Goal: Task Accomplishment & Management: Use online tool/utility

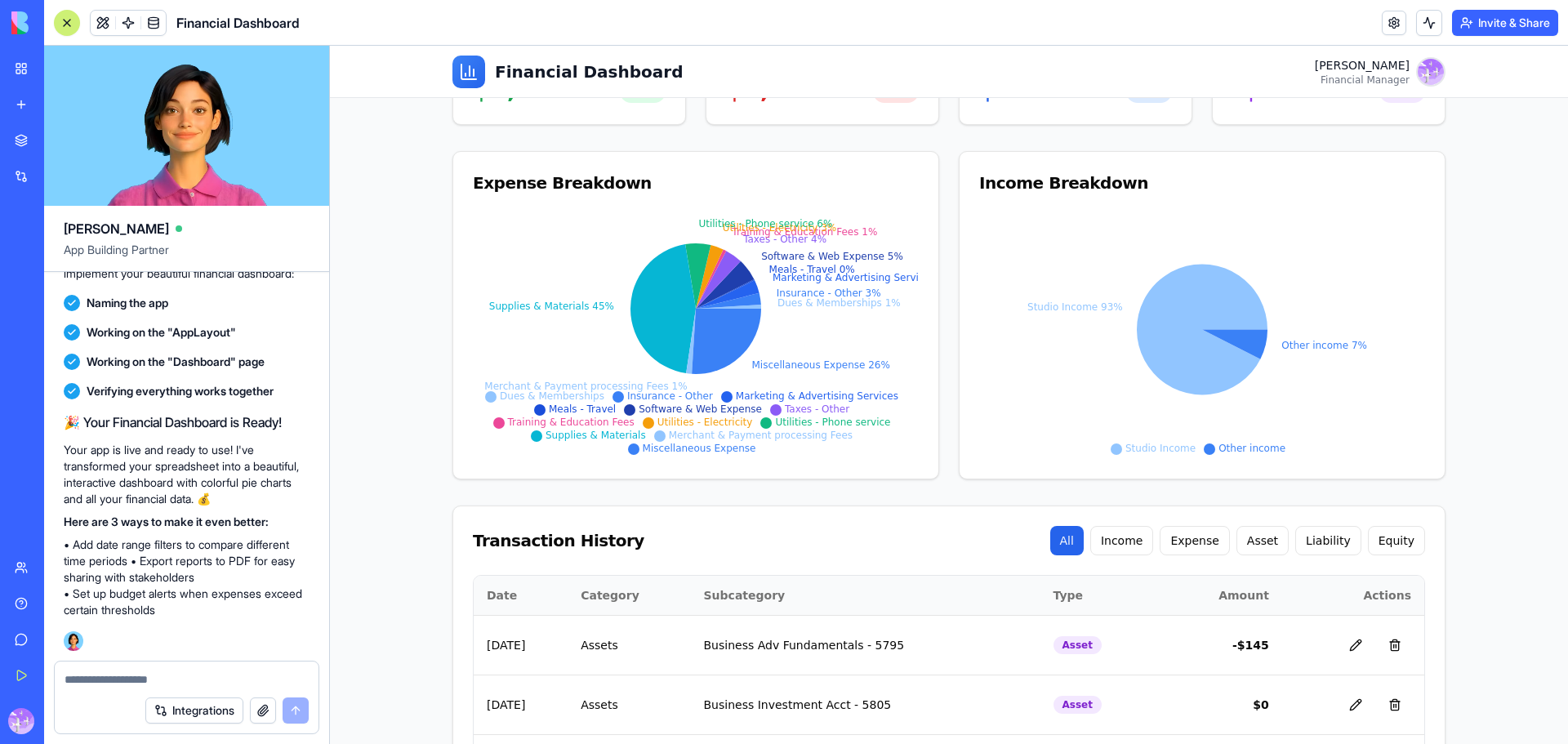
scroll to position [135, 0]
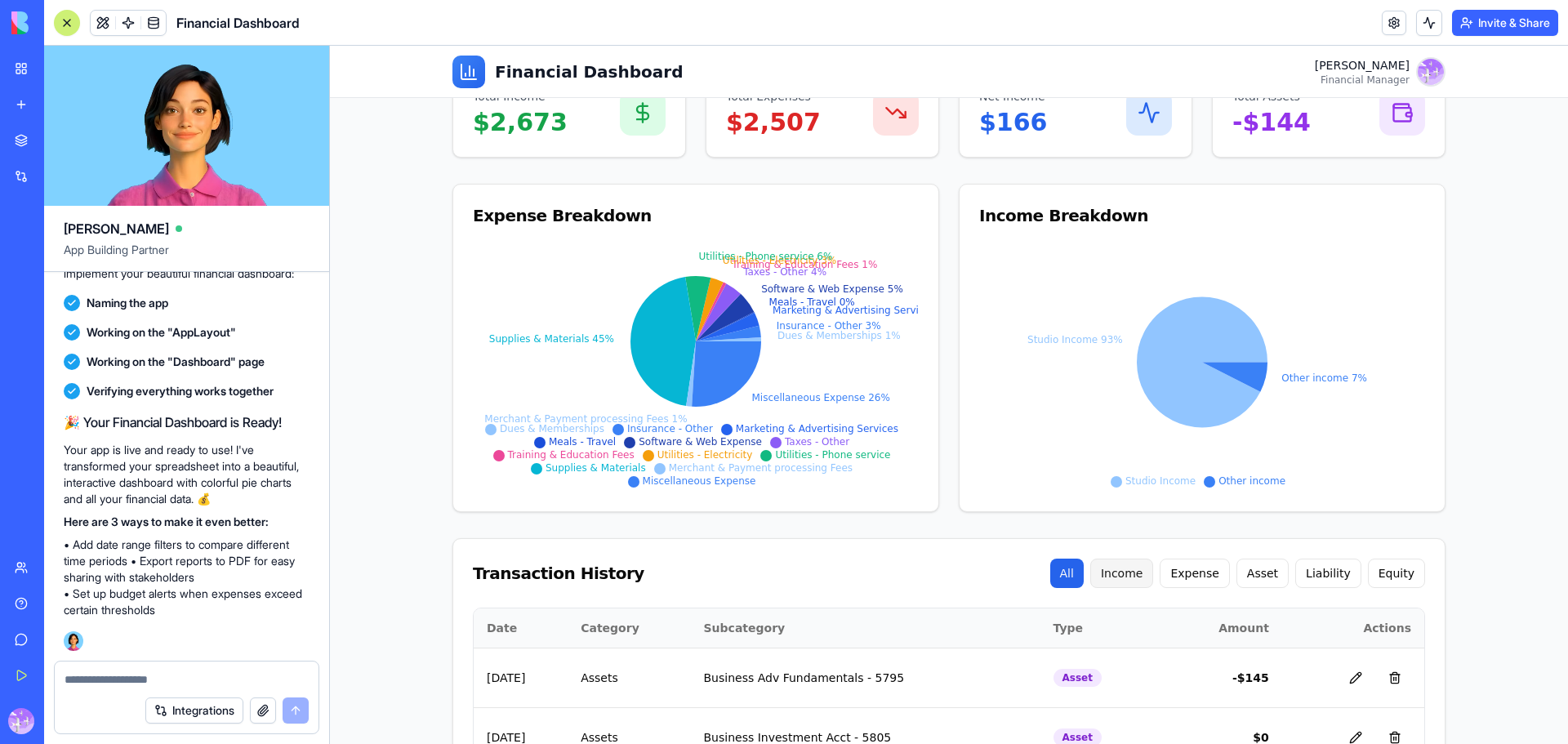
click at [1142, 567] on button "Income" at bounding box center [1121, 573] width 64 height 29
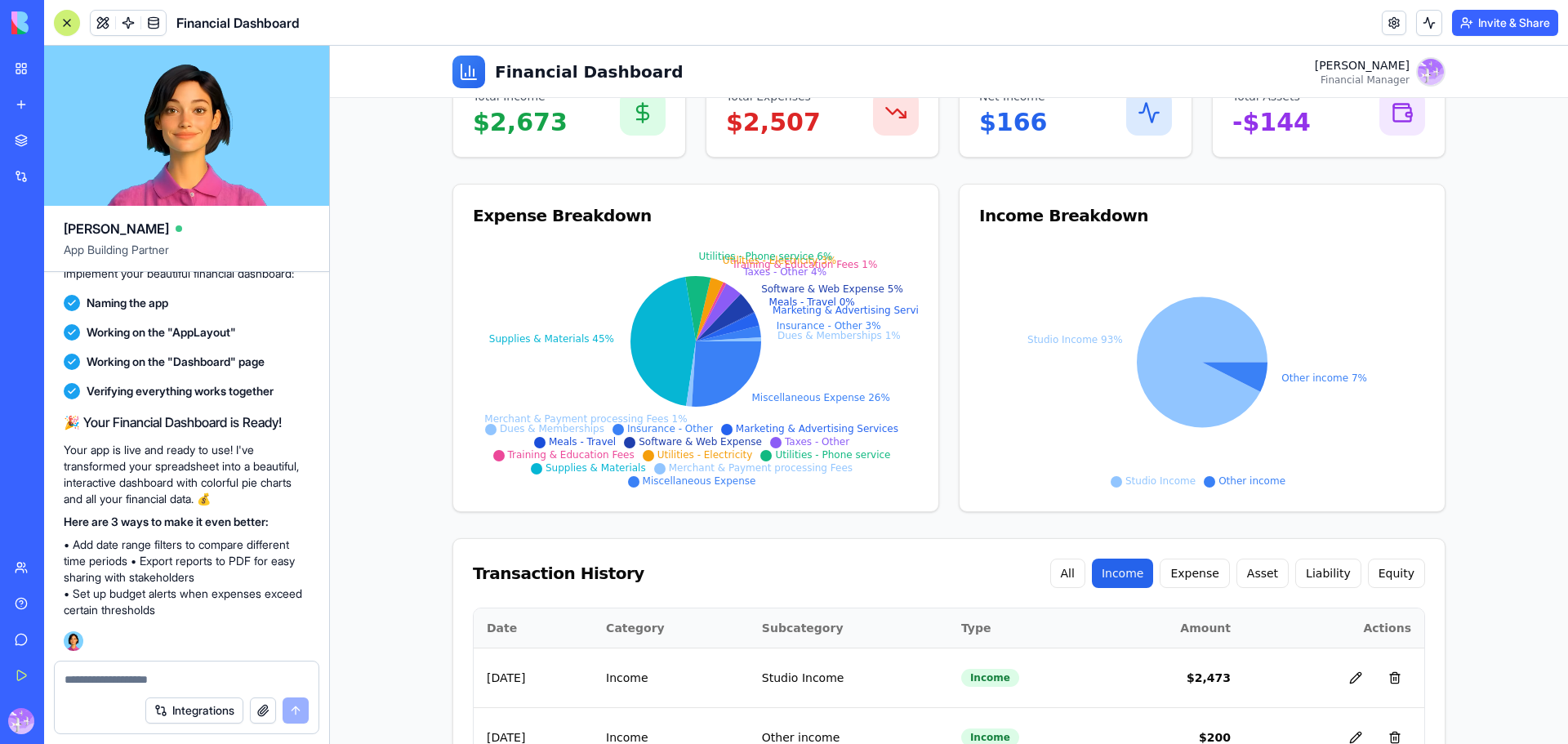
scroll to position [205, 0]
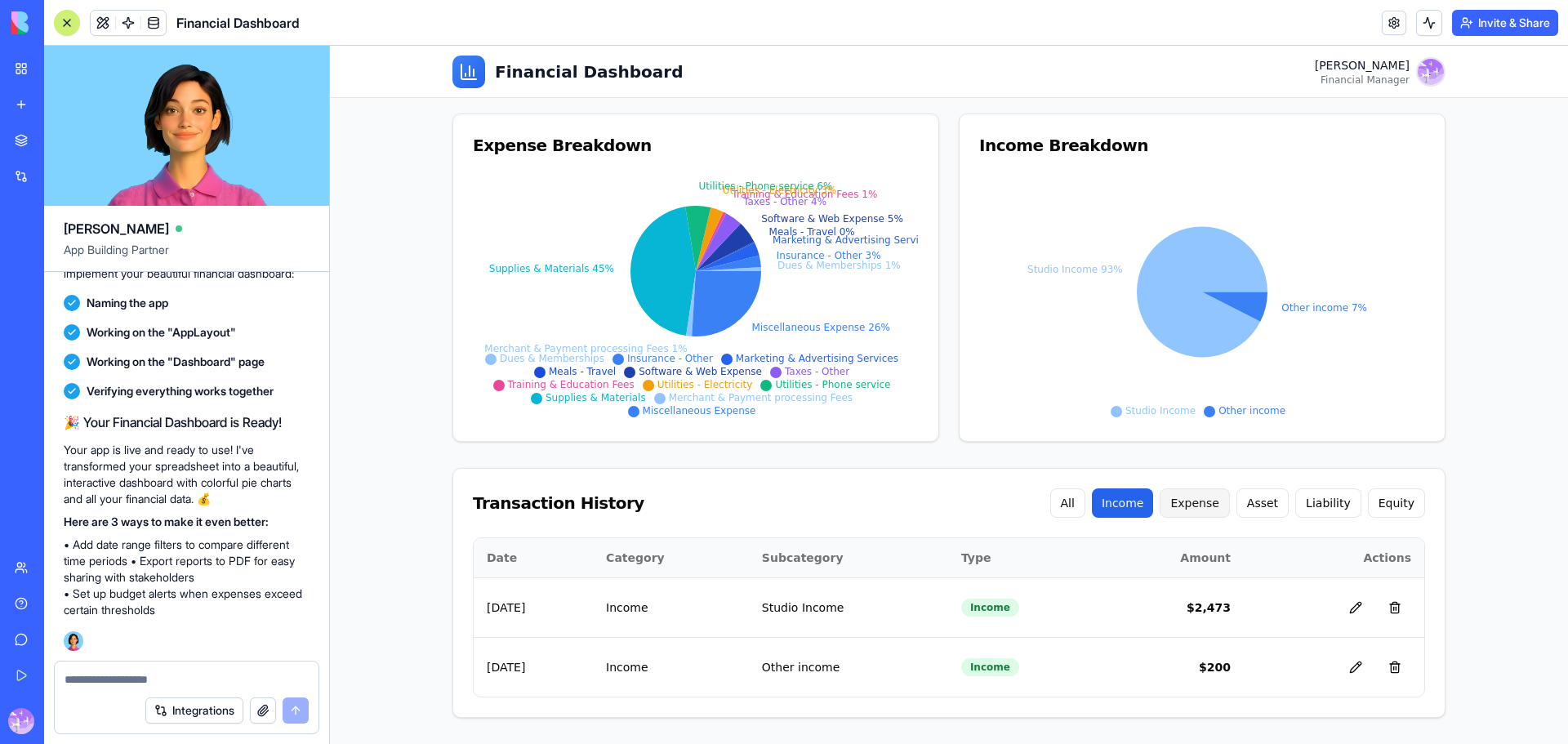
click at [1211, 496] on button "Expense" at bounding box center [1194, 503] width 69 height 29
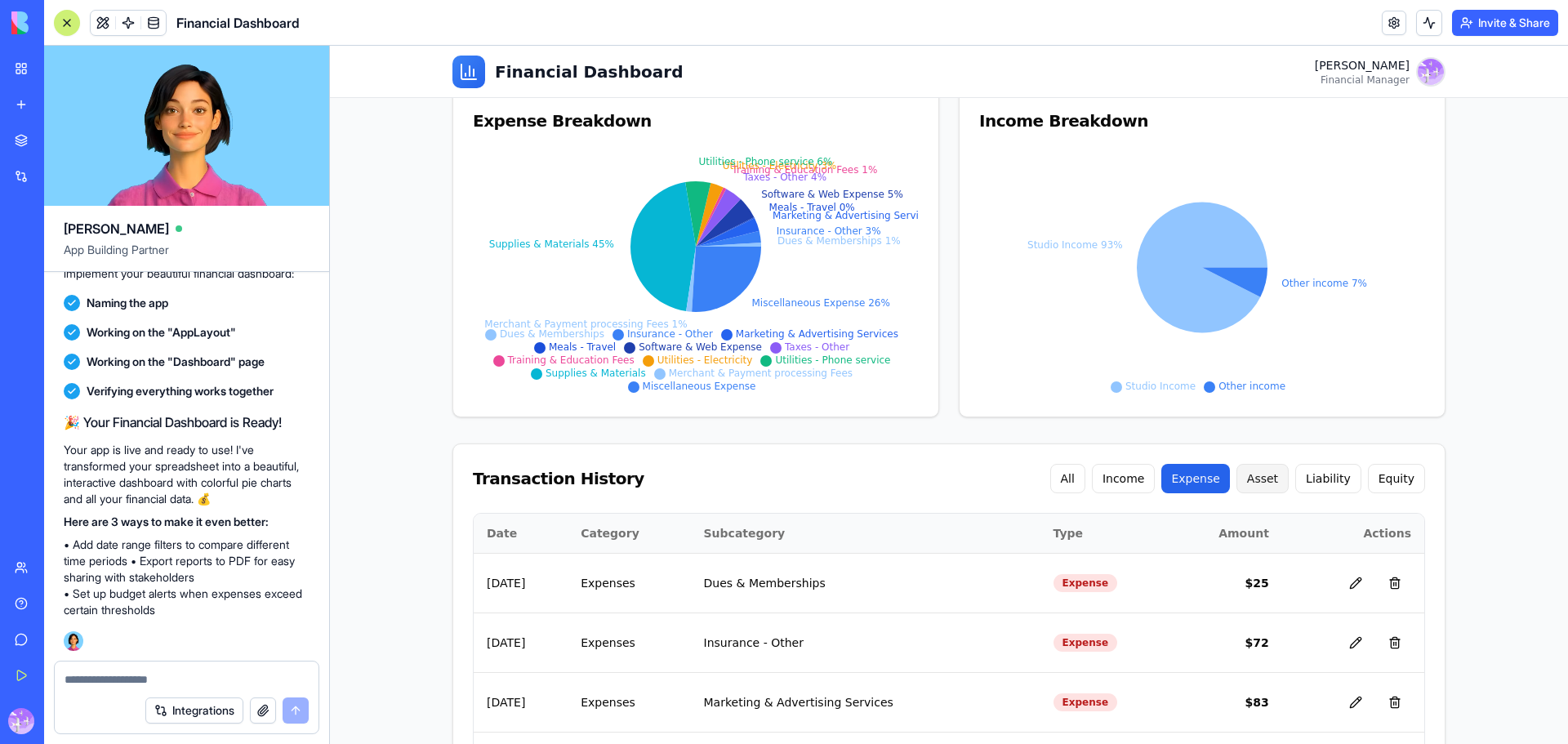
click at [1274, 485] on button "Asset" at bounding box center [1261, 478] width 52 height 29
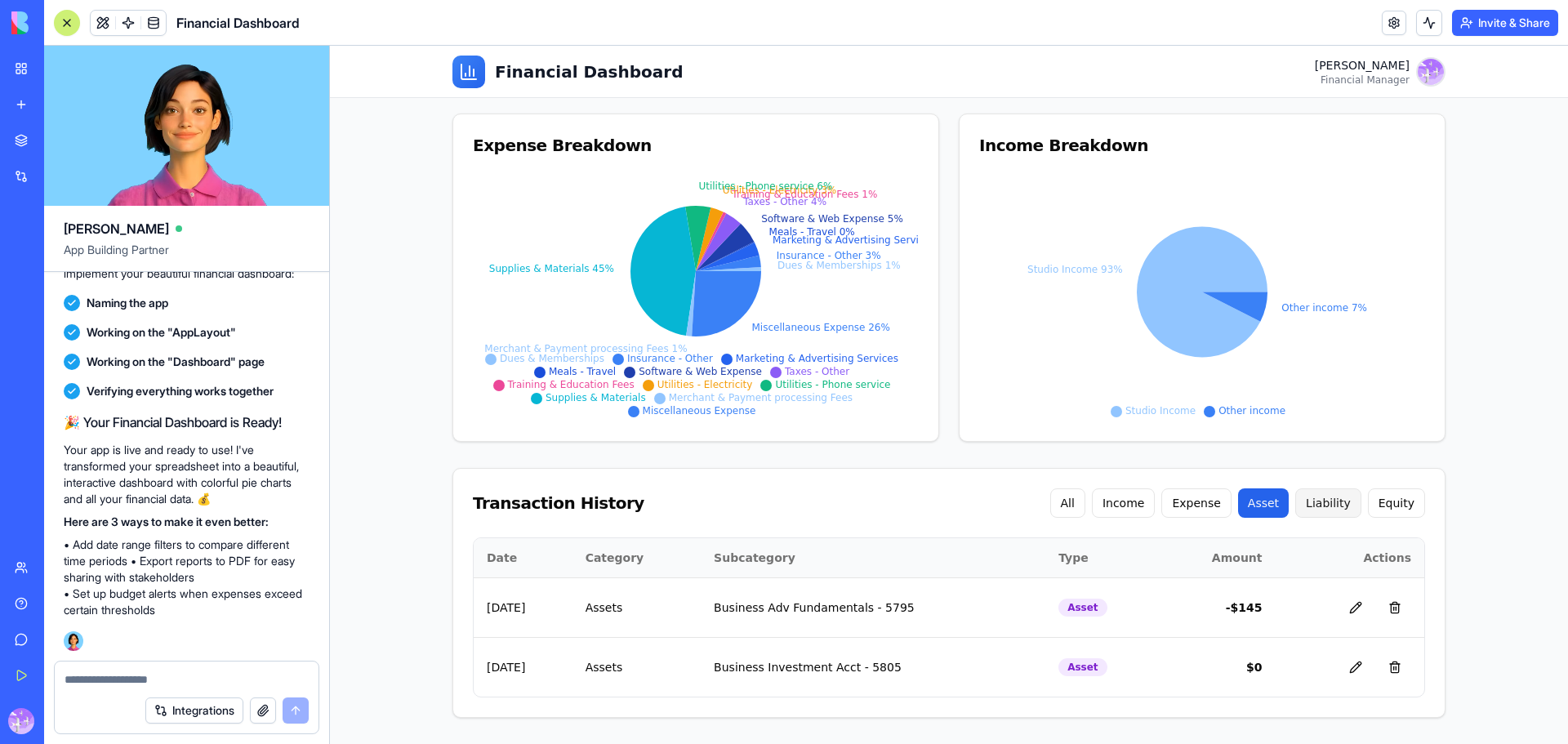
click at [1336, 504] on button "Liability" at bounding box center [1328, 503] width 66 height 29
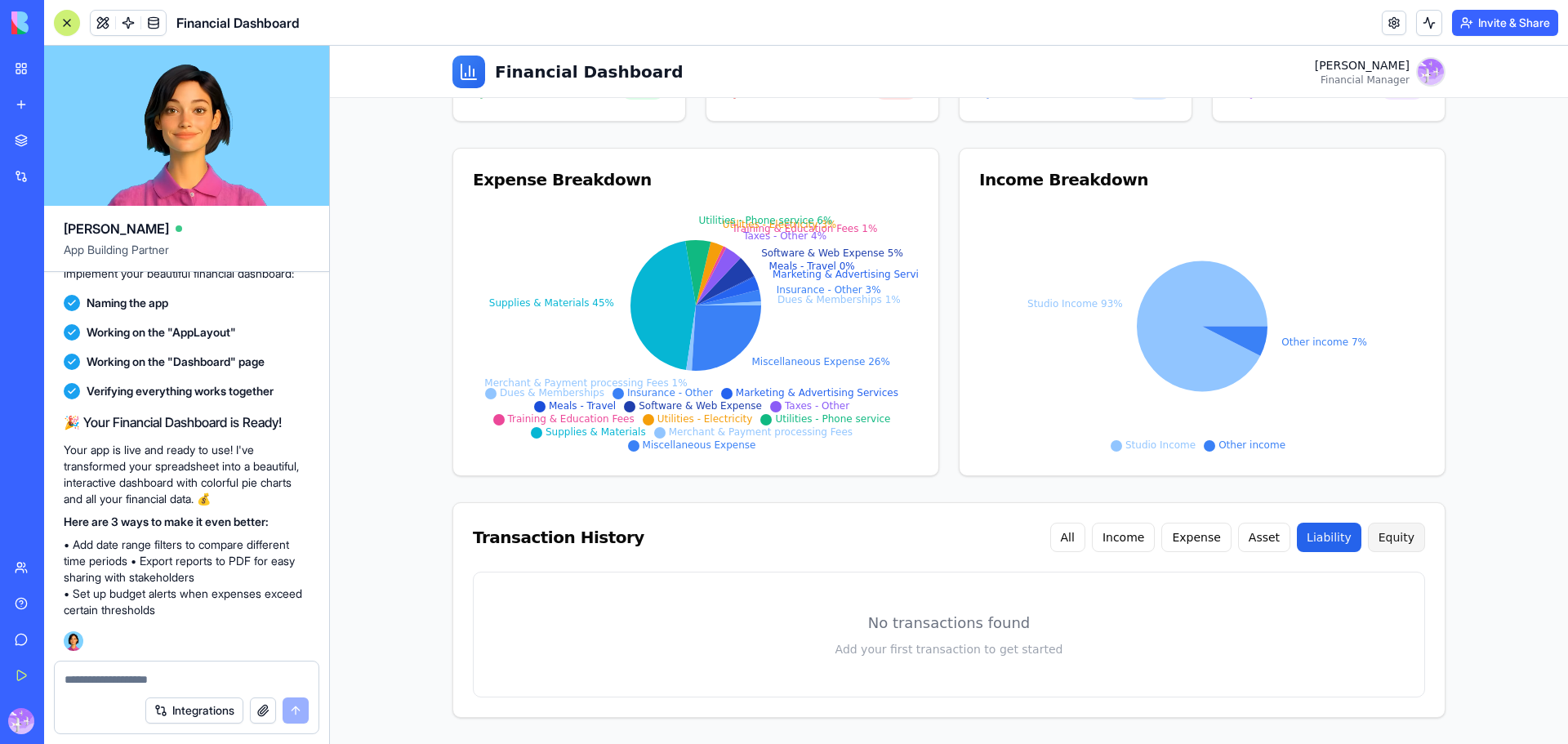
click at [1398, 546] on button "Equity" at bounding box center [1396, 538] width 57 height 29
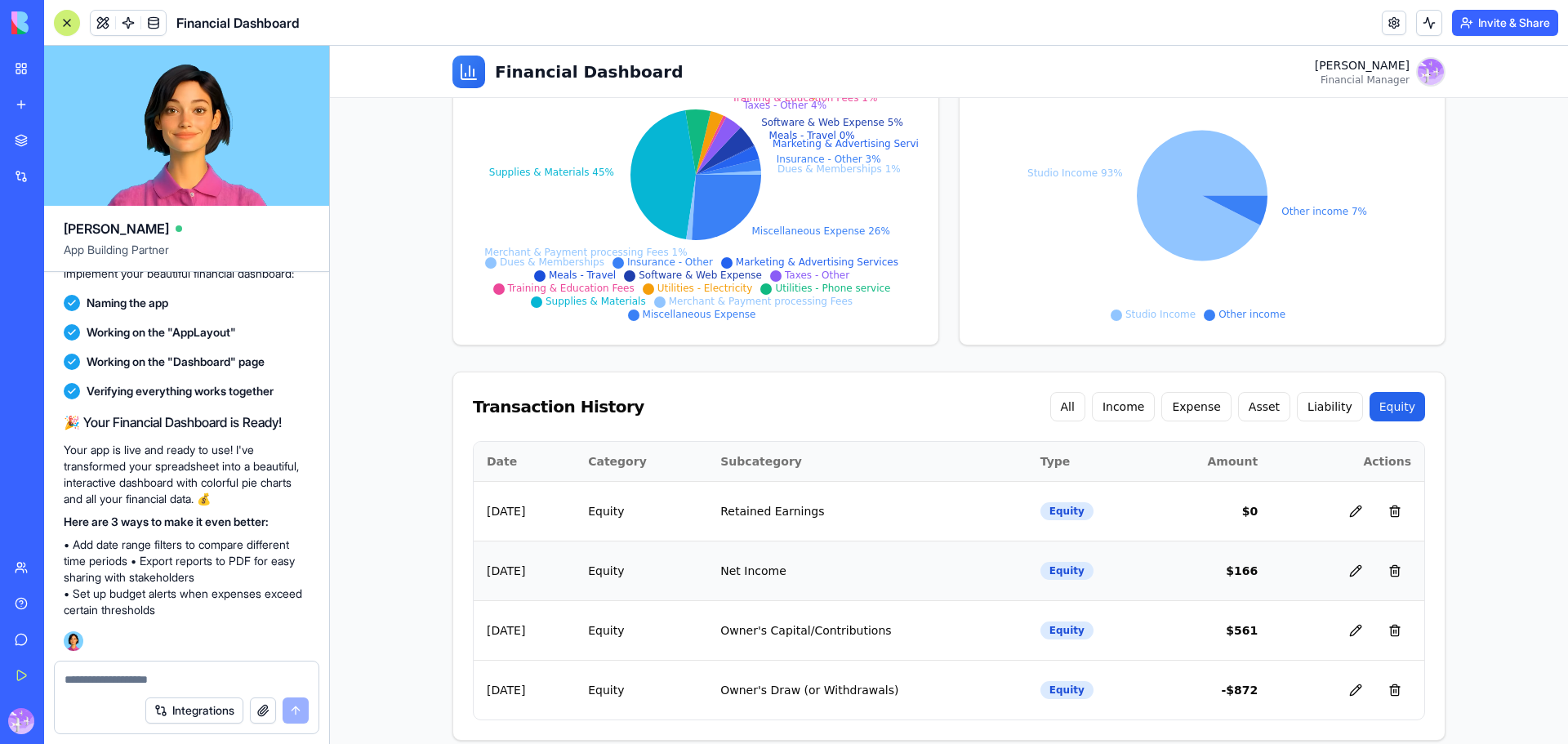
scroll to position [324, 0]
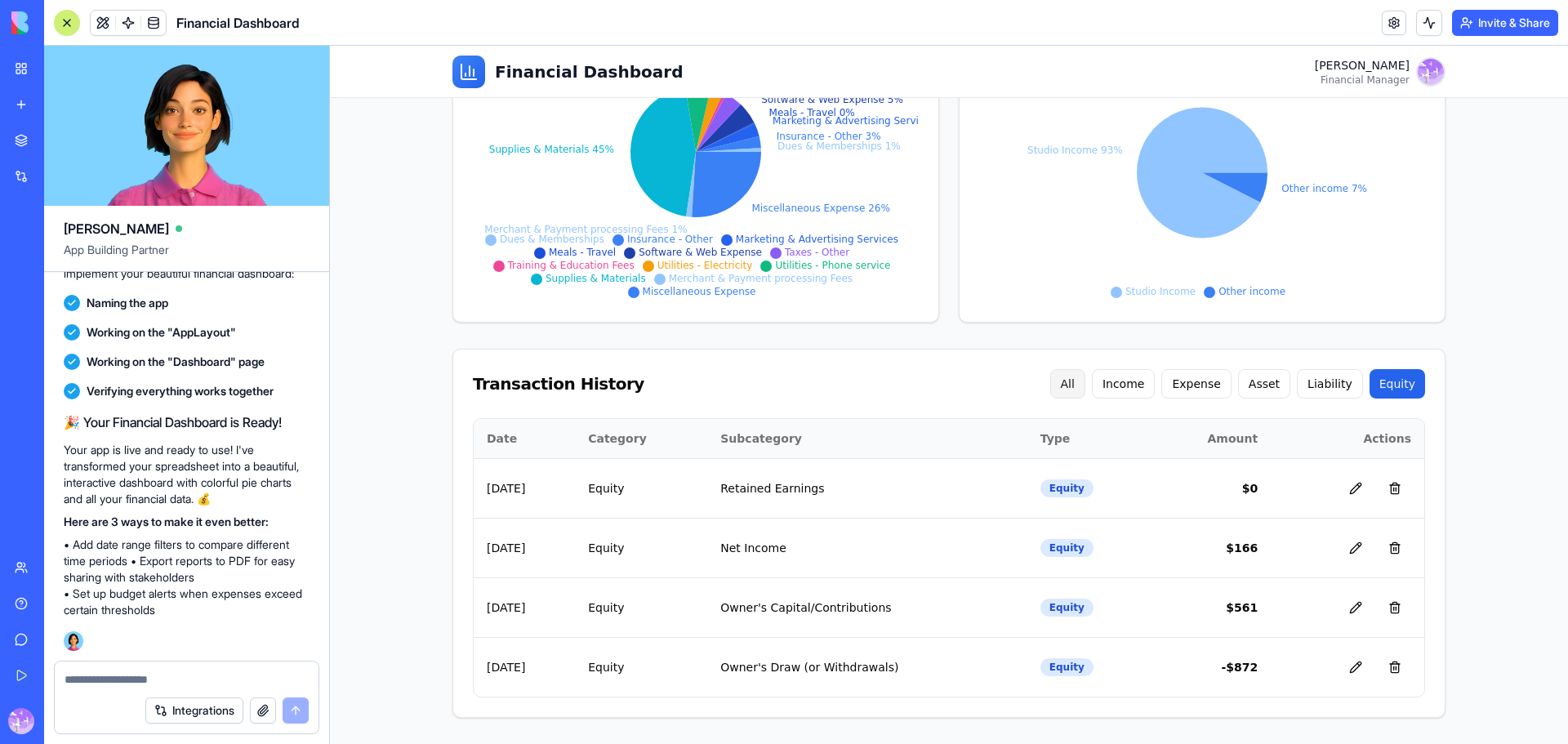
click at [1085, 387] on button "All" at bounding box center [1067, 384] width 35 height 29
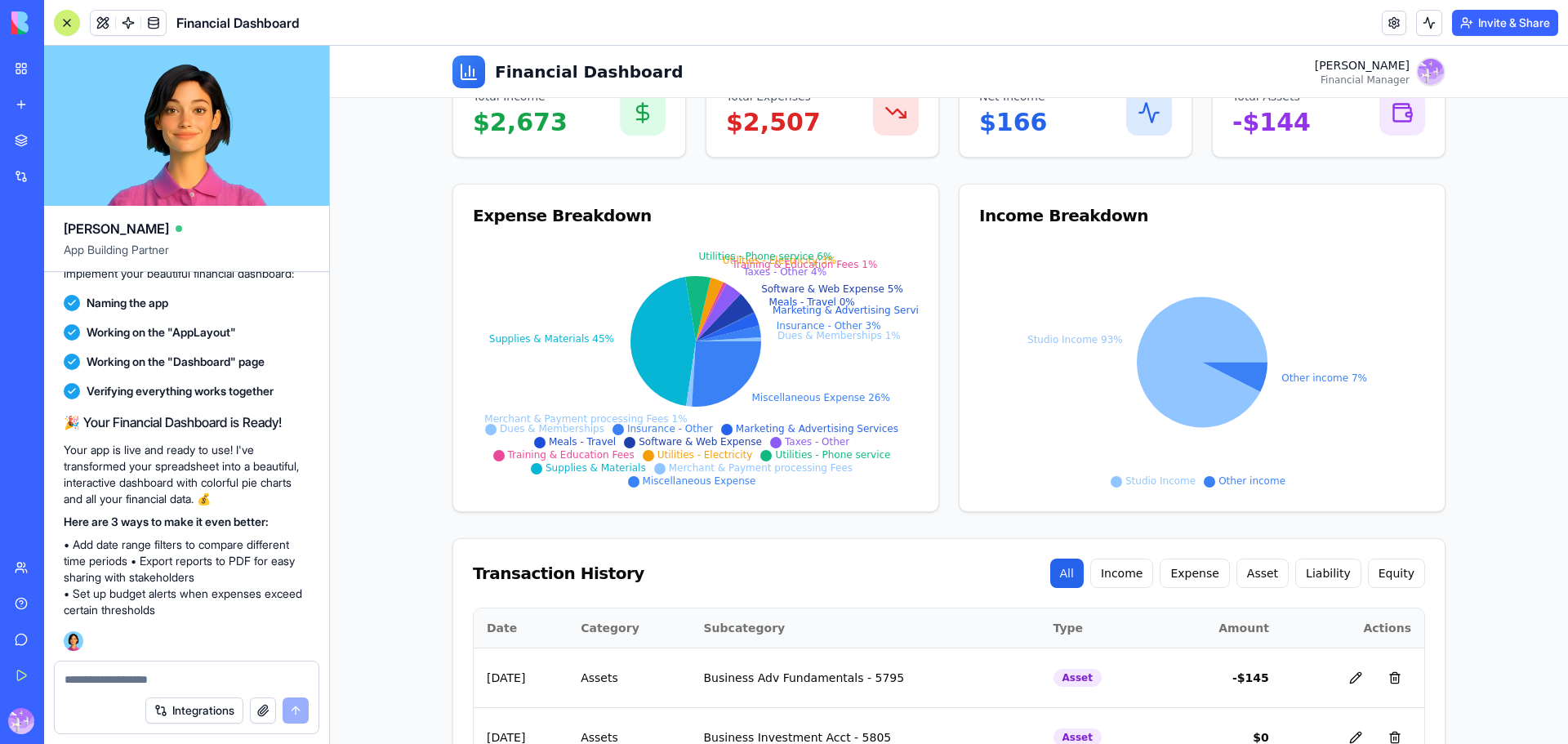
scroll to position [0, 0]
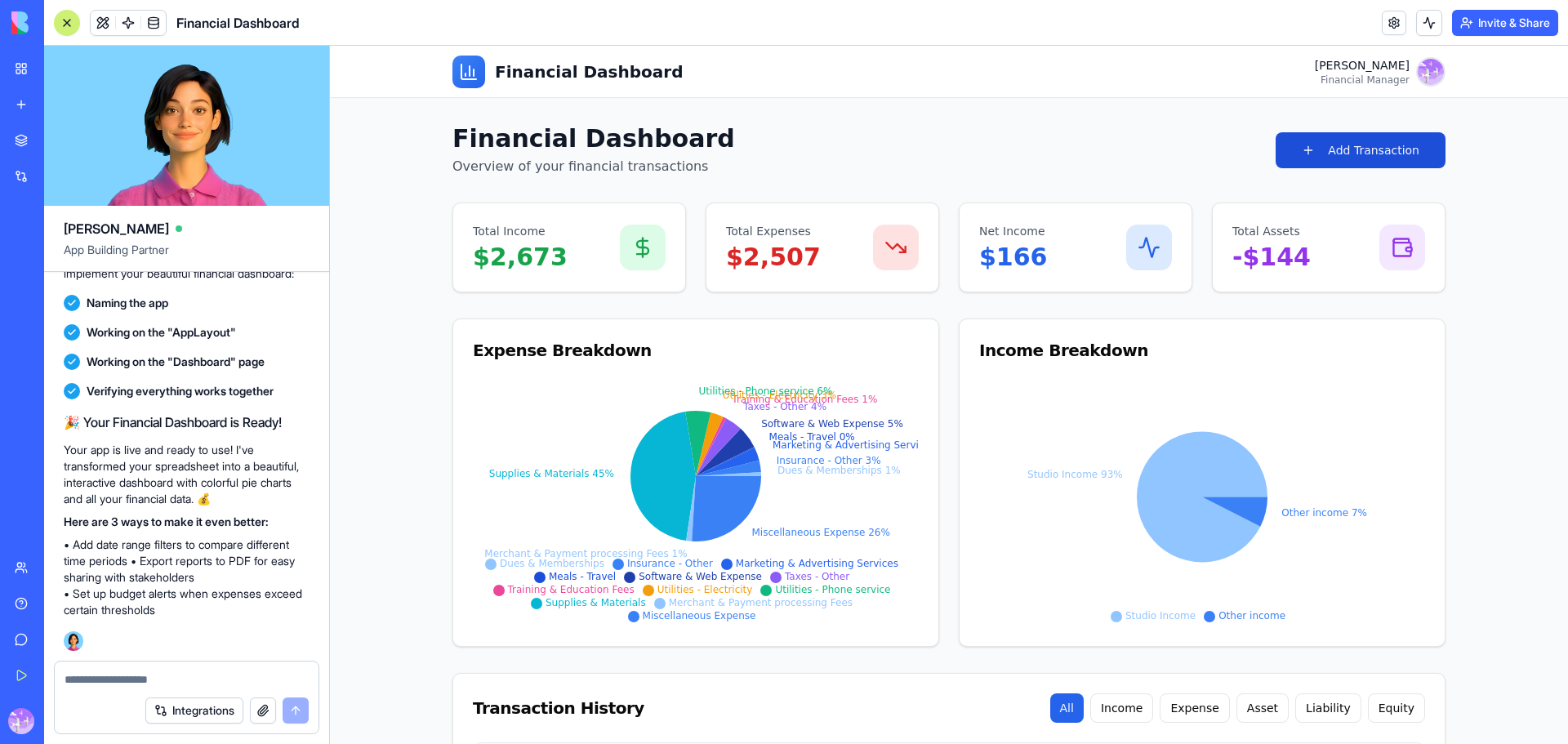
click at [1399, 153] on button "Add Transaction" at bounding box center [1360, 149] width 170 height 35
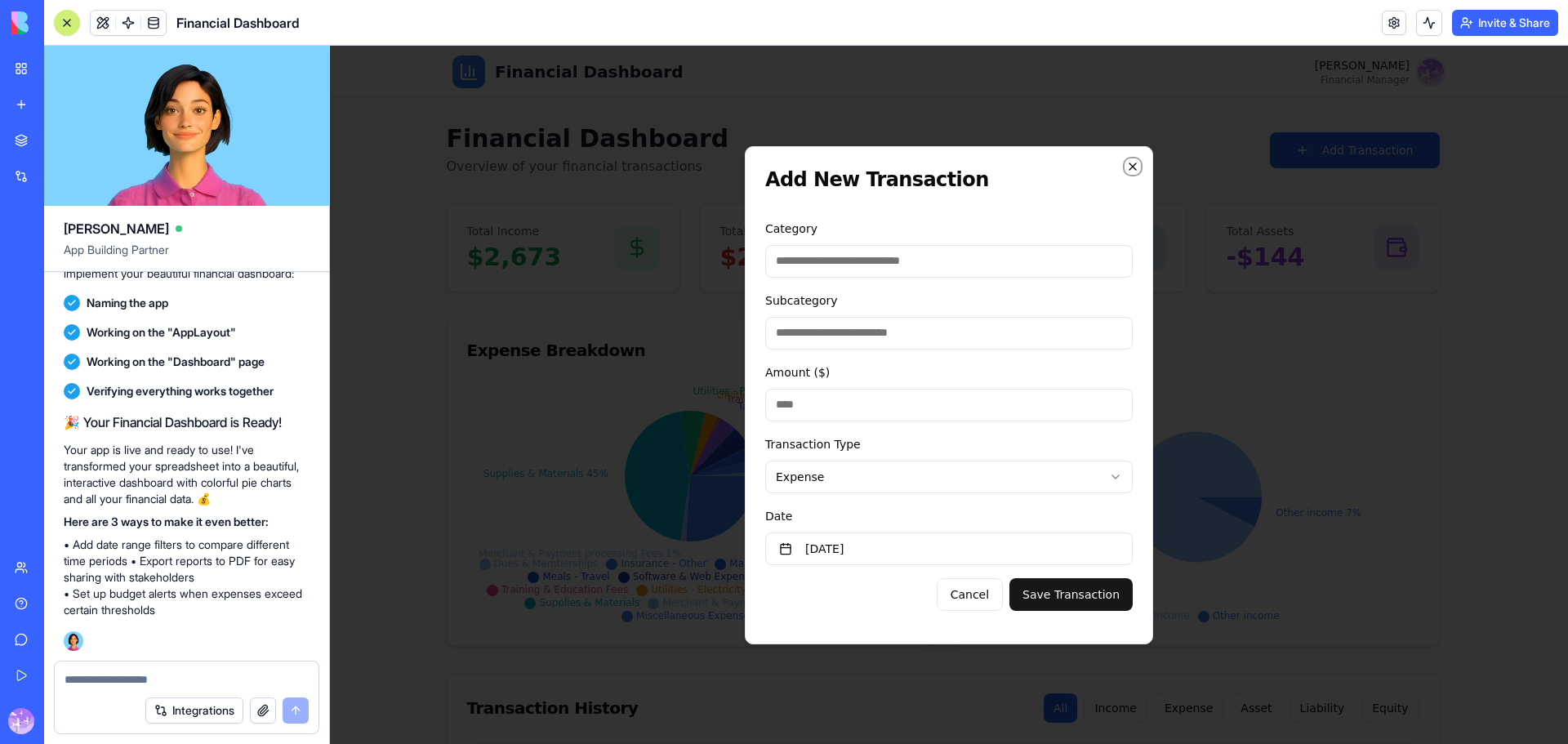
click at [1132, 165] on icon "button" at bounding box center [1132, 166] width 13 height 13
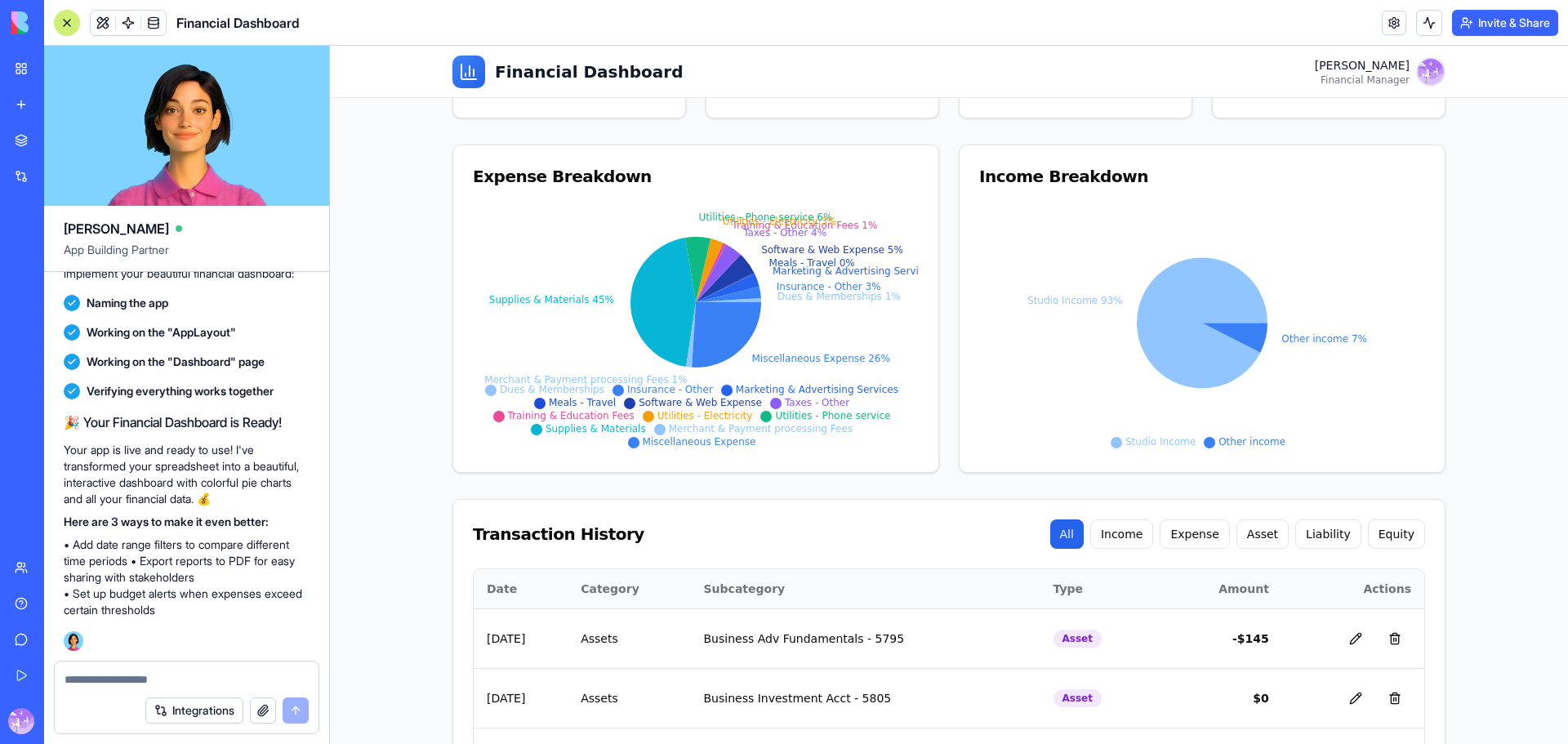
scroll to position [190, 0]
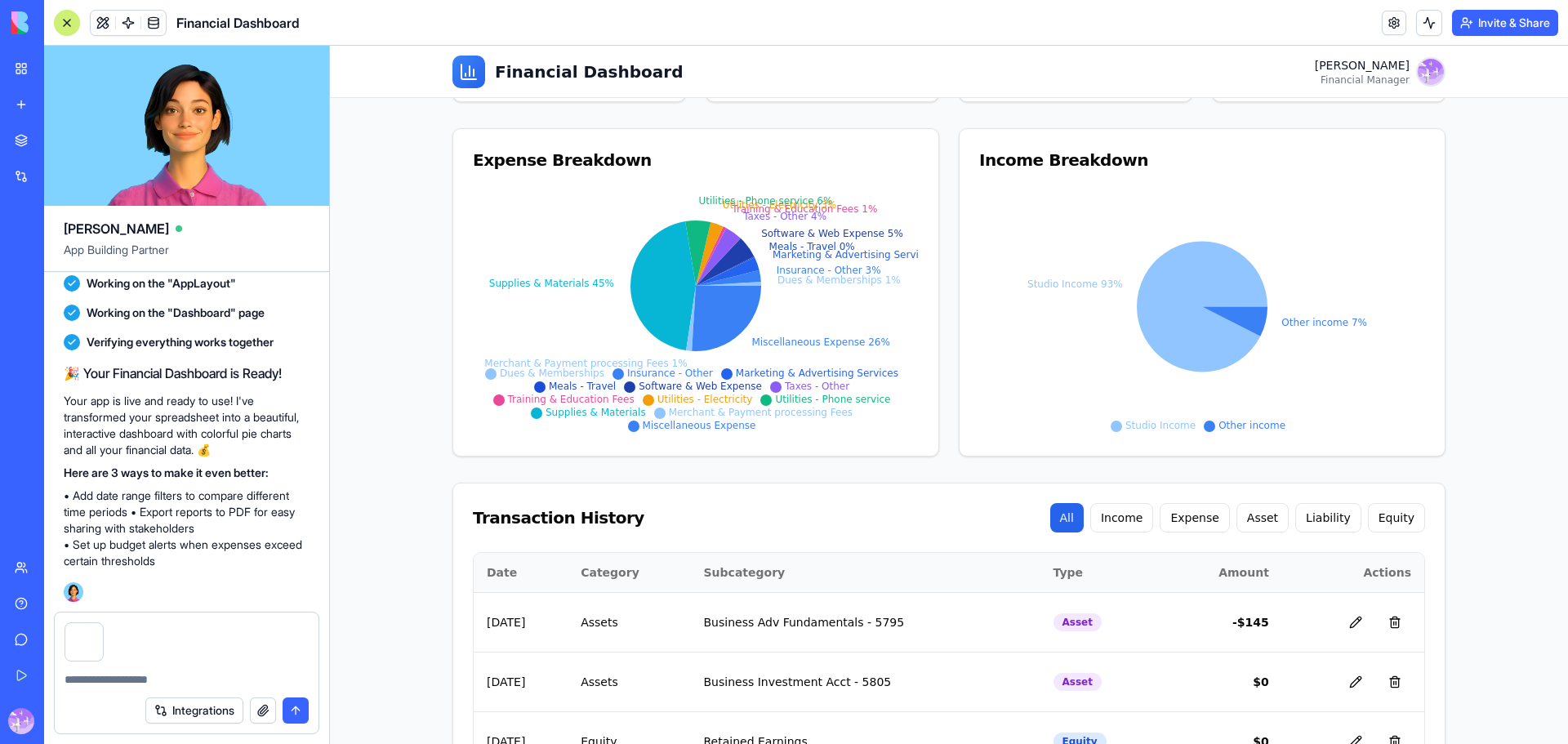
click at [167, 674] on textarea at bounding box center [186, 679] width 244 height 16
drag, startPoint x: 611, startPoint y: 160, endPoint x: 469, endPoint y: 170, distance: 142.4
click at [473, 170] on div "Expense Breakdown" at bounding box center [696, 159] width 446 height 23
copy div "Expense Breakdown"
click at [219, 683] on textarea "**********" at bounding box center [186, 679] width 244 height 16
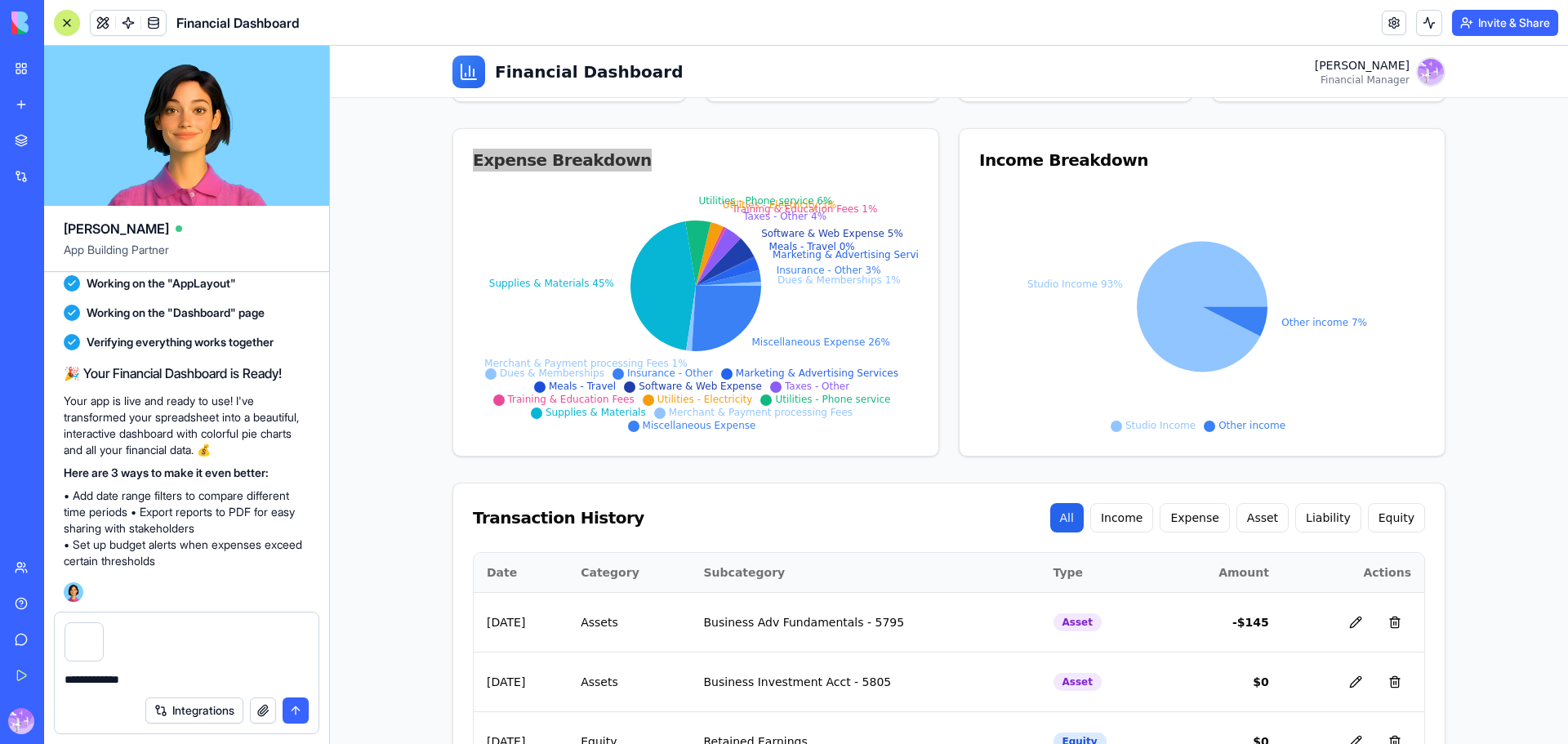
paste textarea "**********"
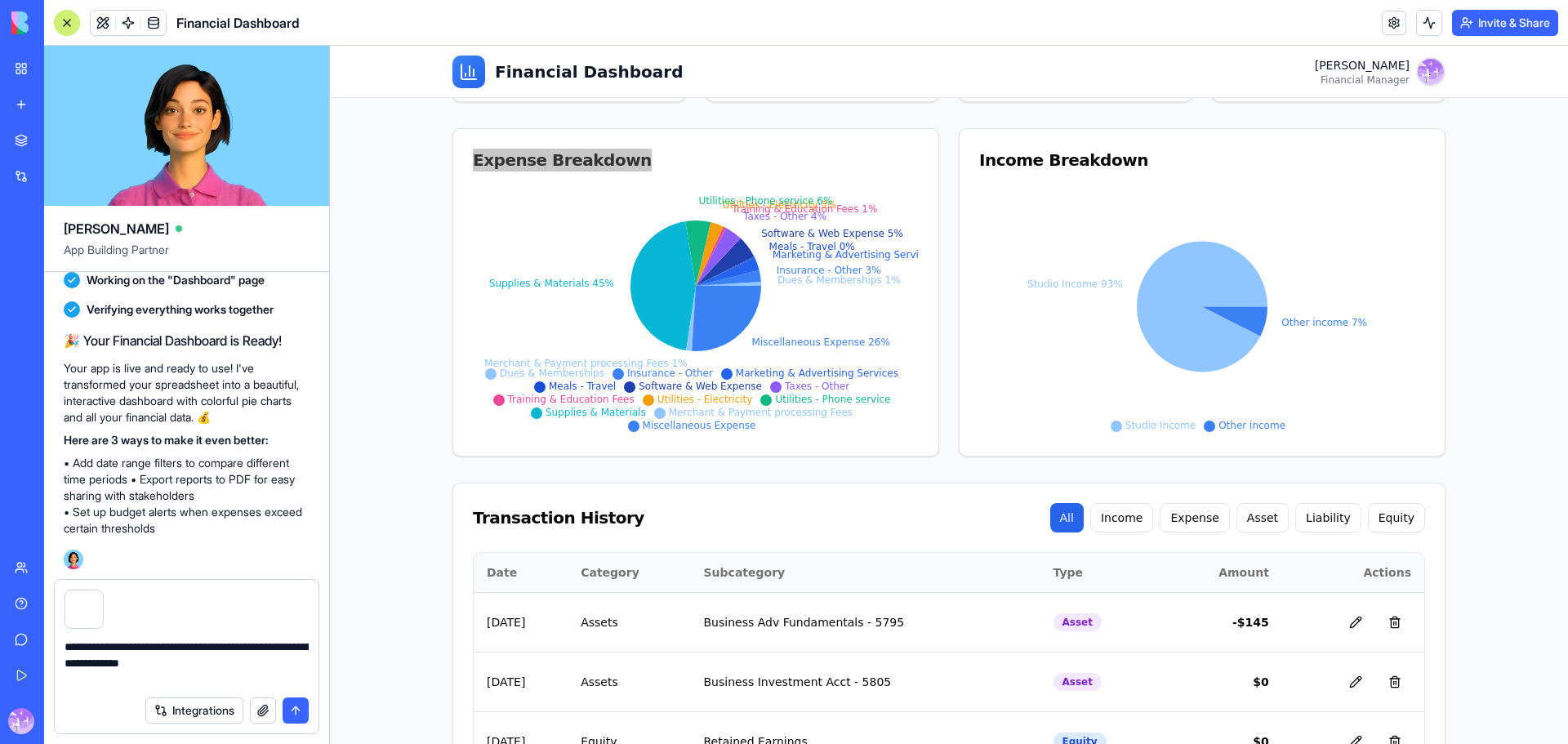
click at [155, 678] on textarea "**********" at bounding box center [186, 663] width 244 height 49
click at [223, 680] on textarea "**********" at bounding box center [186, 663] width 244 height 49
click at [213, 660] on textarea "**********" at bounding box center [186, 655] width 244 height 65
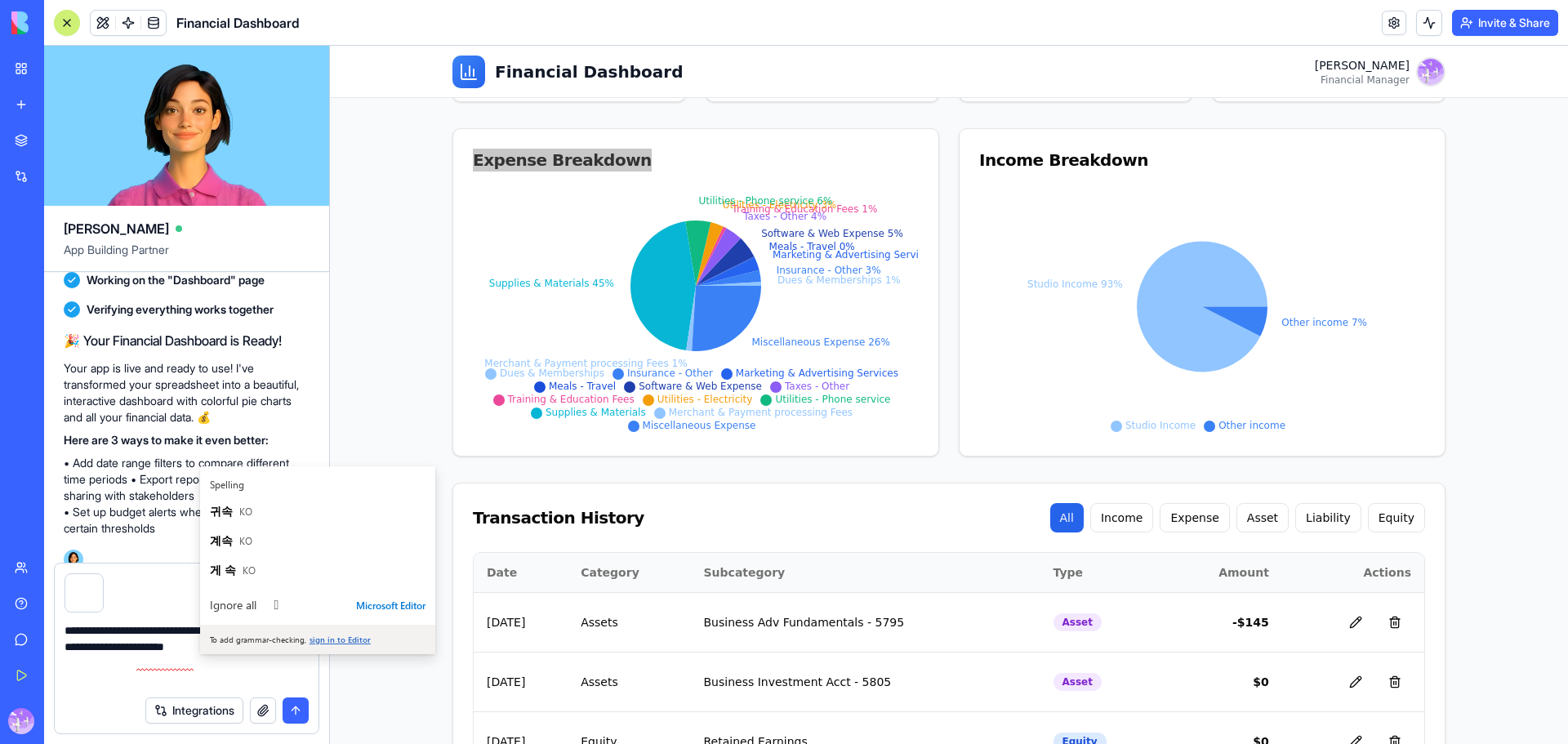
type textarea "**********"
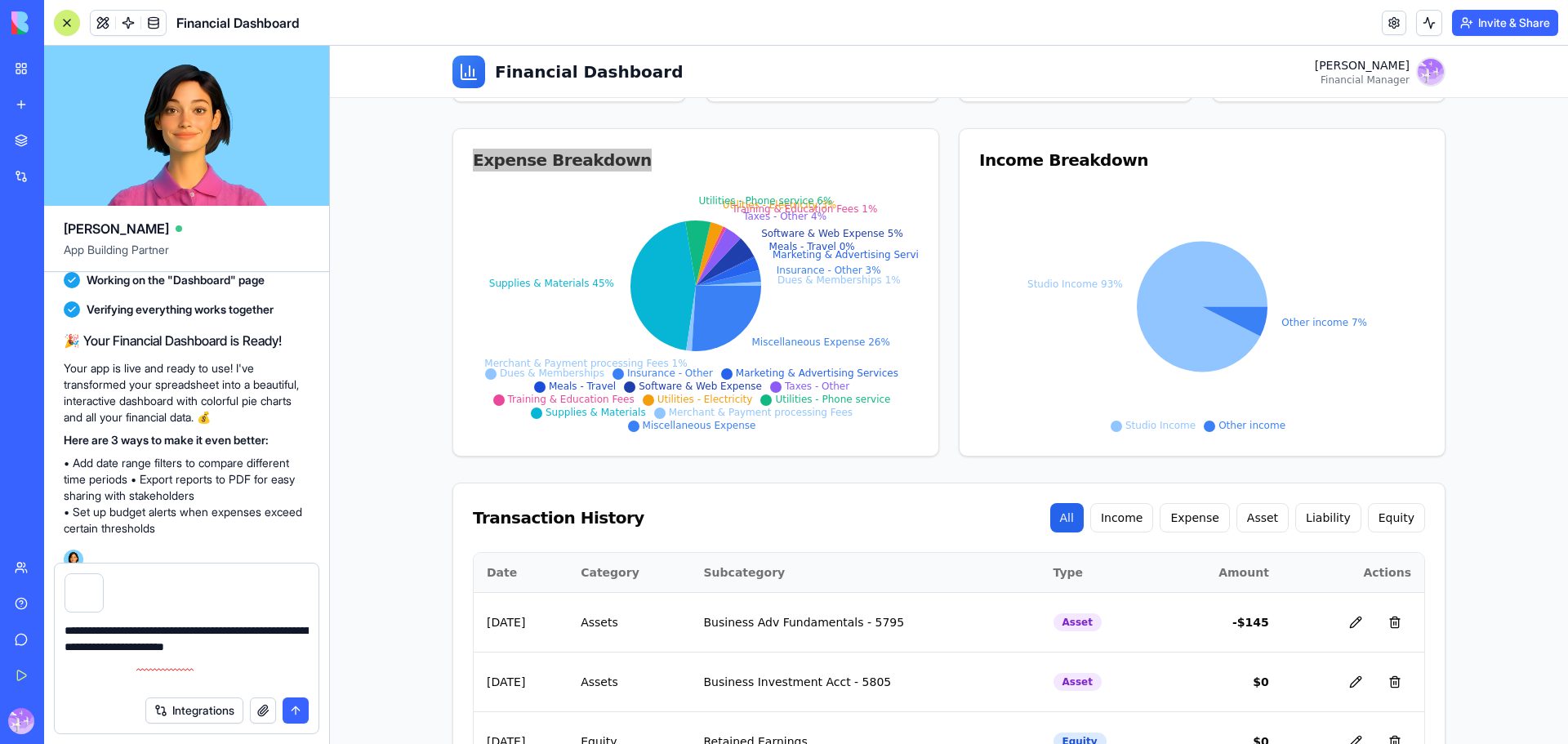
click at [298, 711] on button "submit" at bounding box center [296, 710] width 26 height 26
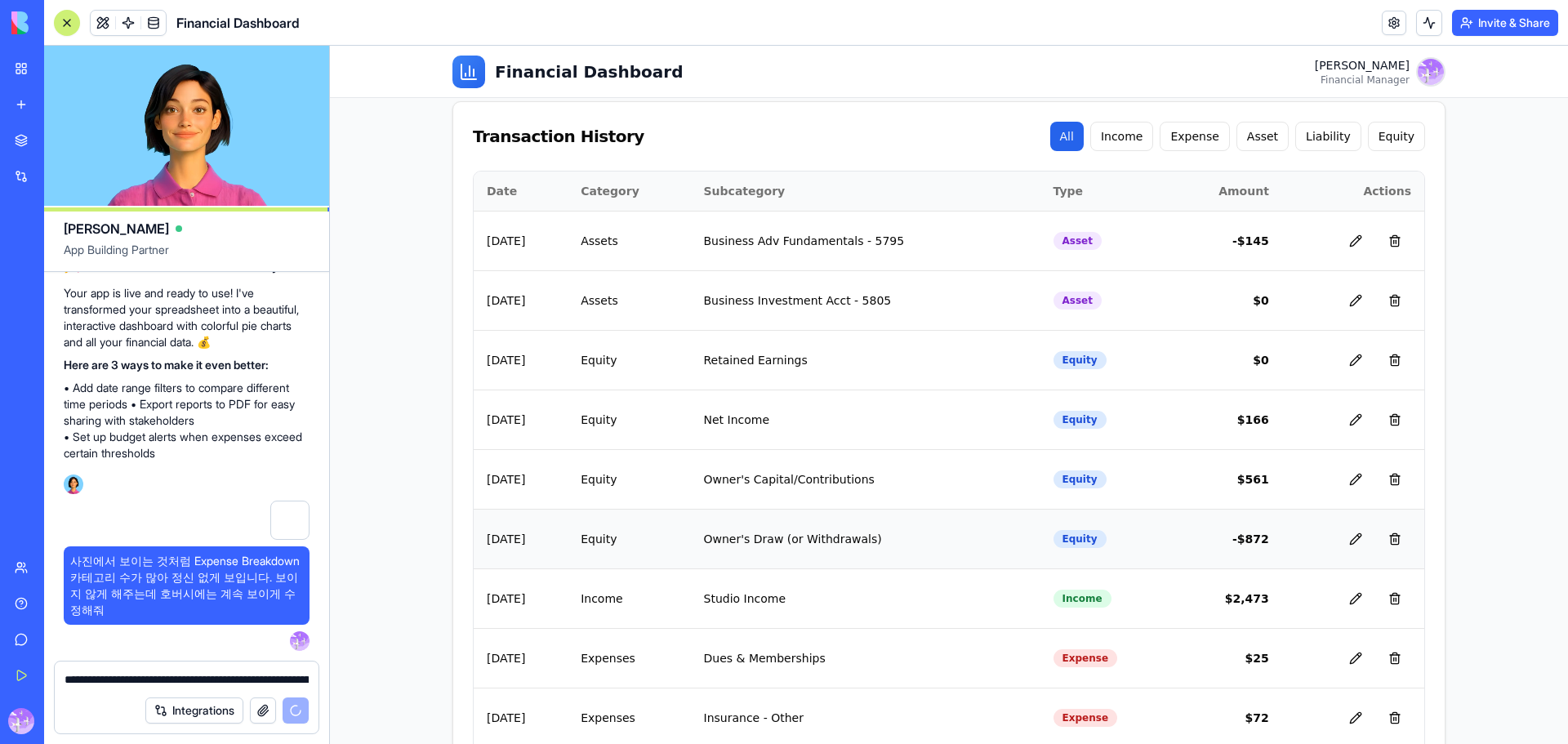
scroll to position [190, 0]
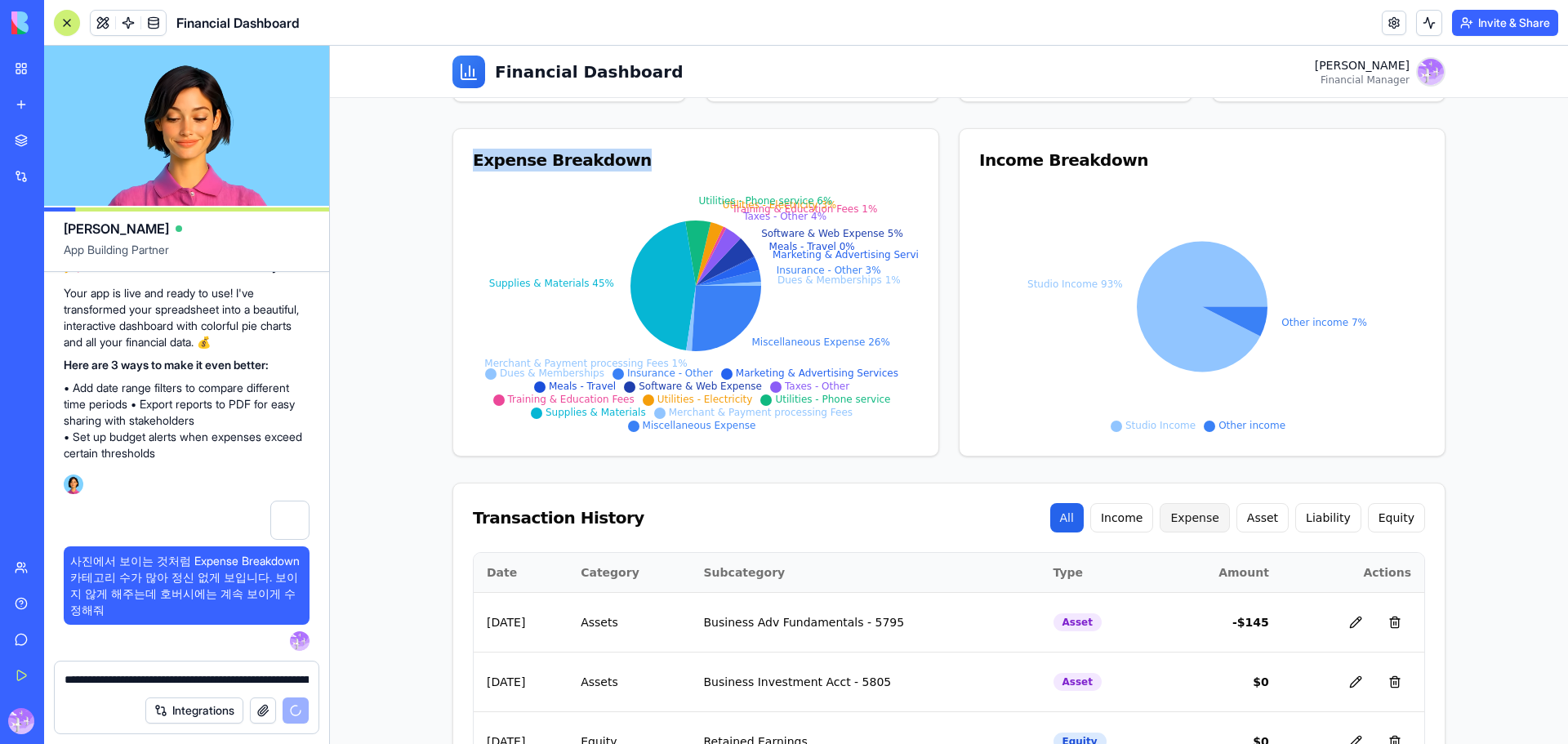
click at [1213, 530] on button "Expense" at bounding box center [1194, 518] width 69 height 29
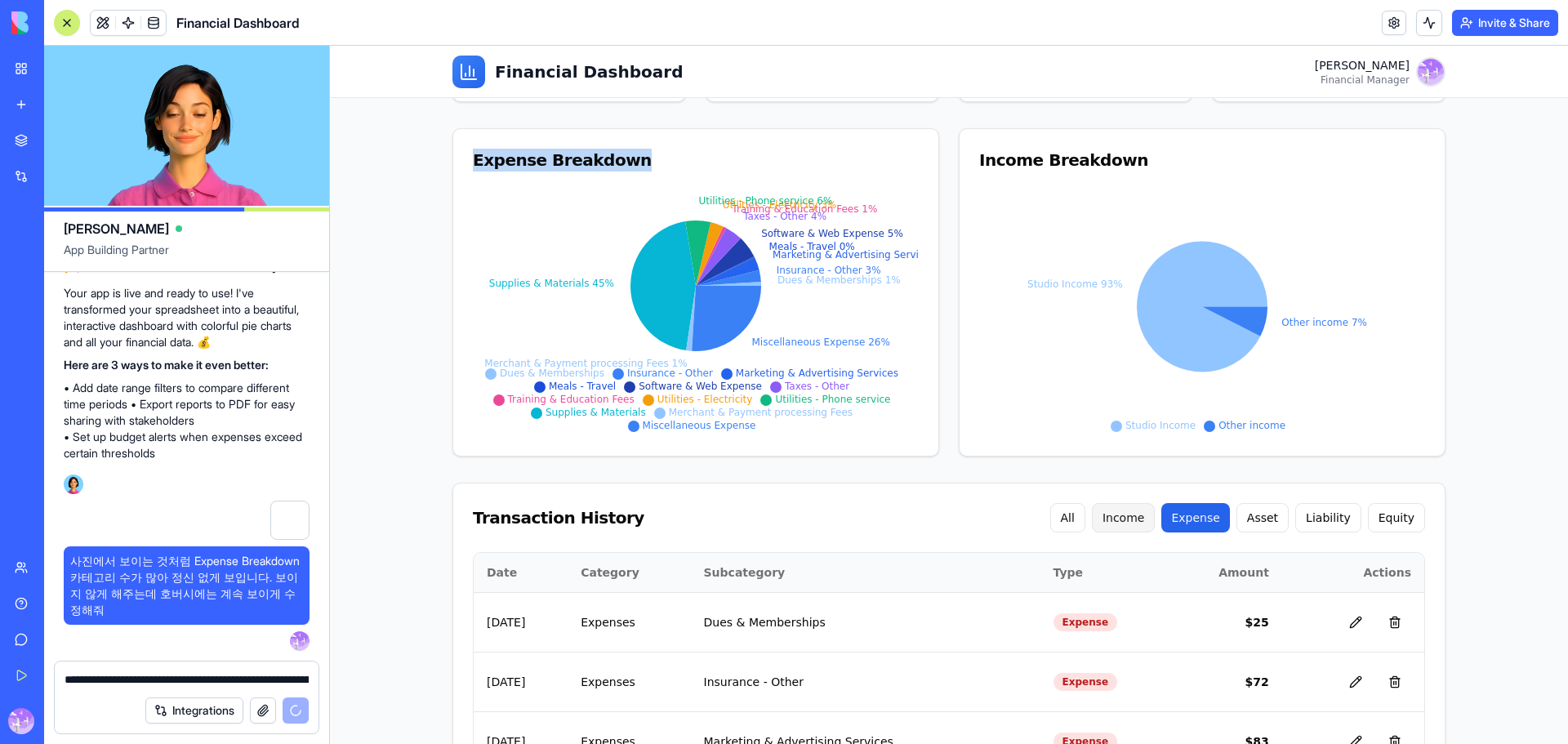
click at [1155, 527] on button "Income" at bounding box center [1123, 518] width 64 height 29
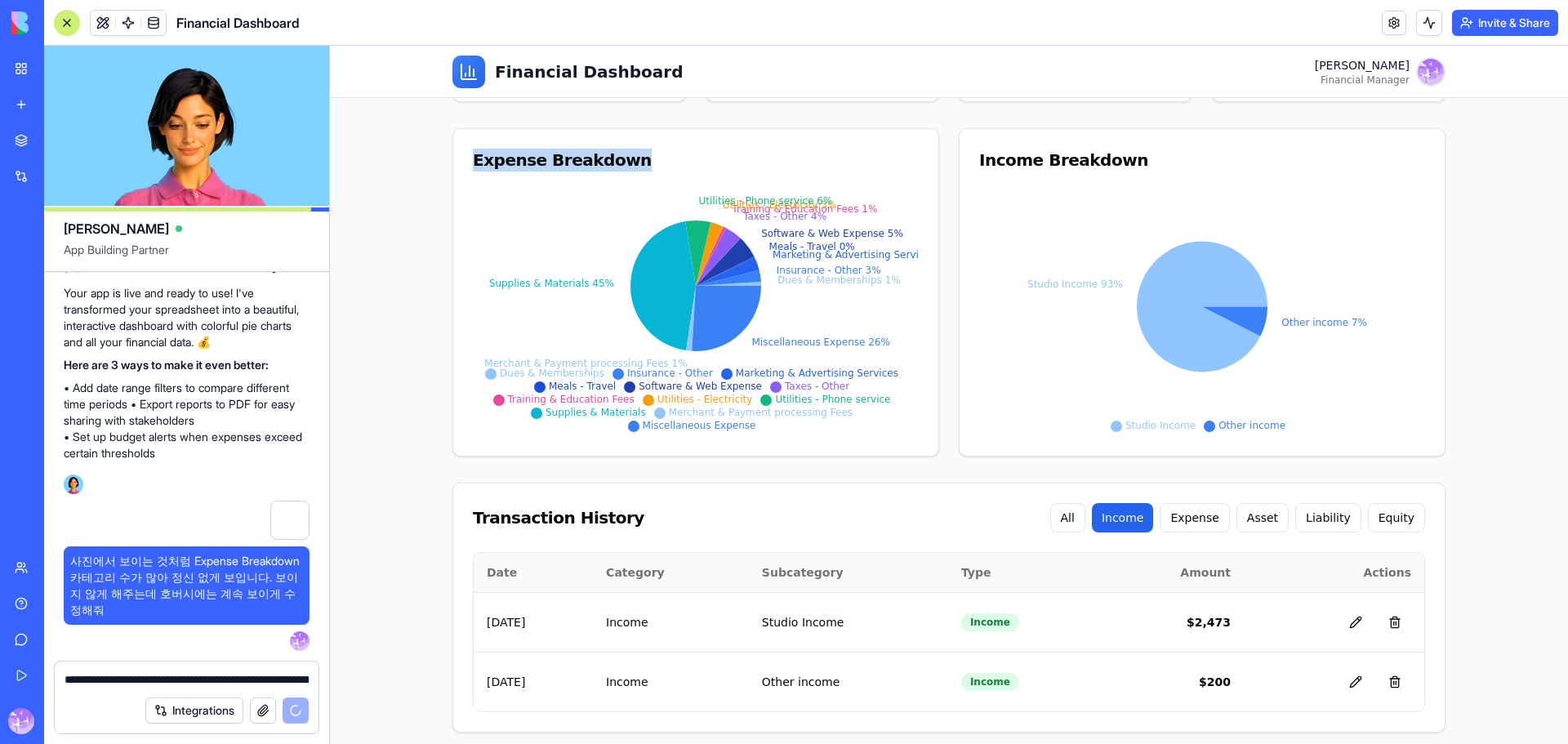
scroll to position [205, 0]
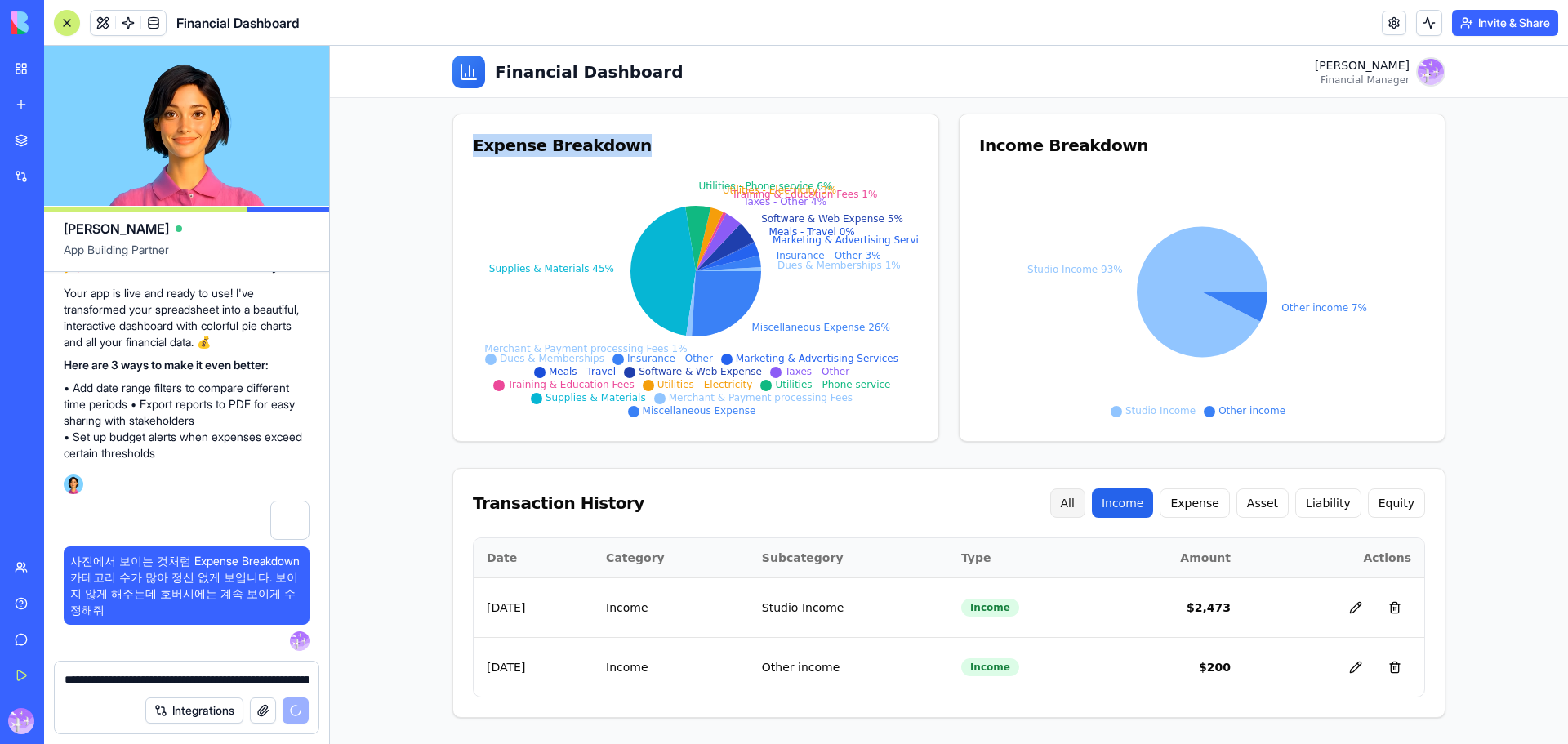
click at [1074, 501] on button "All" at bounding box center [1067, 503] width 35 height 29
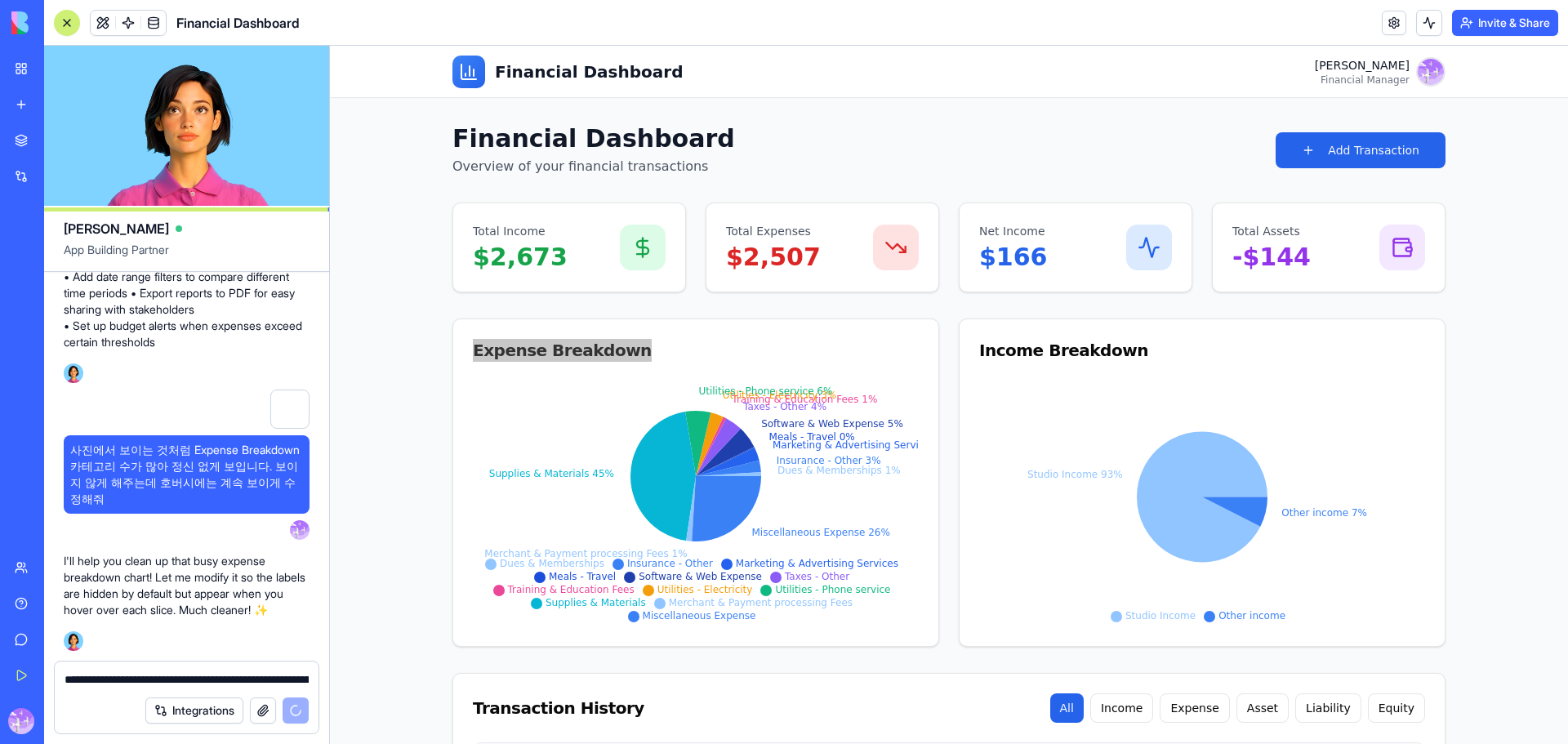
scroll to position [381, 0]
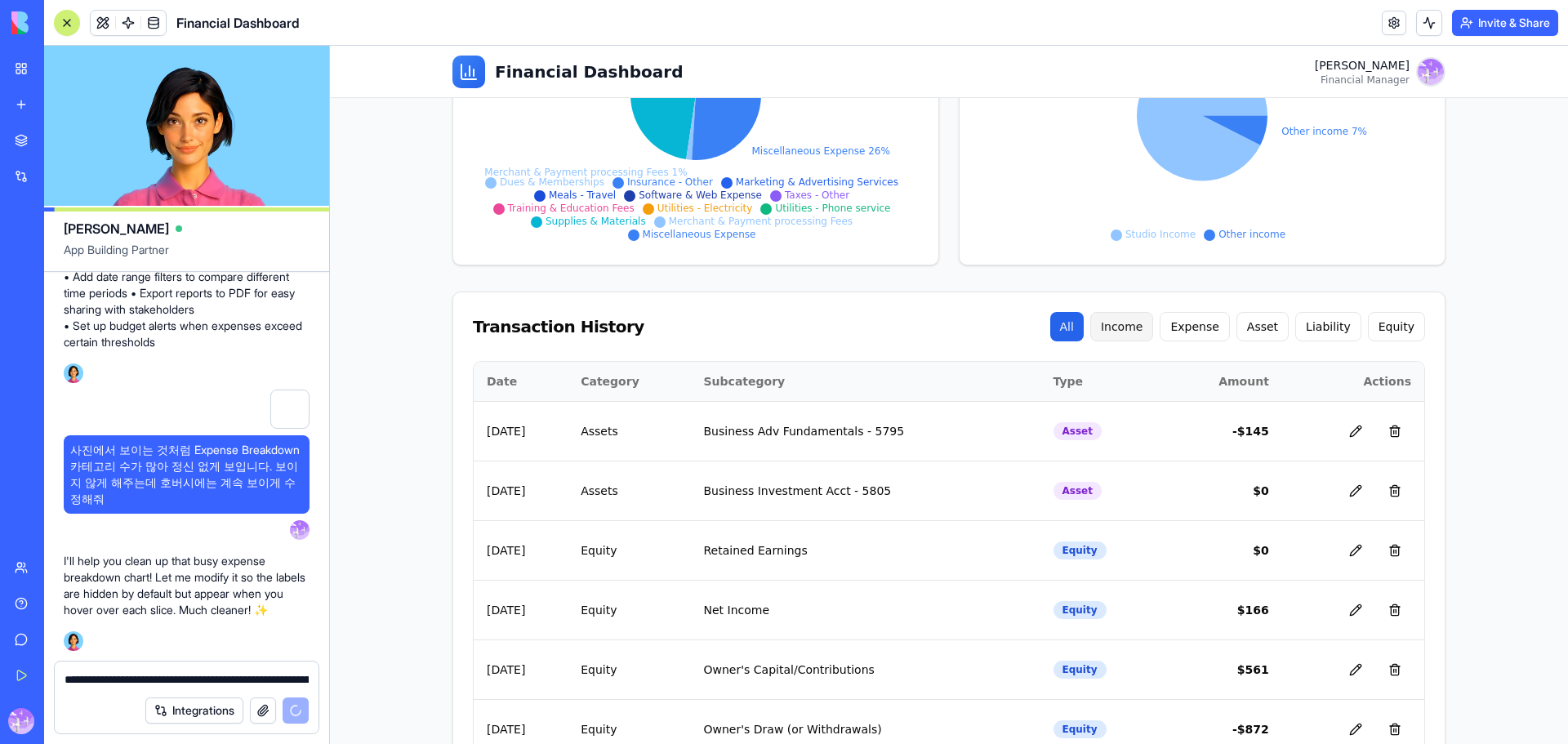
click at [1141, 328] on button "Income" at bounding box center [1121, 327] width 64 height 29
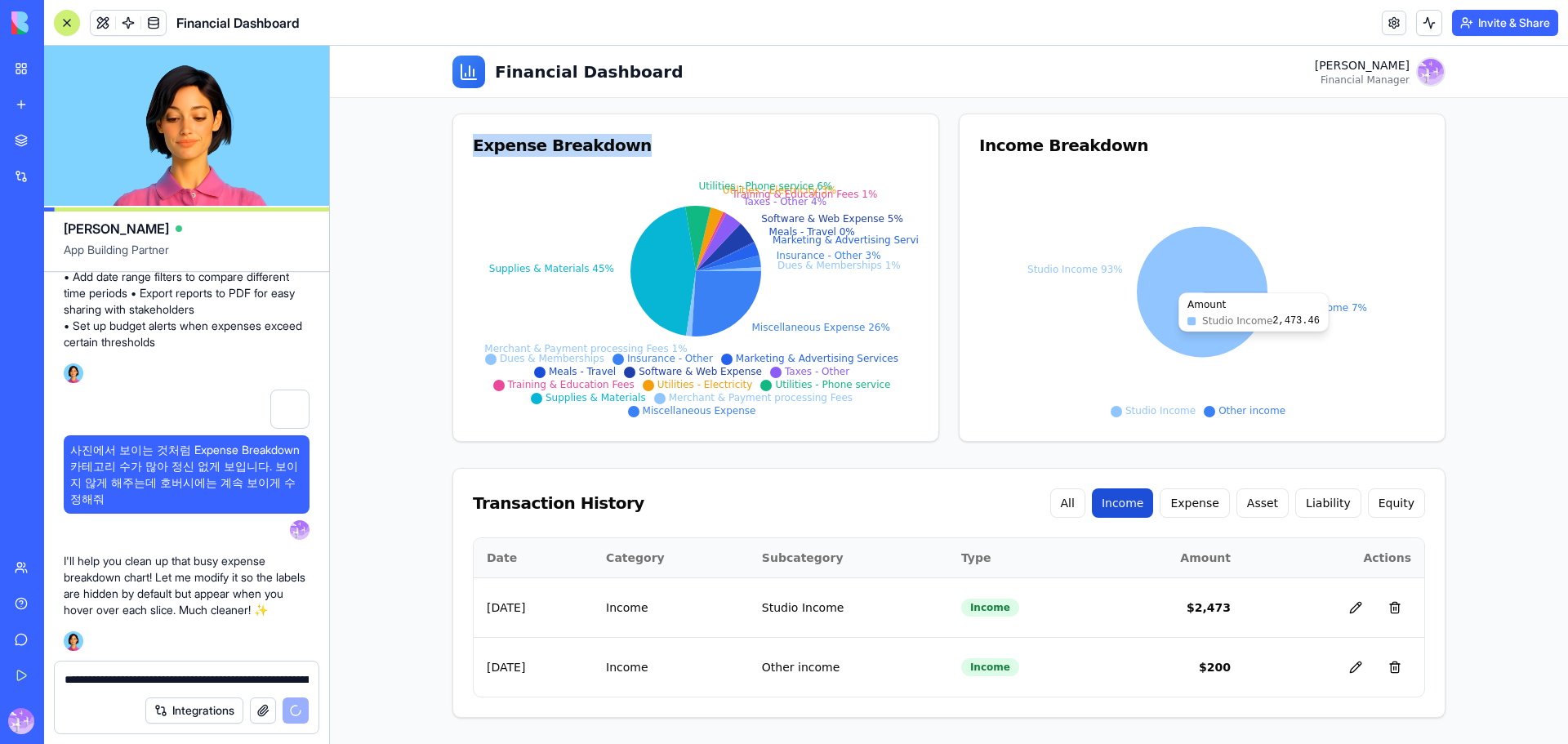
scroll to position [205, 0]
click at [1350, 608] on button at bounding box center [1355, 608] width 33 height 33
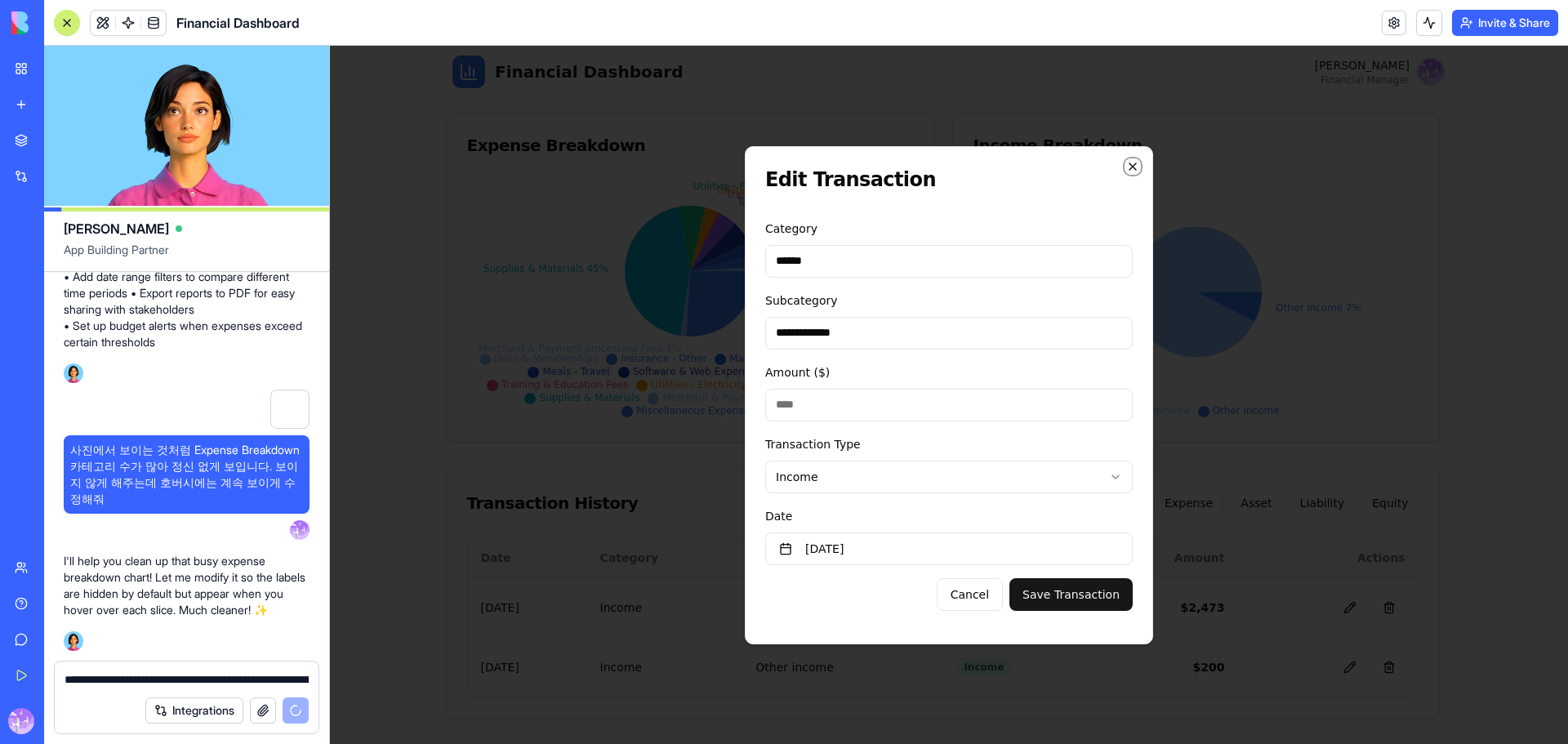
click at [1128, 166] on icon "button" at bounding box center [1132, 166] width 13 height 13
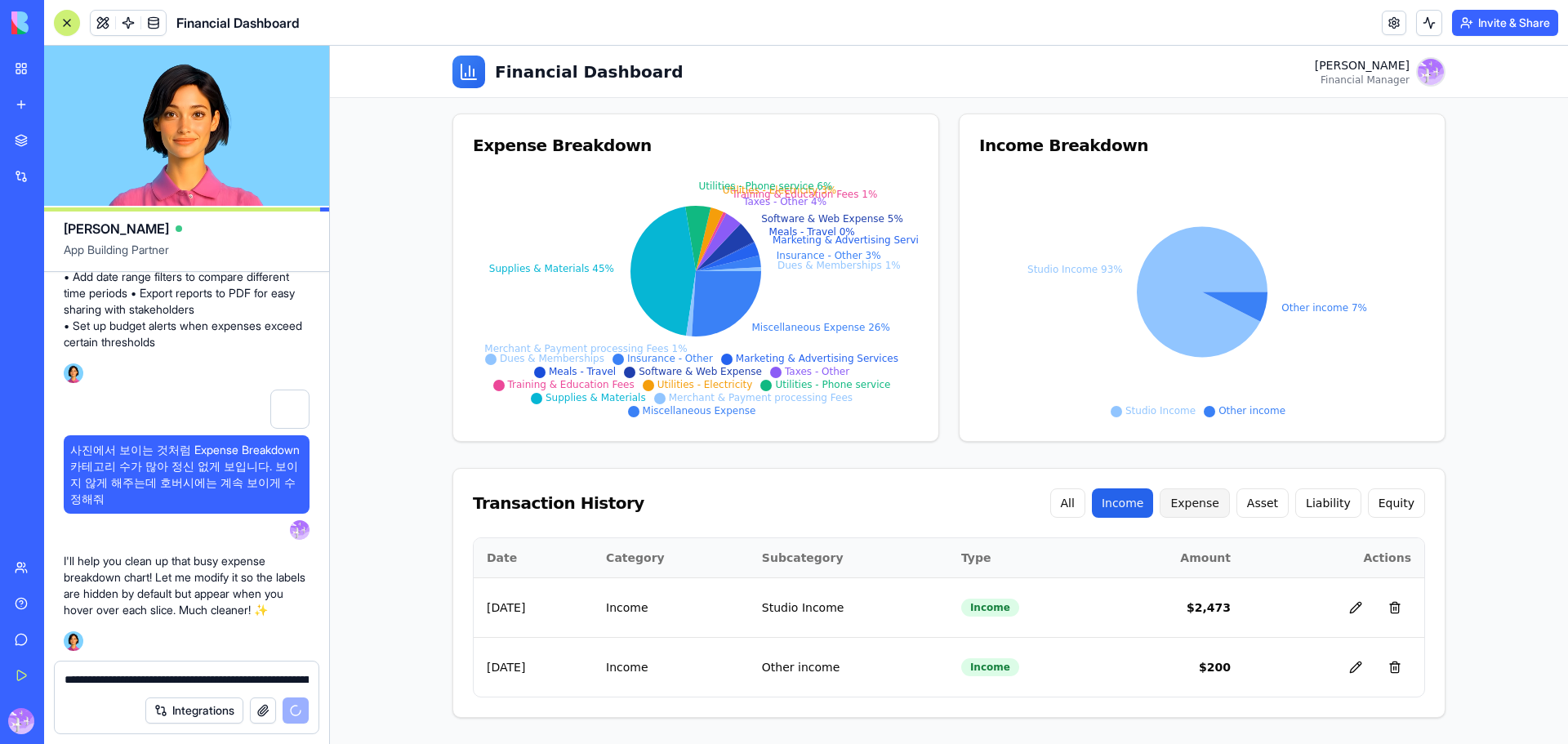
click at [1205, 508] on button "Expense" at bounding box center [1194, 503] width 69 height 29
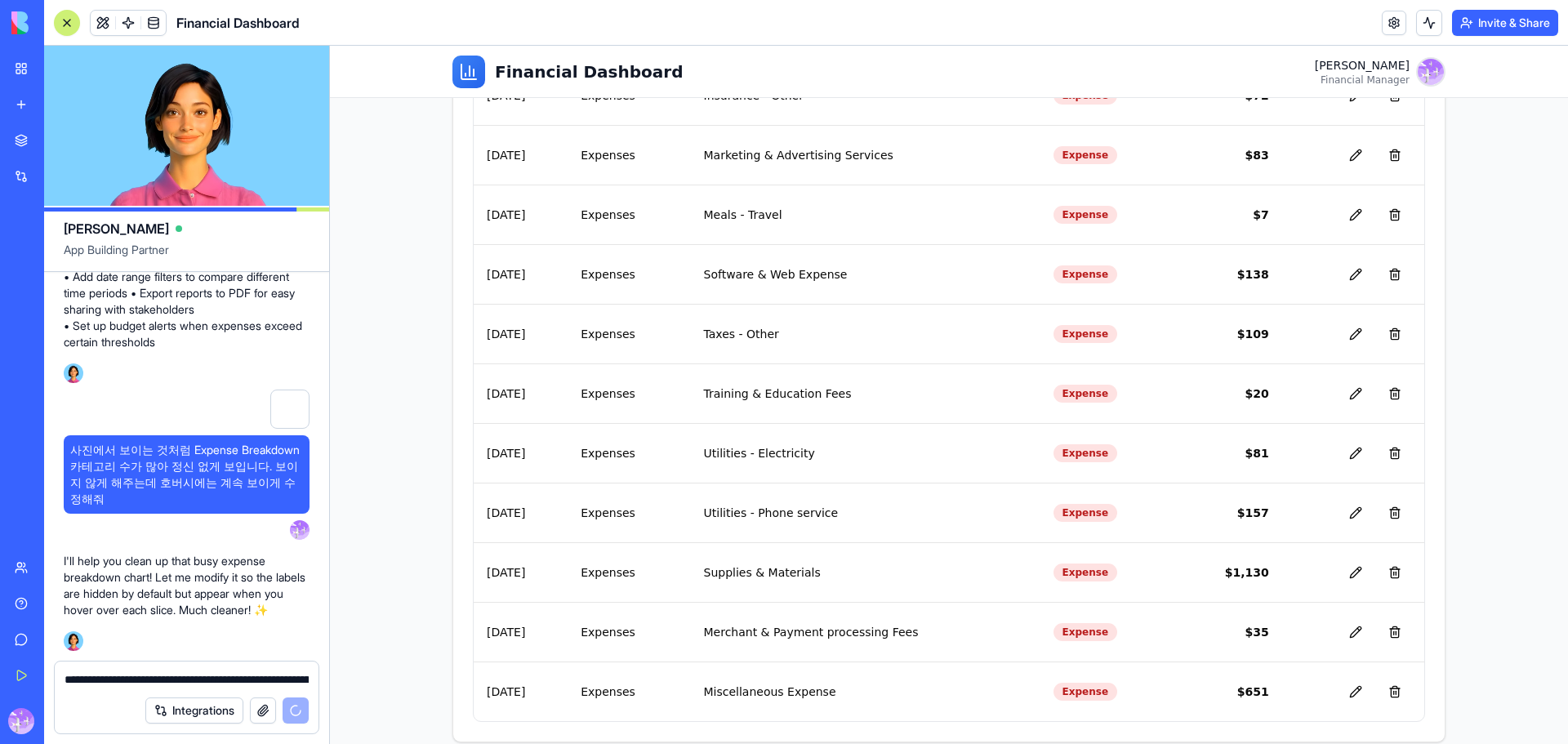
scroll to position [801, 0]
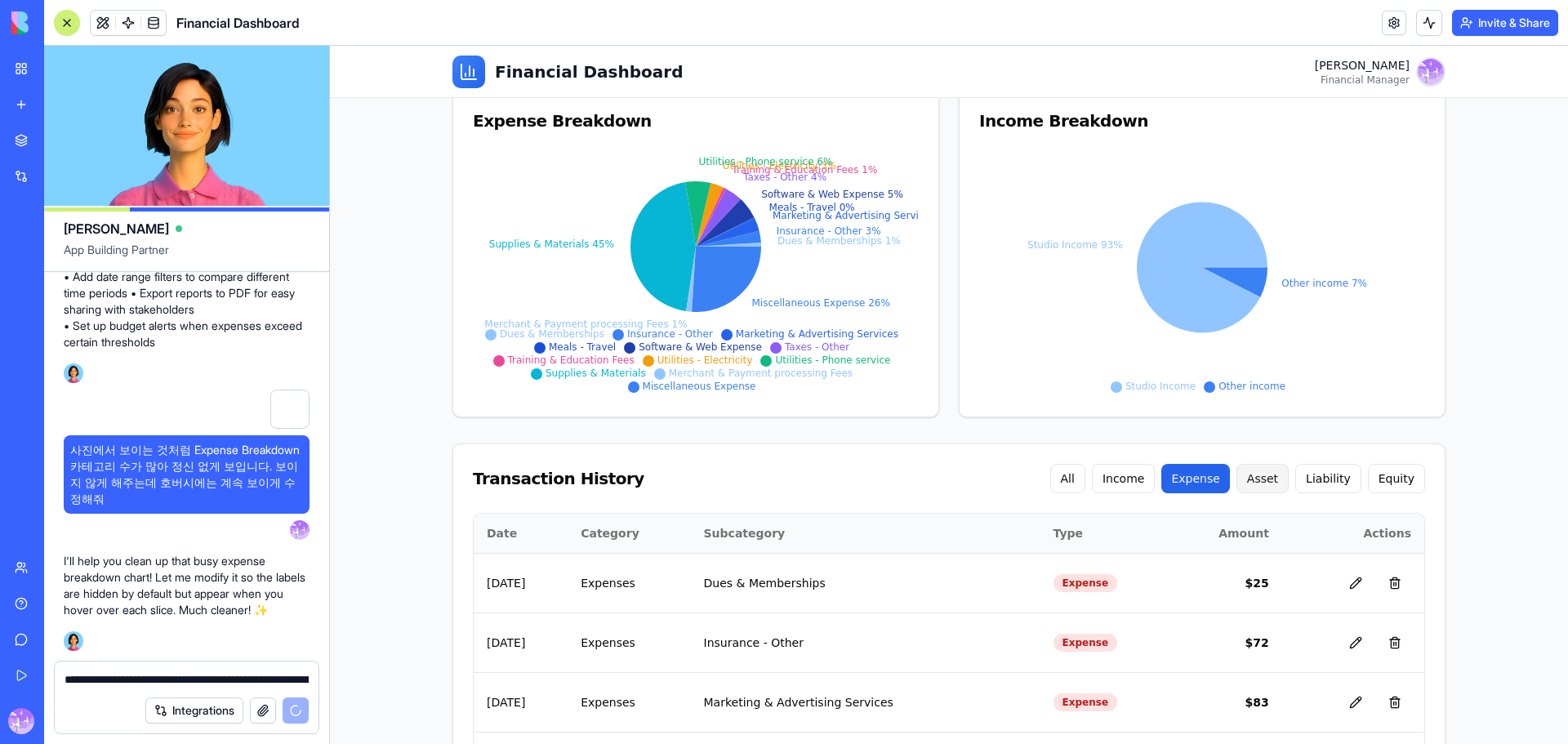
click at [1276, 488] on button "Asset" at bounding box center [1261, 478] width 52 height 29
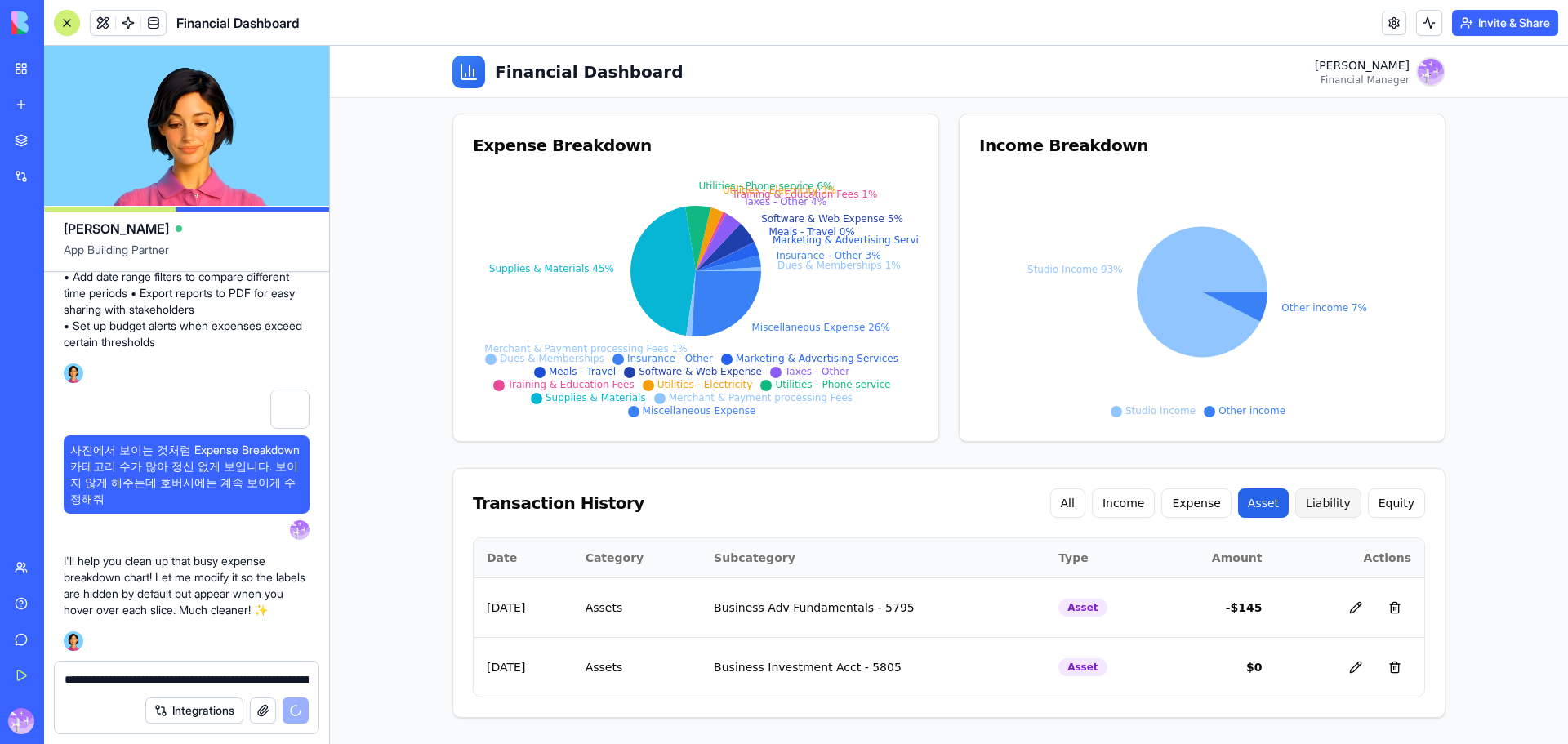
click at [1327, 506] on button "Liability" at bounding box center [1328, 503] width 66 height 29
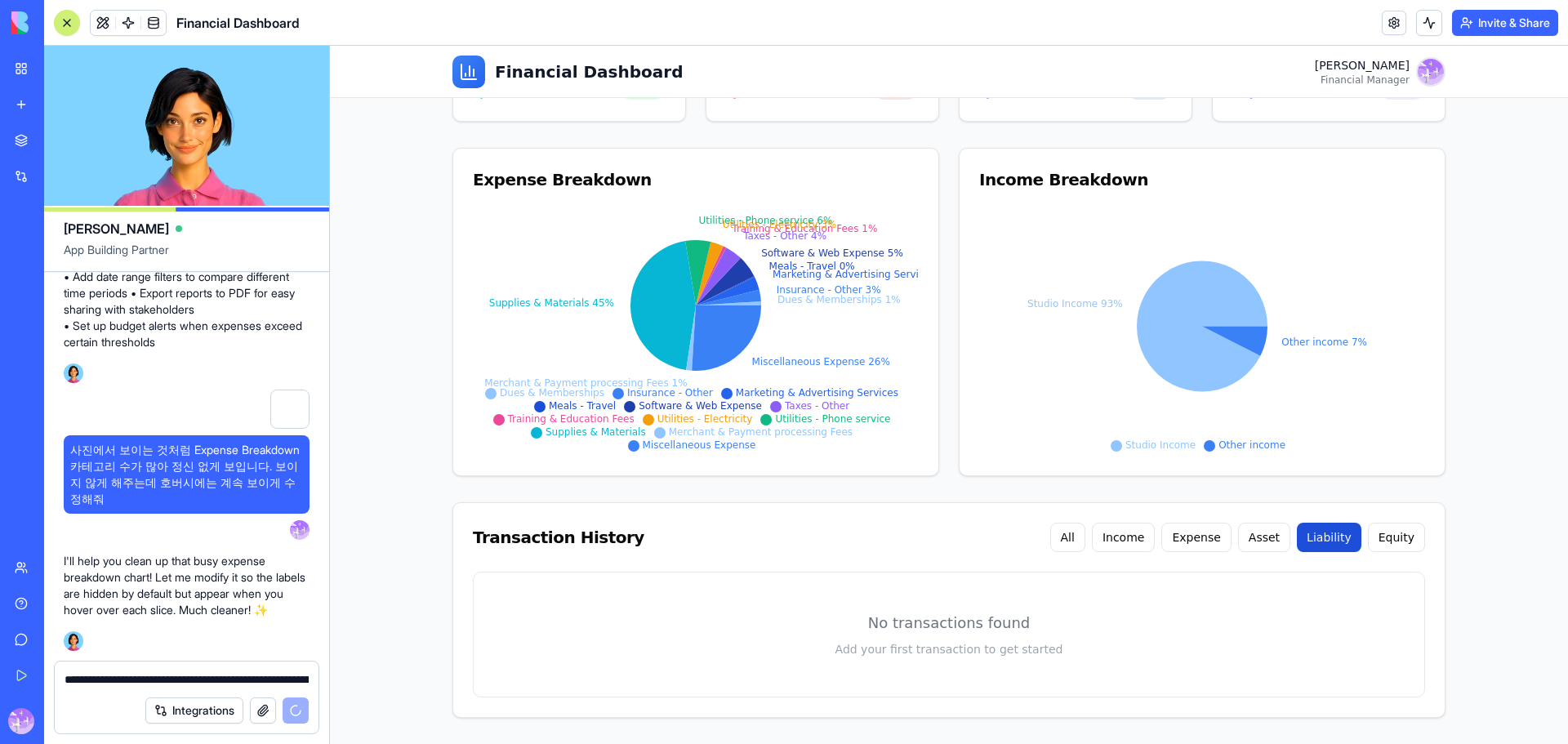
scroll to position [171, 0]
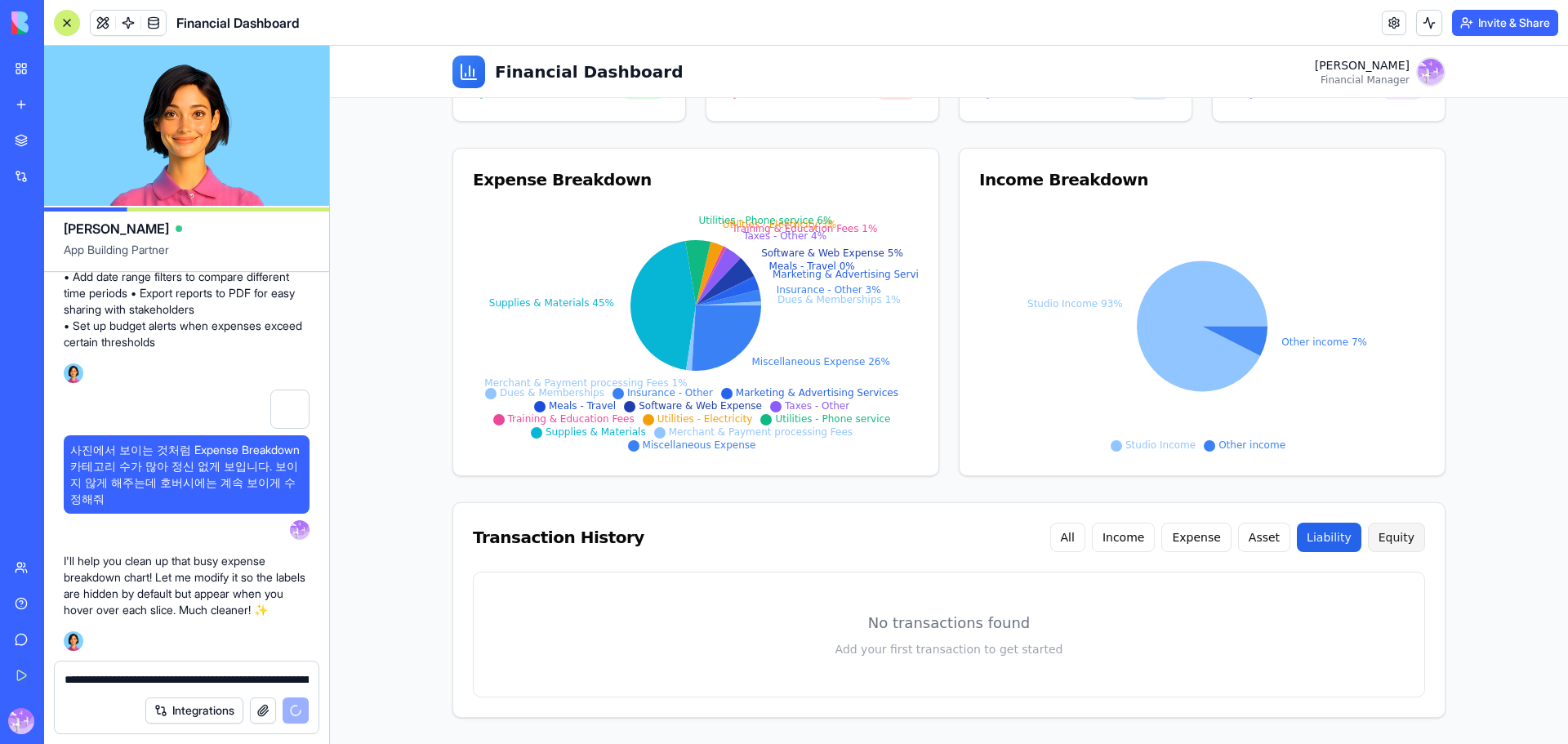
click at [1401, 543] on button "Equity" at bounding box center [1396, 538] width 57 height 29
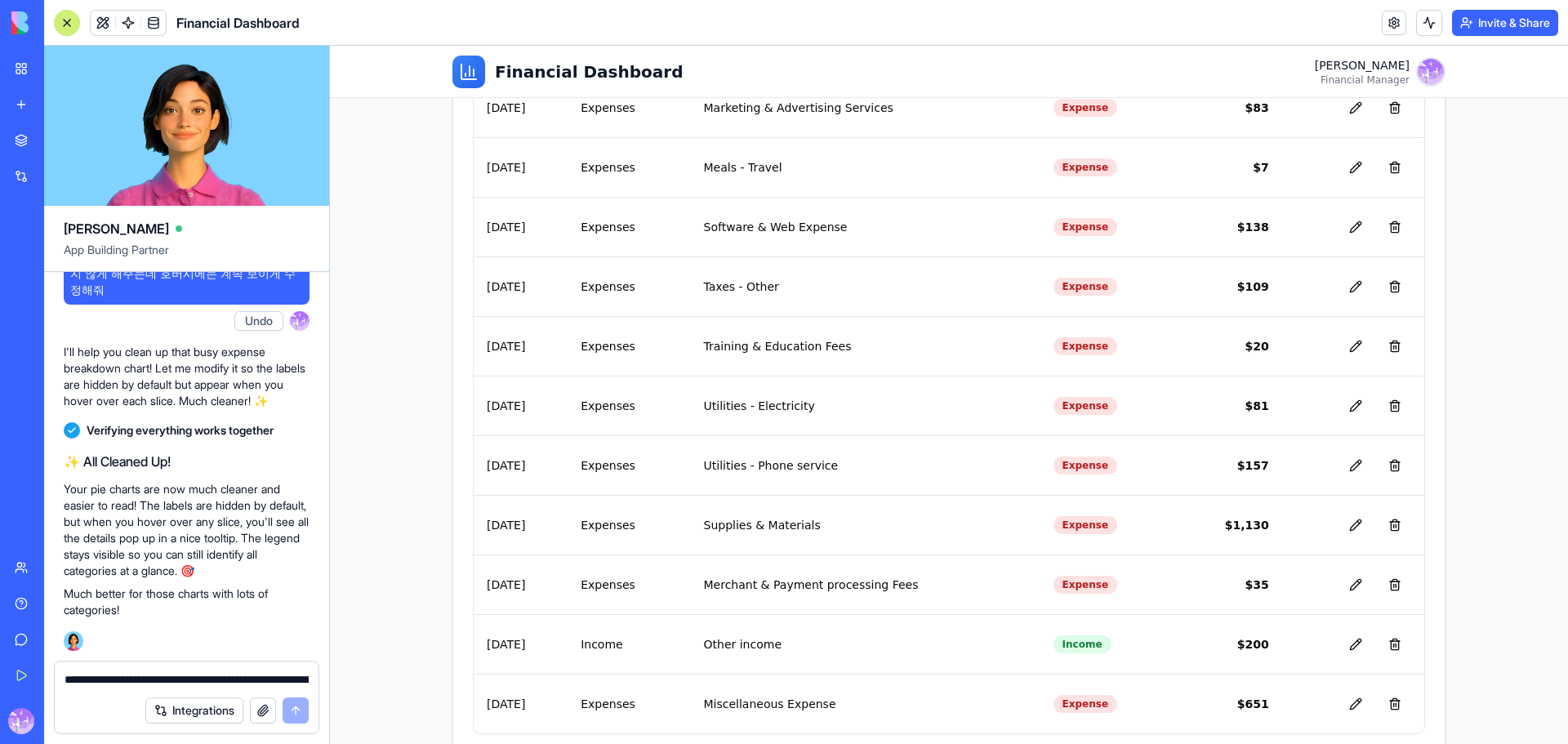
scroll to position [1278, 0]
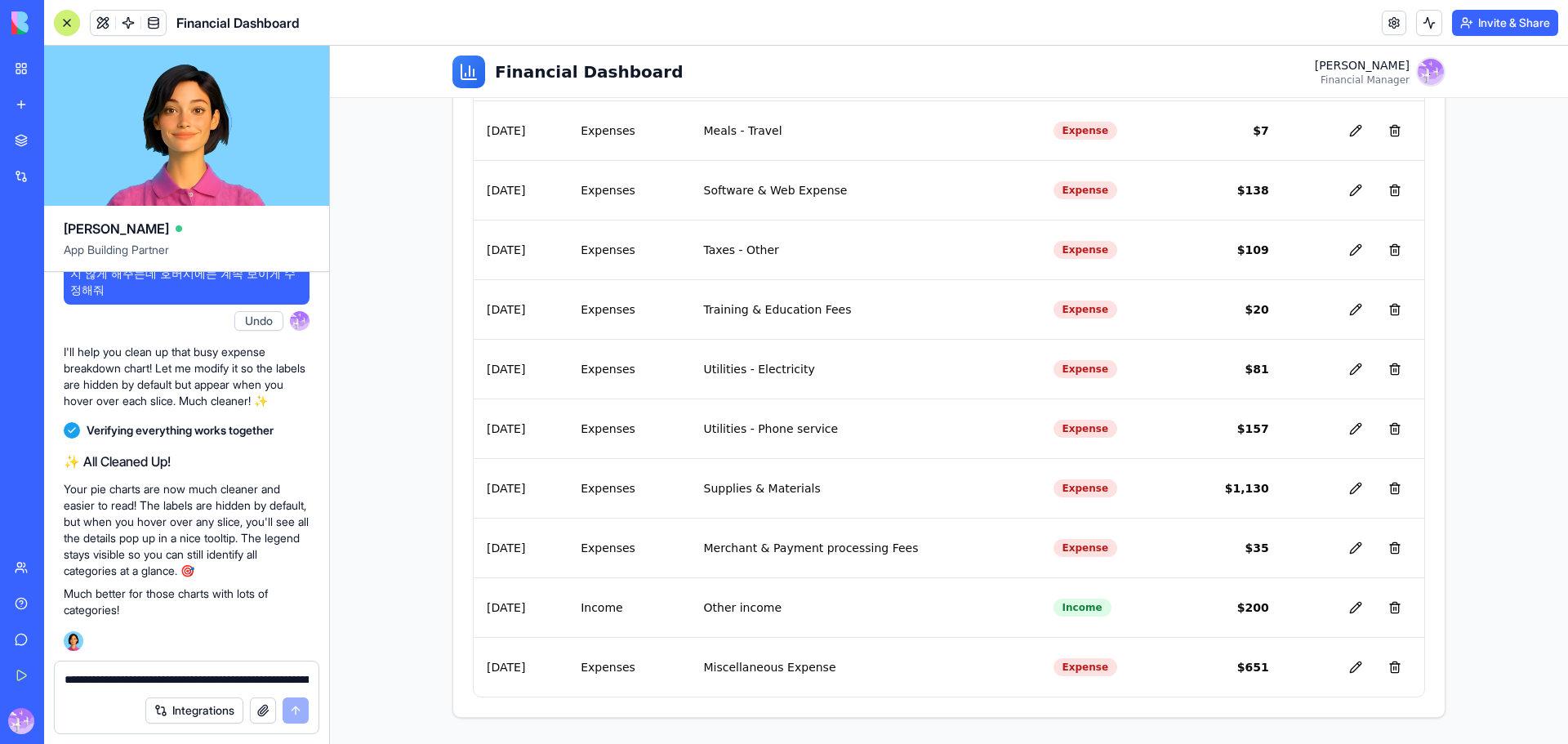
click at [134, 714] on button "Upgrade" at bounding box center [155, 720] width 61 height 26
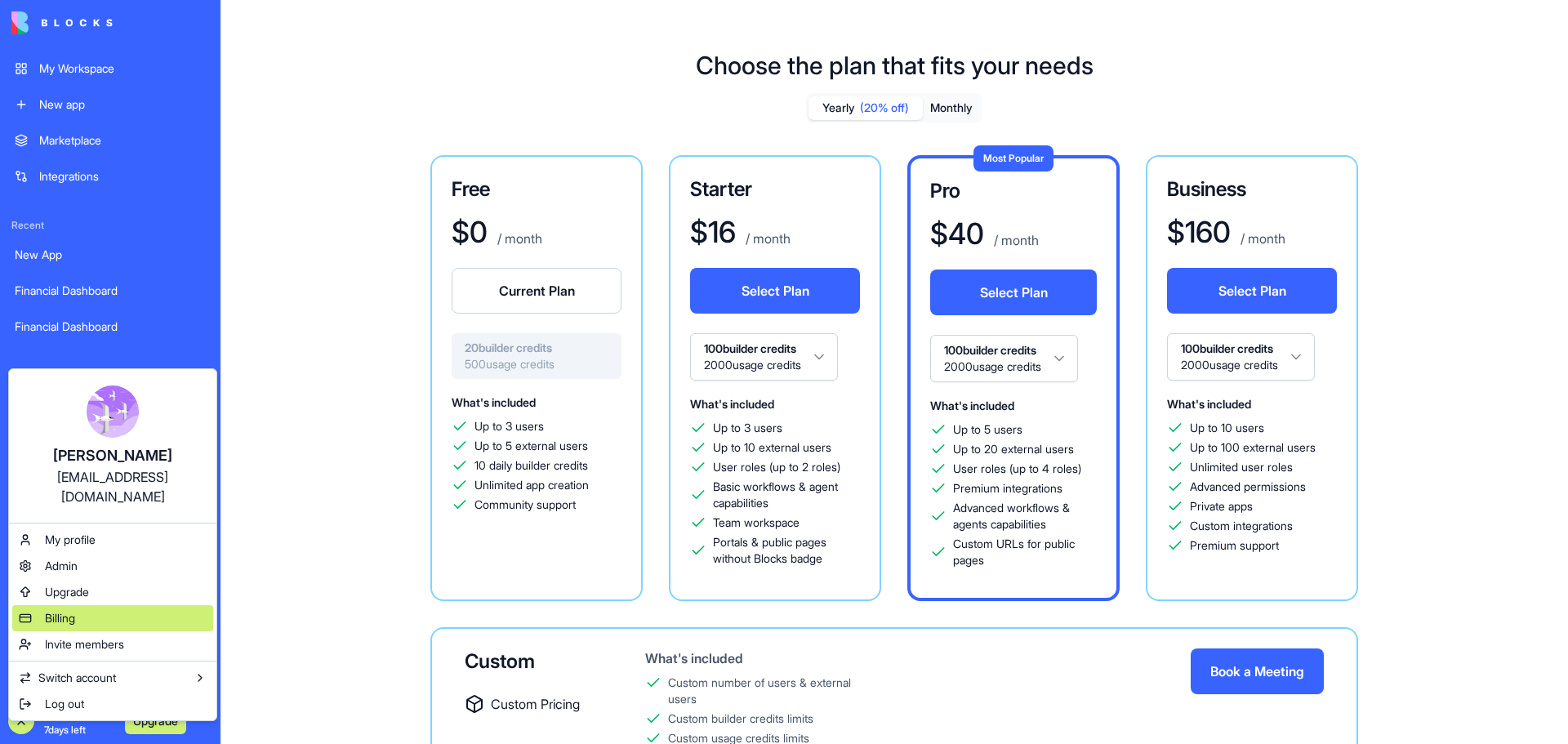
click at [102, 605] on div "Billing" at bounding box center [112, 618] width 201 height 26
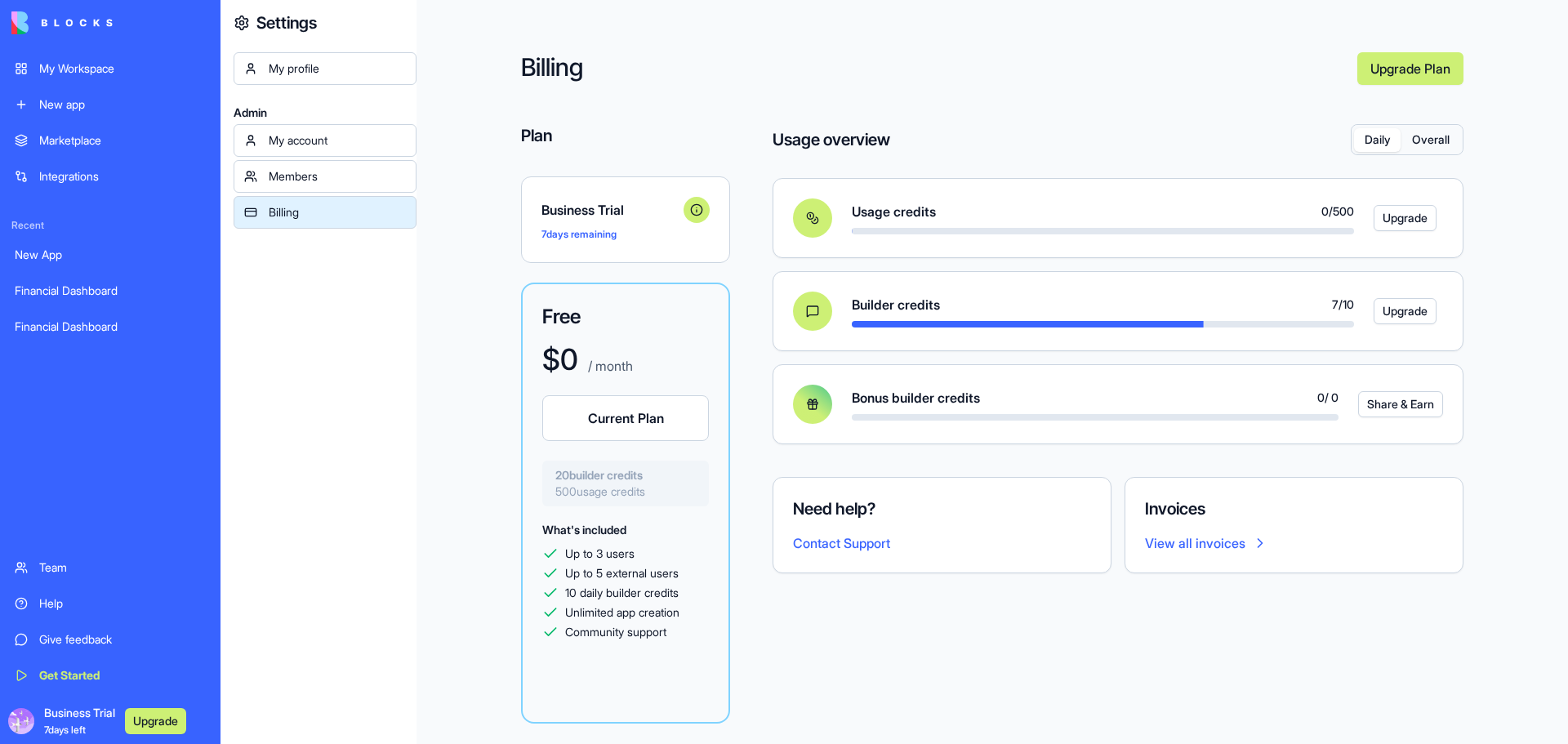
click at [327, 178] on div "Members" at bounding box center [337, 176] width 137 height 16
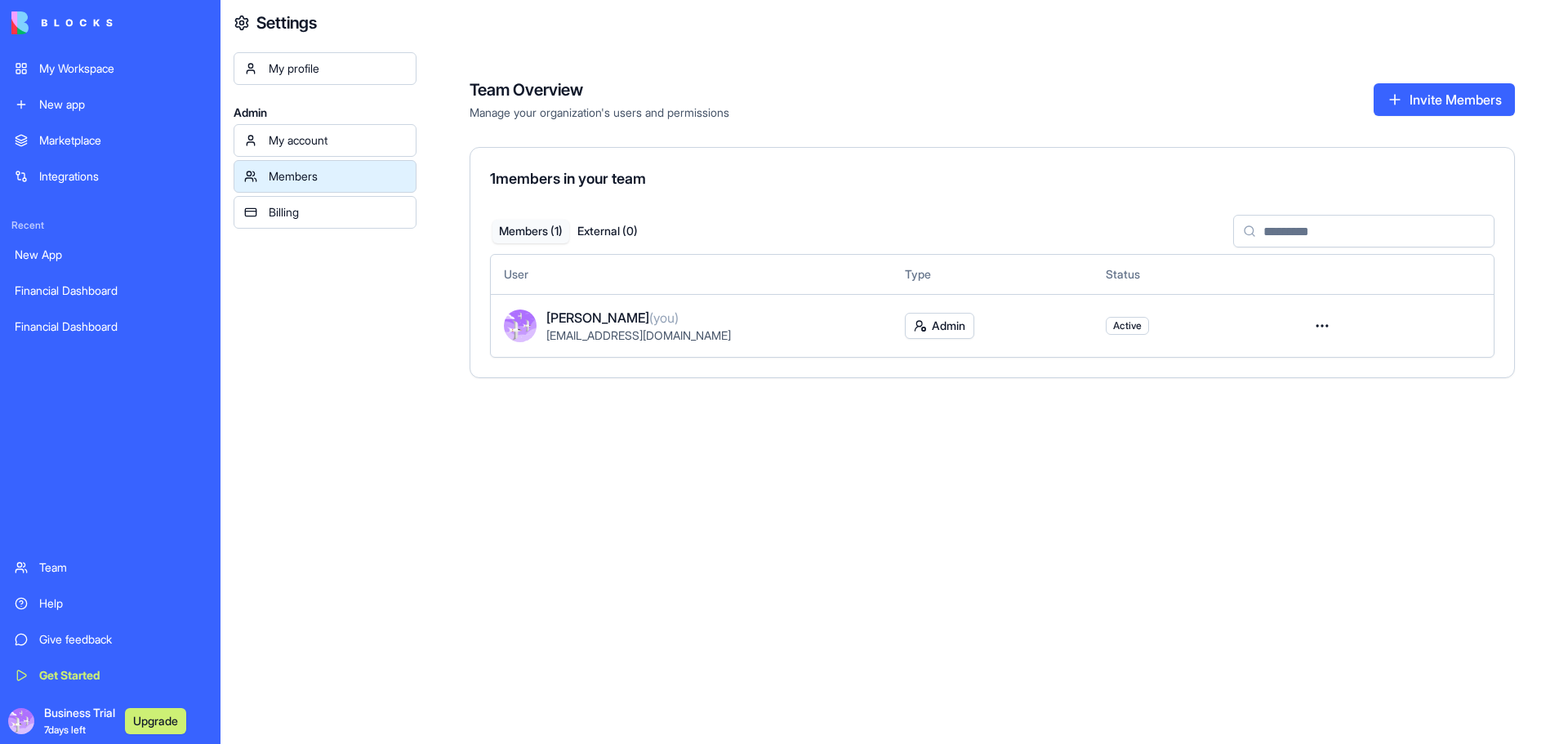
click at [327, 204] on link "Billing" at bounding box center [325, 212] width 183 height 33
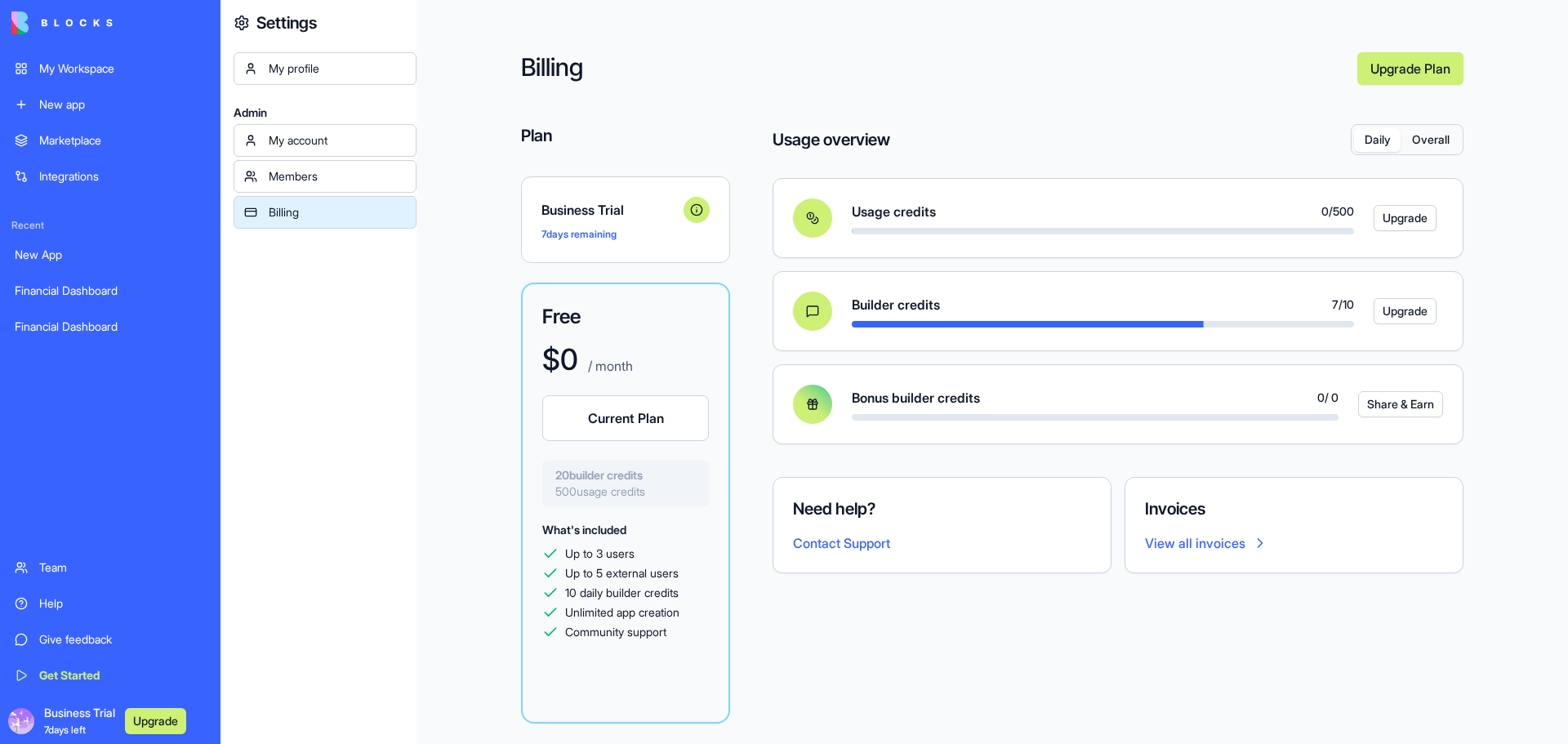
click at [72, 74] on div "My Workspace" at bounding box center [122, 68] width 166 height 16
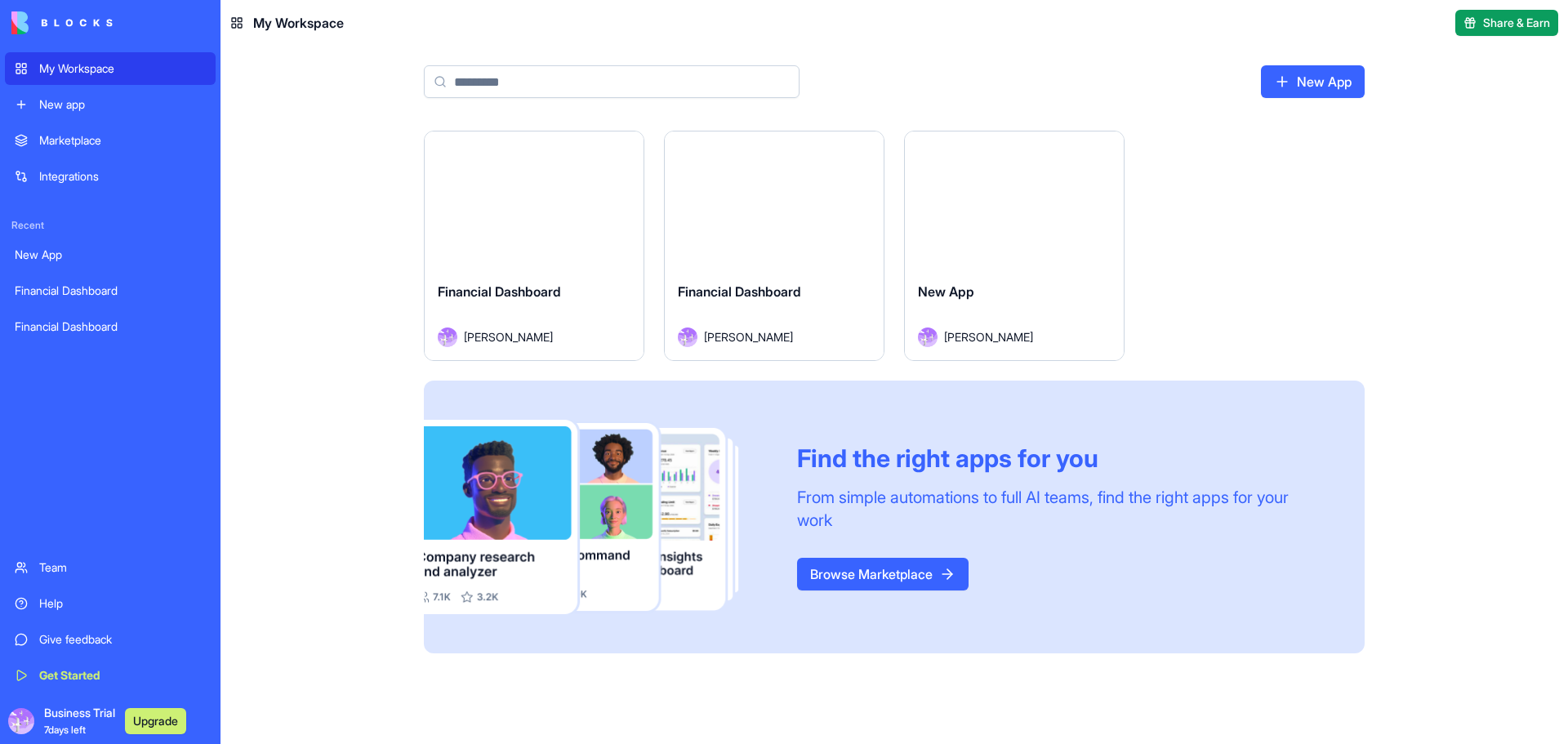
click at [587, 240] on div "Launch" at bounding box center [534, 200] width 219 height 137
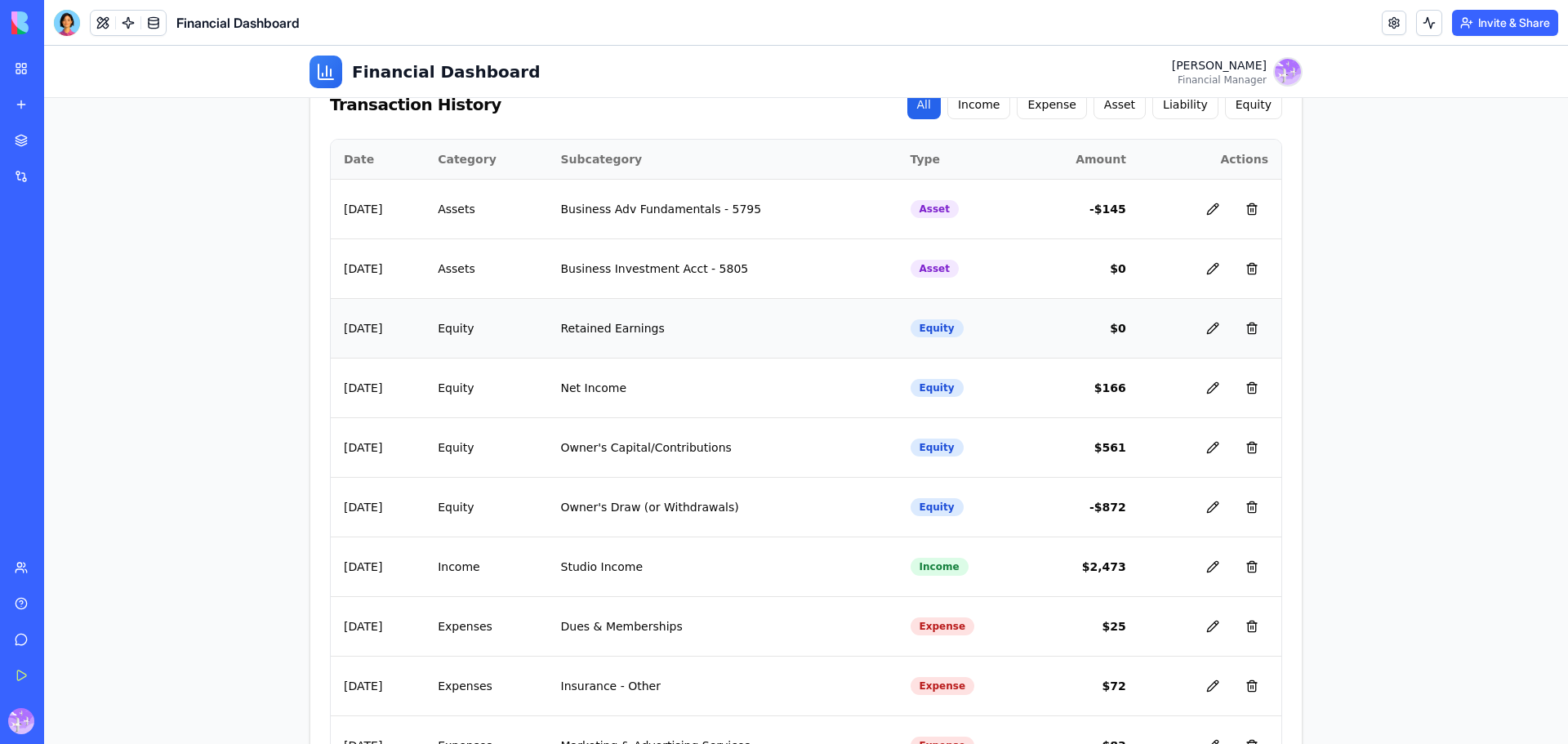
scroll to position [571, 0]
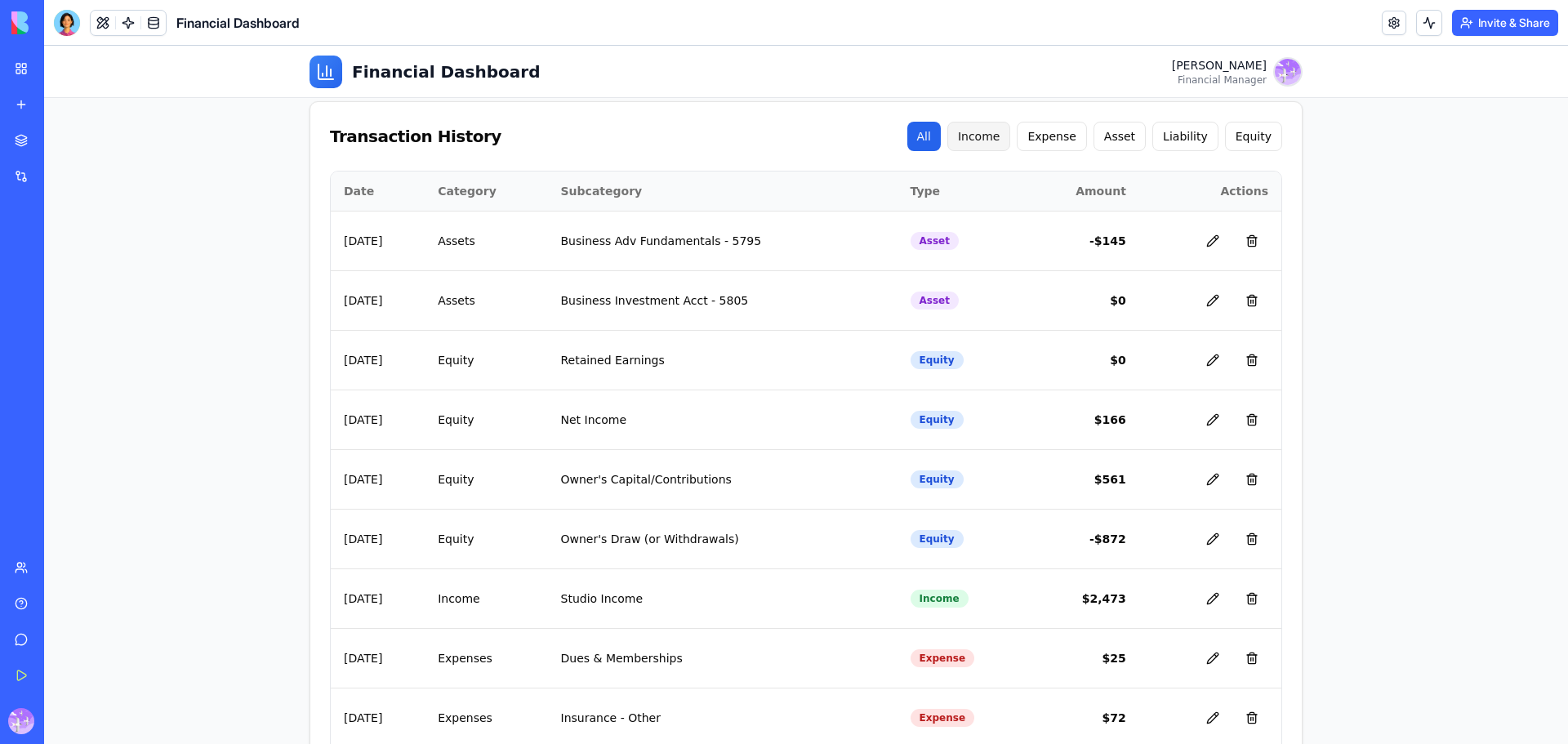
click at [986, 137] on button "Income" at bounding box center [979, 136] width 64 height 29
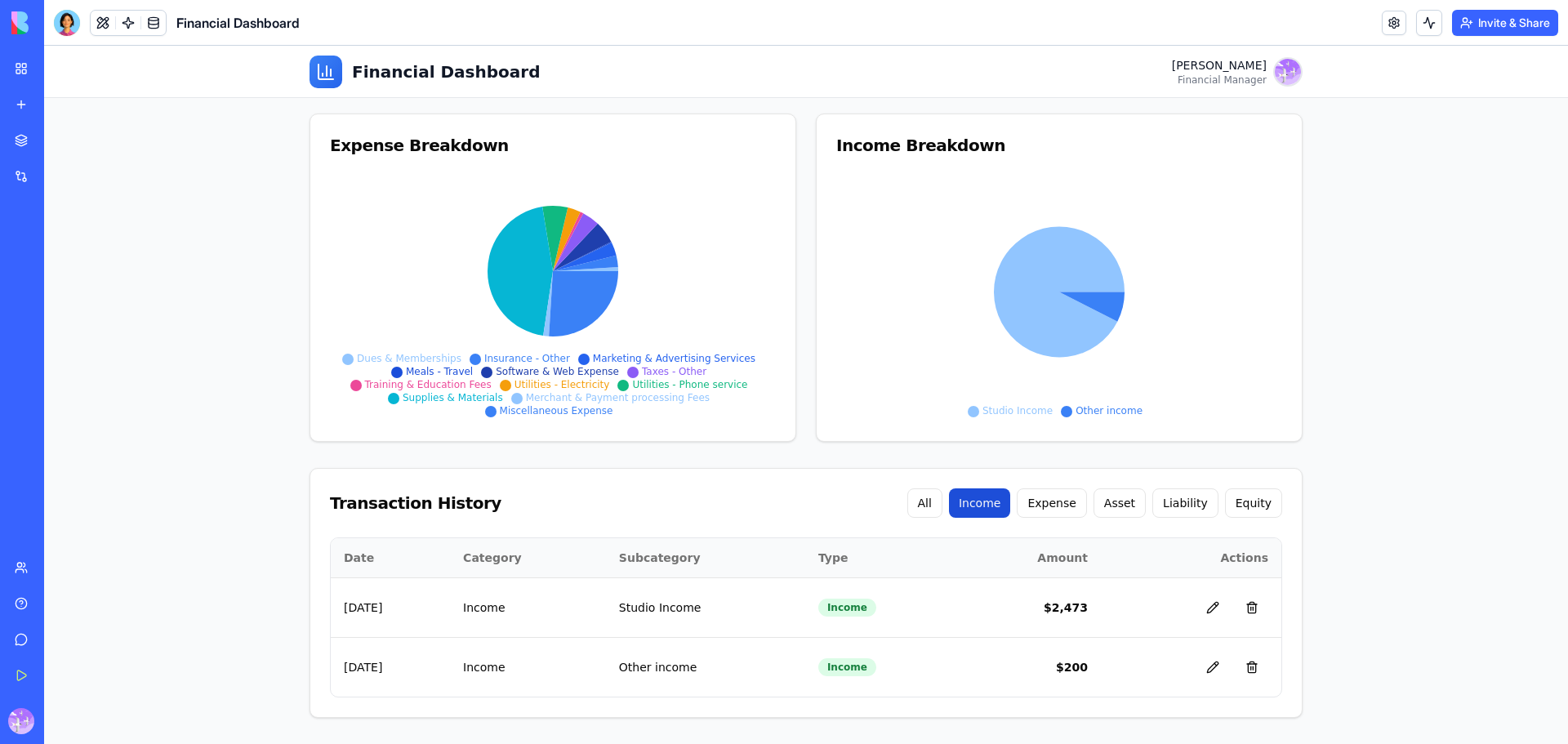
scroll to position [205, 0]
click at [1070, 507] on button "Expense" at bounding box center [1051, 503] width 69 height 29
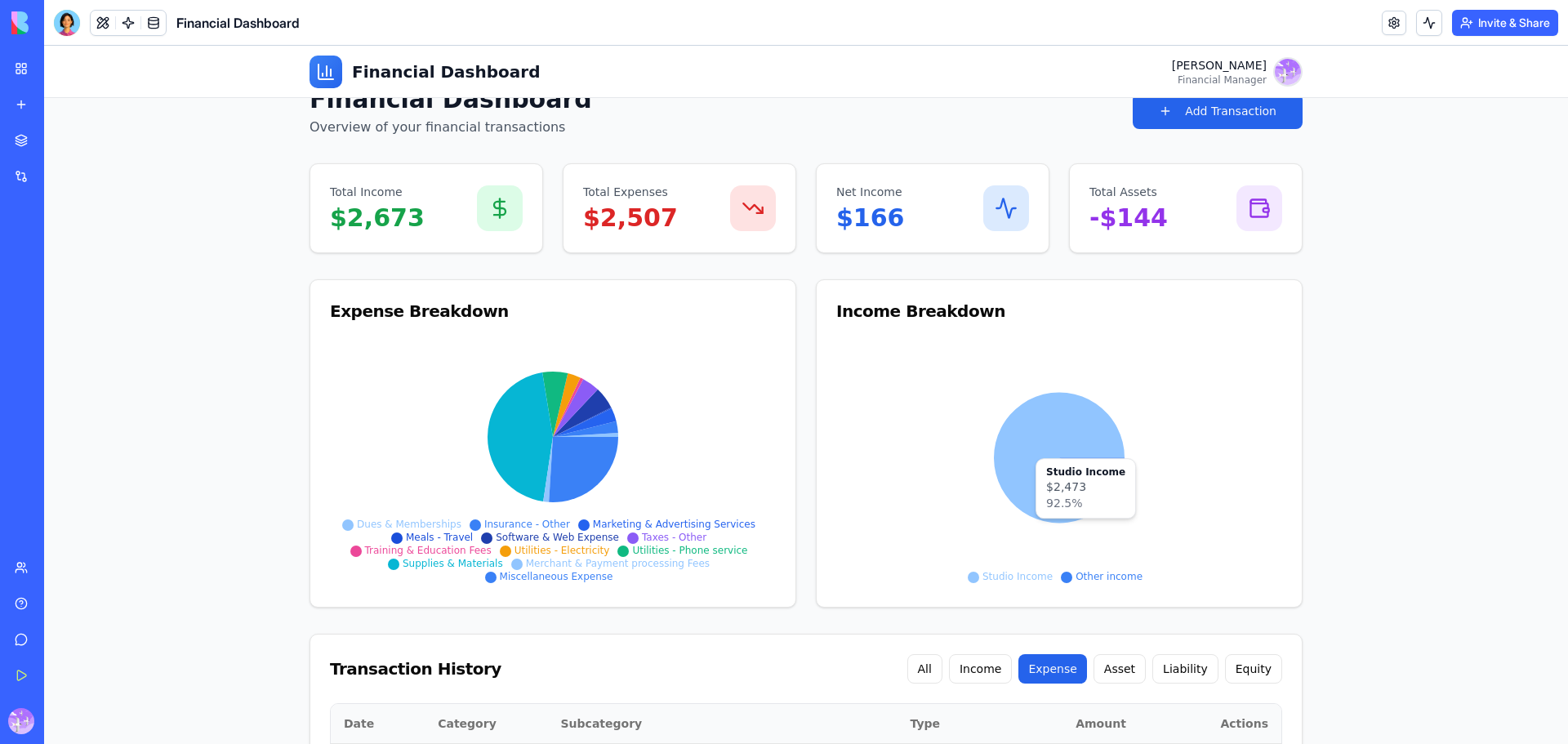
scroll to position [229, 0]
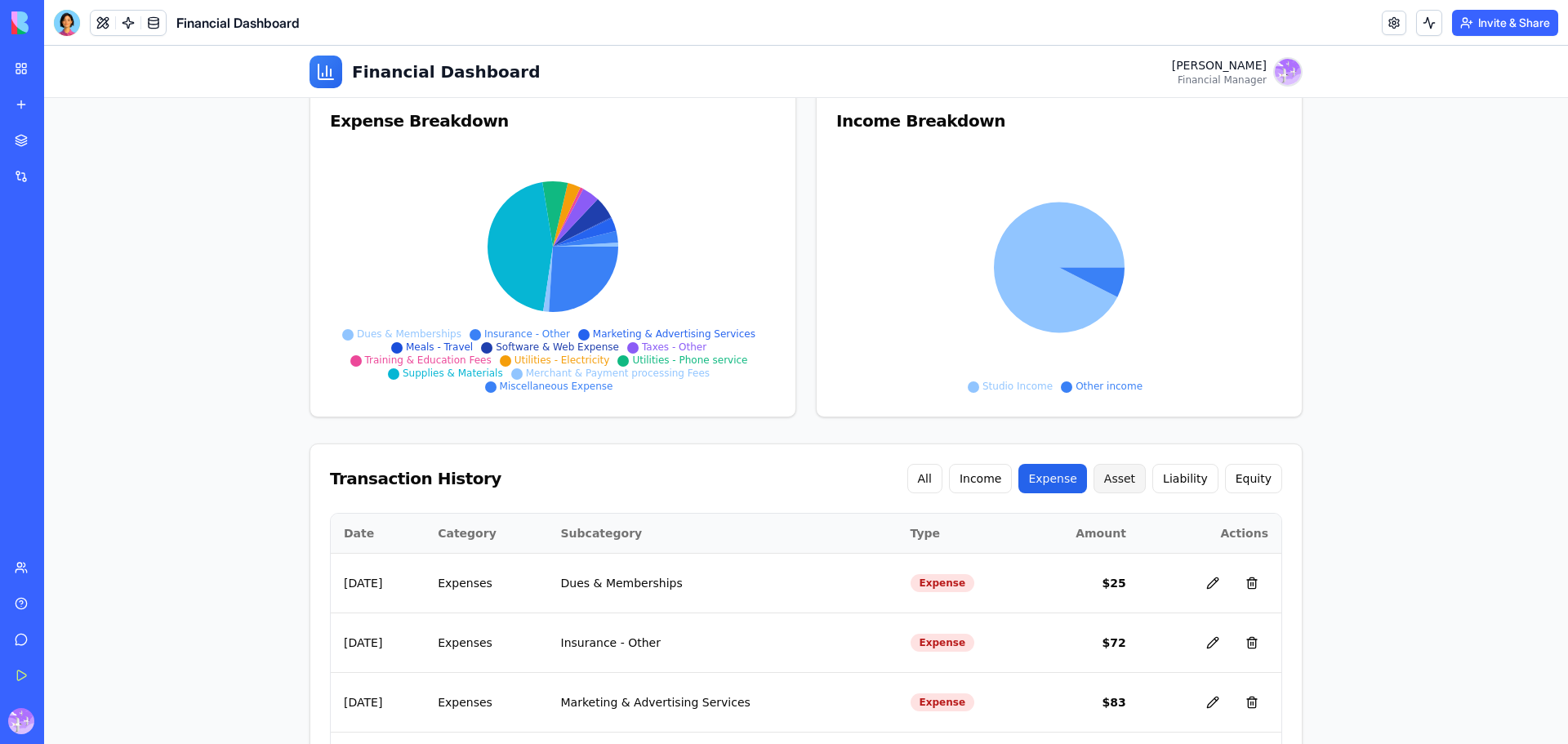
click at [1122, 489] on button "Asset" at bounding box center [1119, 478] width 52 height 29
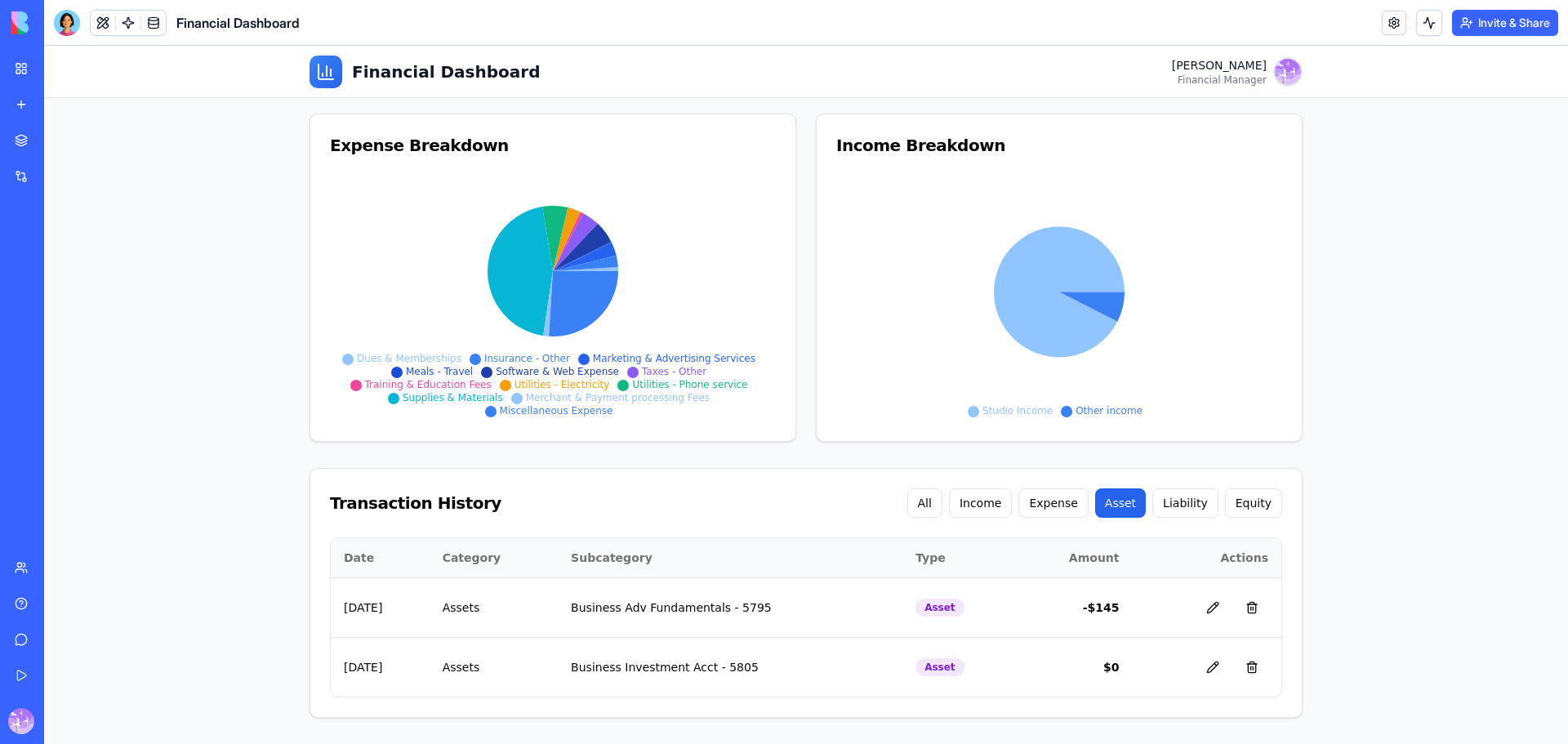
click at [1194, 515] on button "Liability" at bounding box center [1185, 503] width 66 height 29
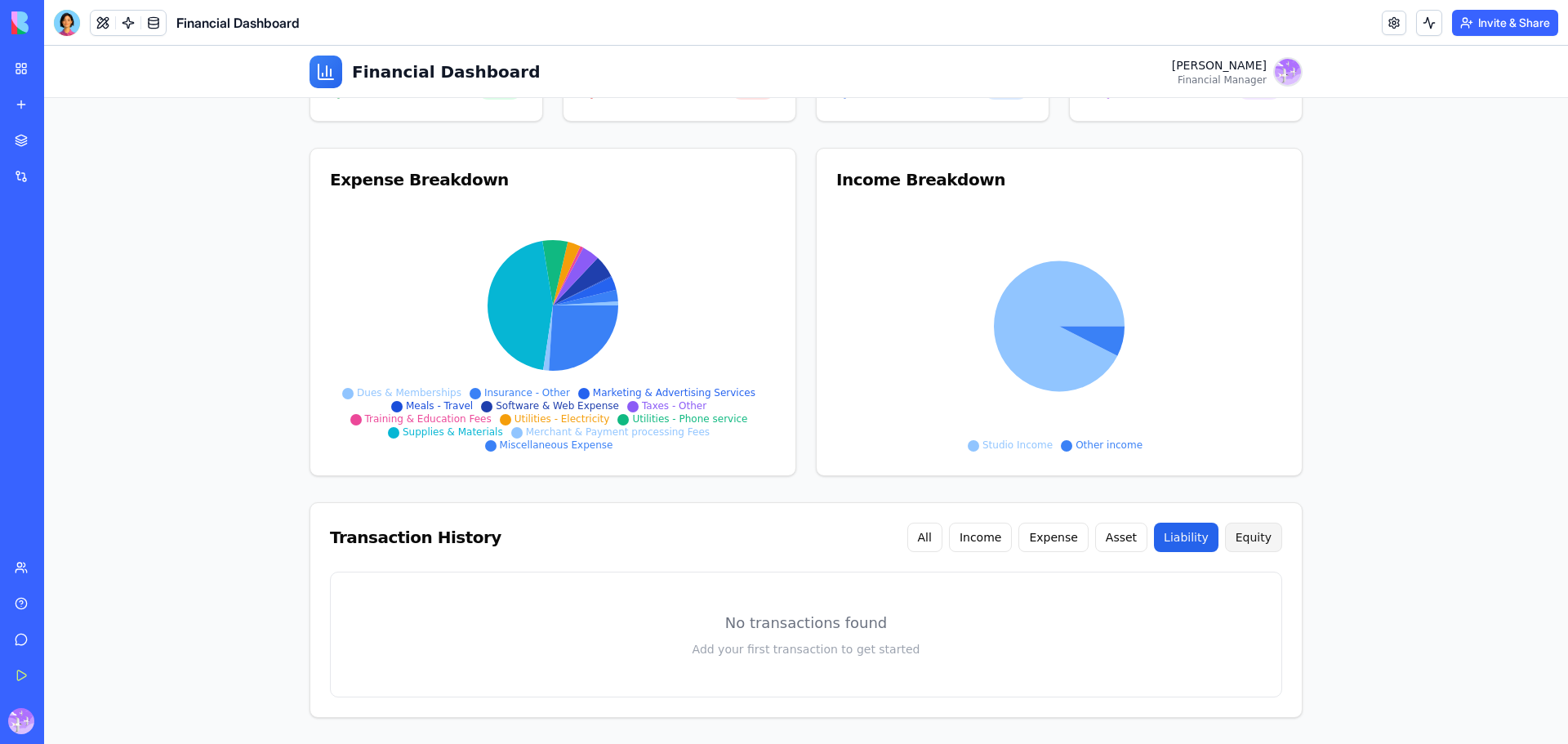
click at [1253, 536] on button "Equity" at bounding box center [1253, 538] width 57 height 29
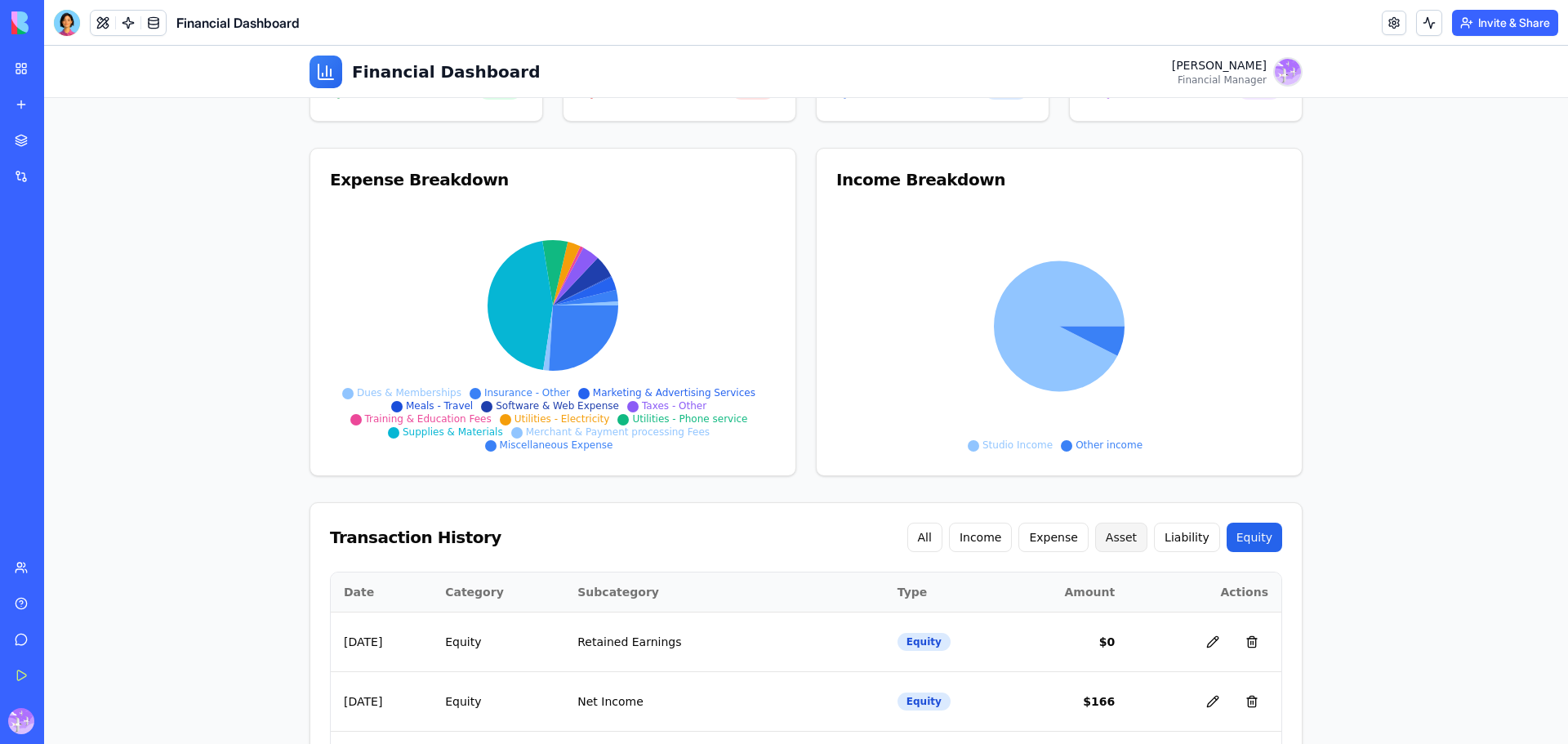
click at [1109, 541] on button "Asset" at bounding box center [1121, 538] width 52 height 29
click at [1069, 538] on button "Expense" at bounding box center [1052, 538] width 69 height 29
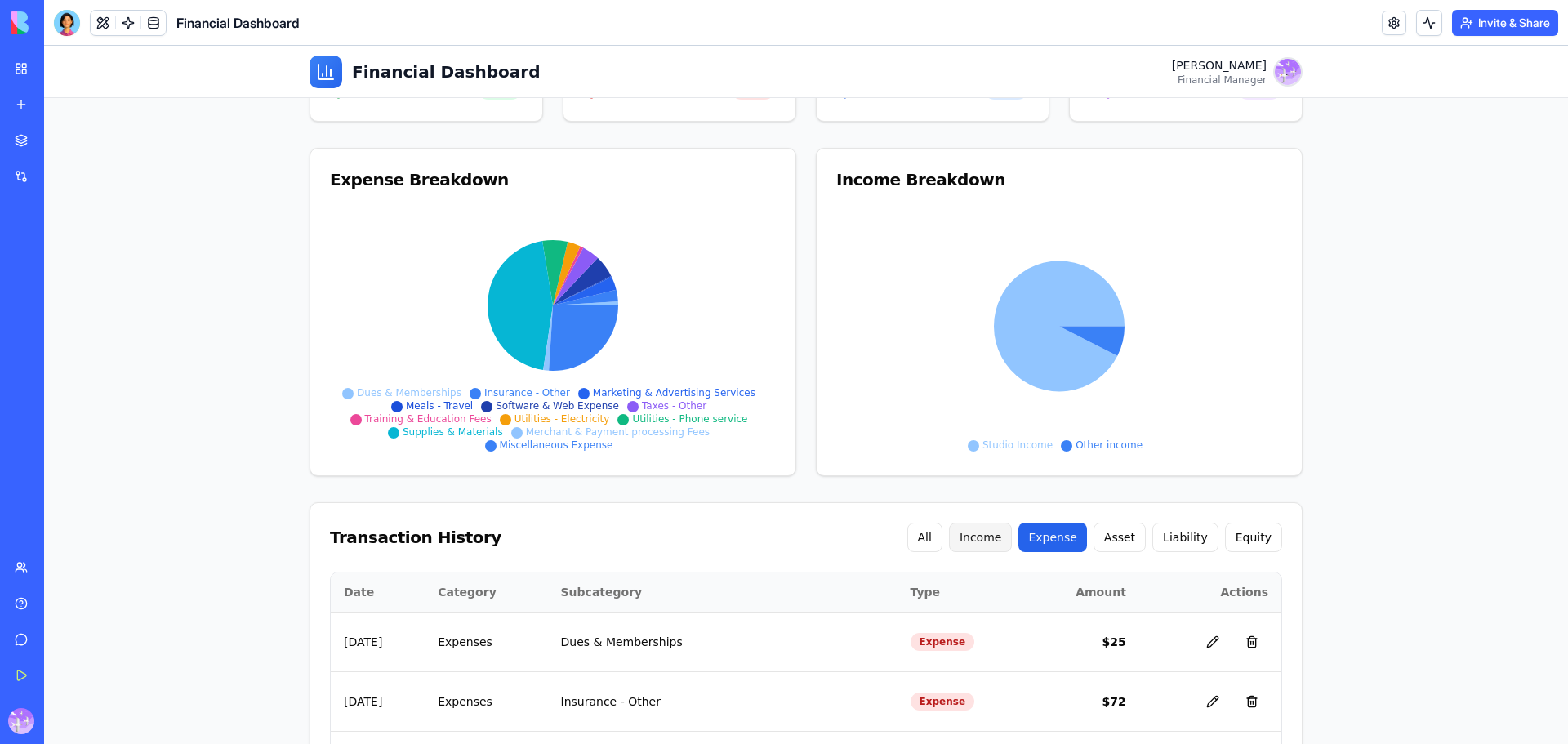
click at [999, 538] on button "Income" at bounding box center [980, 538] width 64 height 29
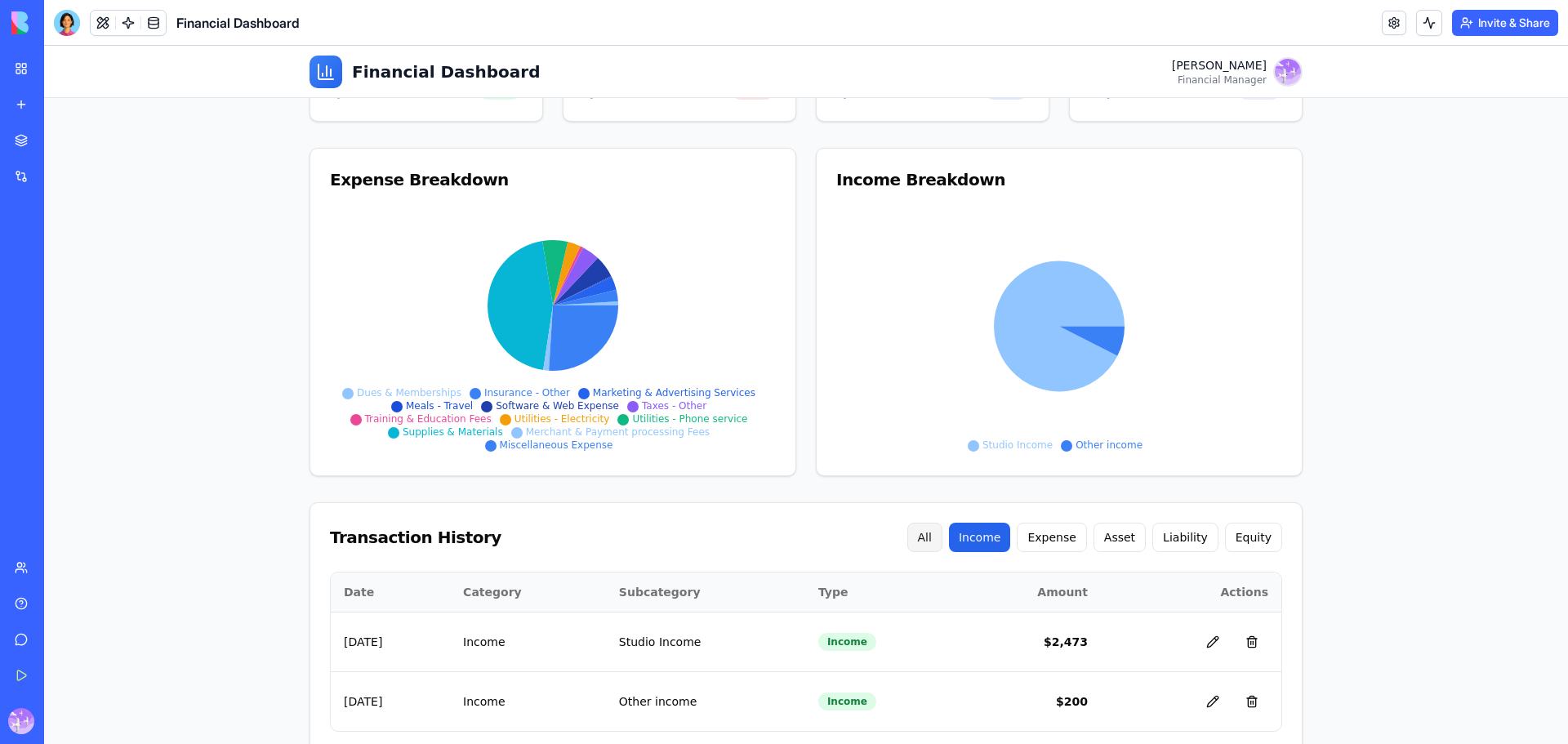
click at [941, 535] on button "All" at bounding box center [924, 538] width 35 height 29
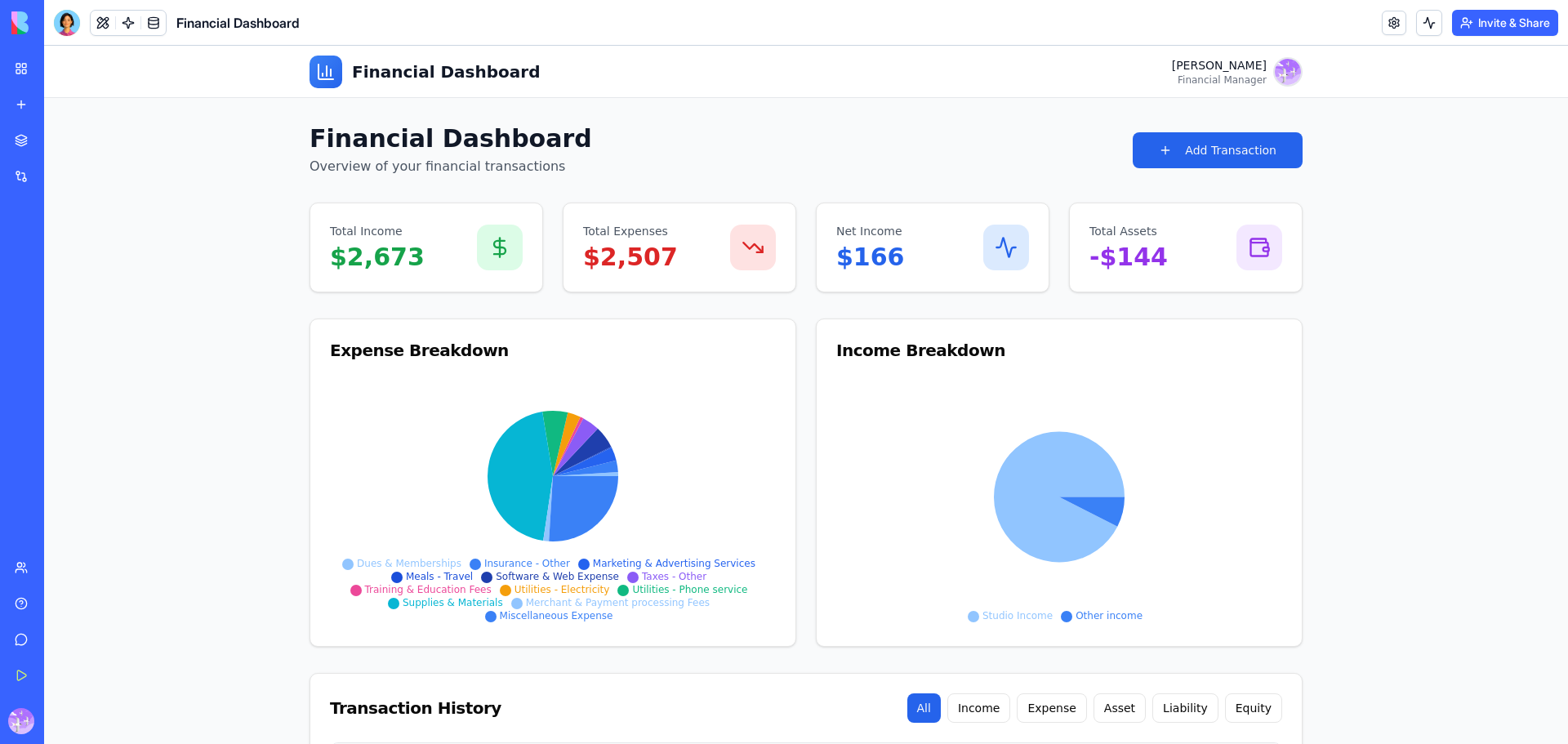
scroll to position [190, 0]
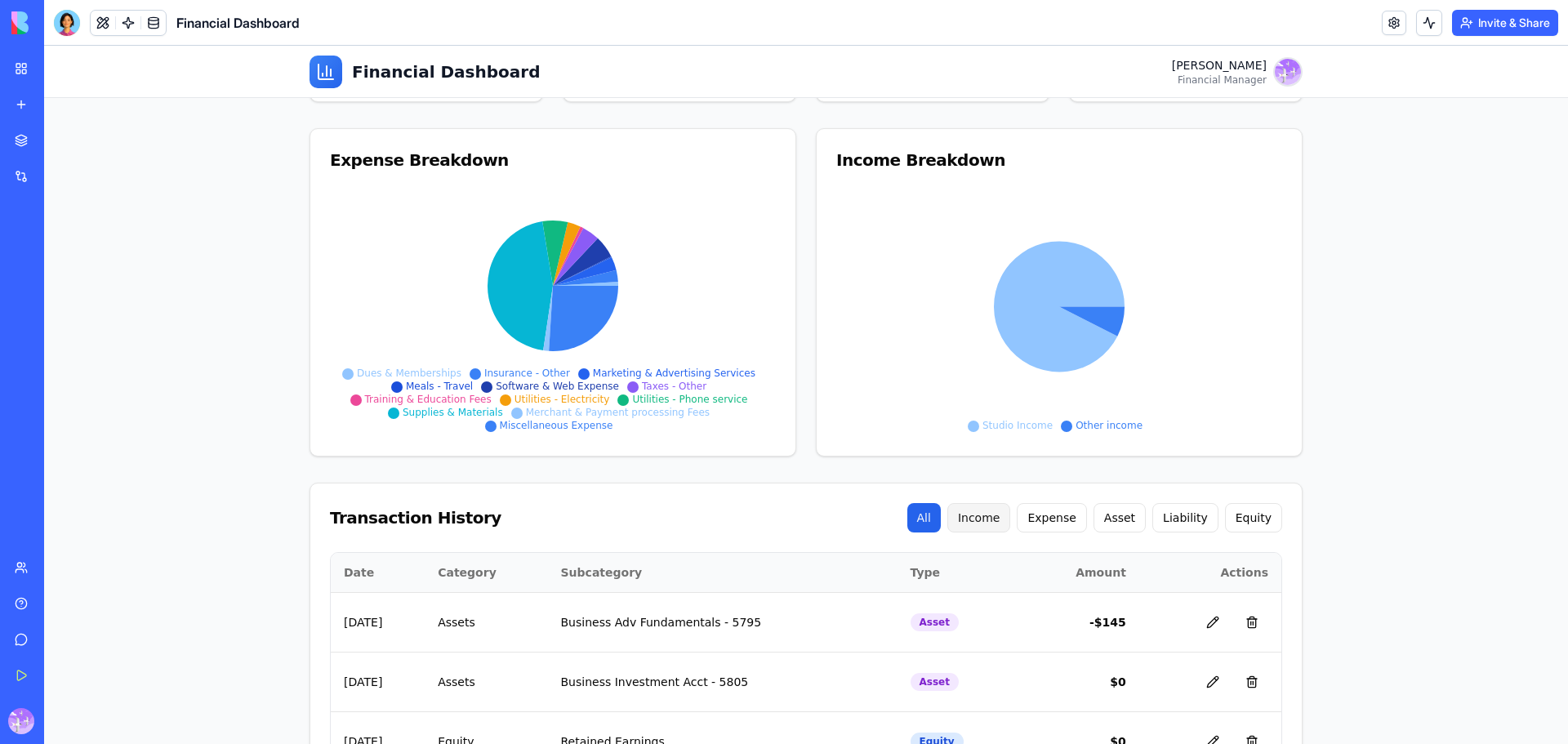
click at [996, 519] on button "Income" at bounding box center [979, 518] width 64 height 29
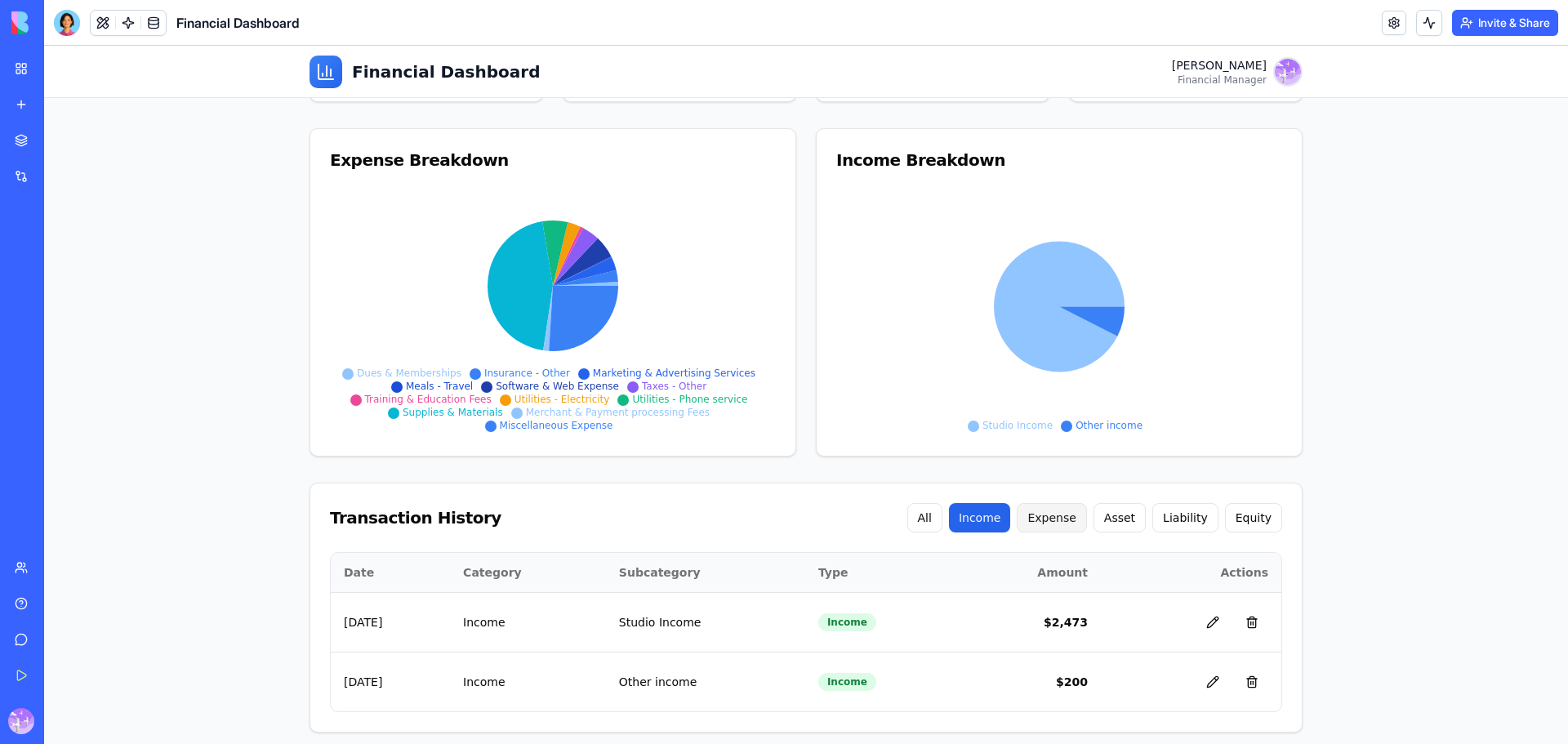
scroll to position [205, 0]
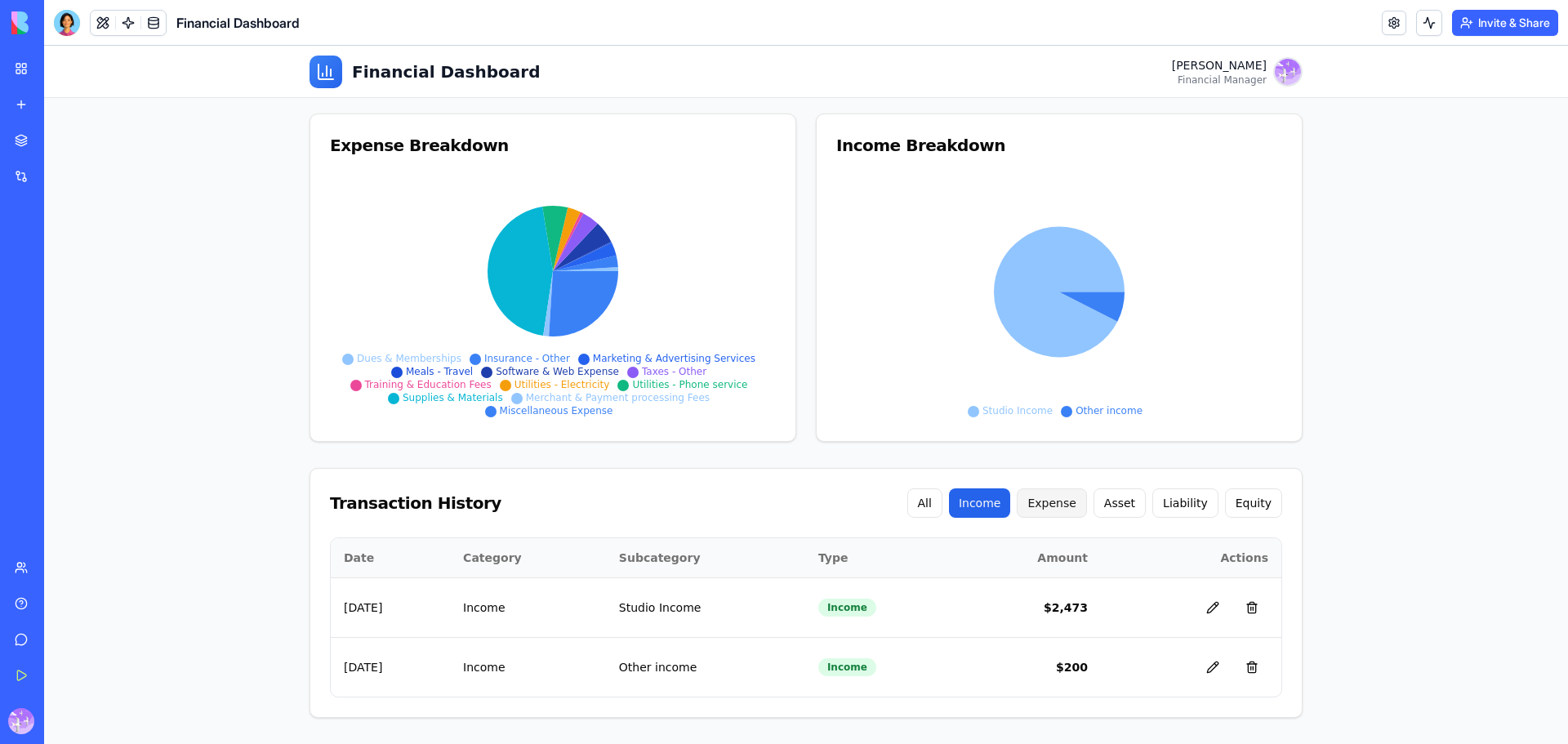
click at [1082, 509] on button "Expense" at bounding box center [1051, 503] width 69 height 29
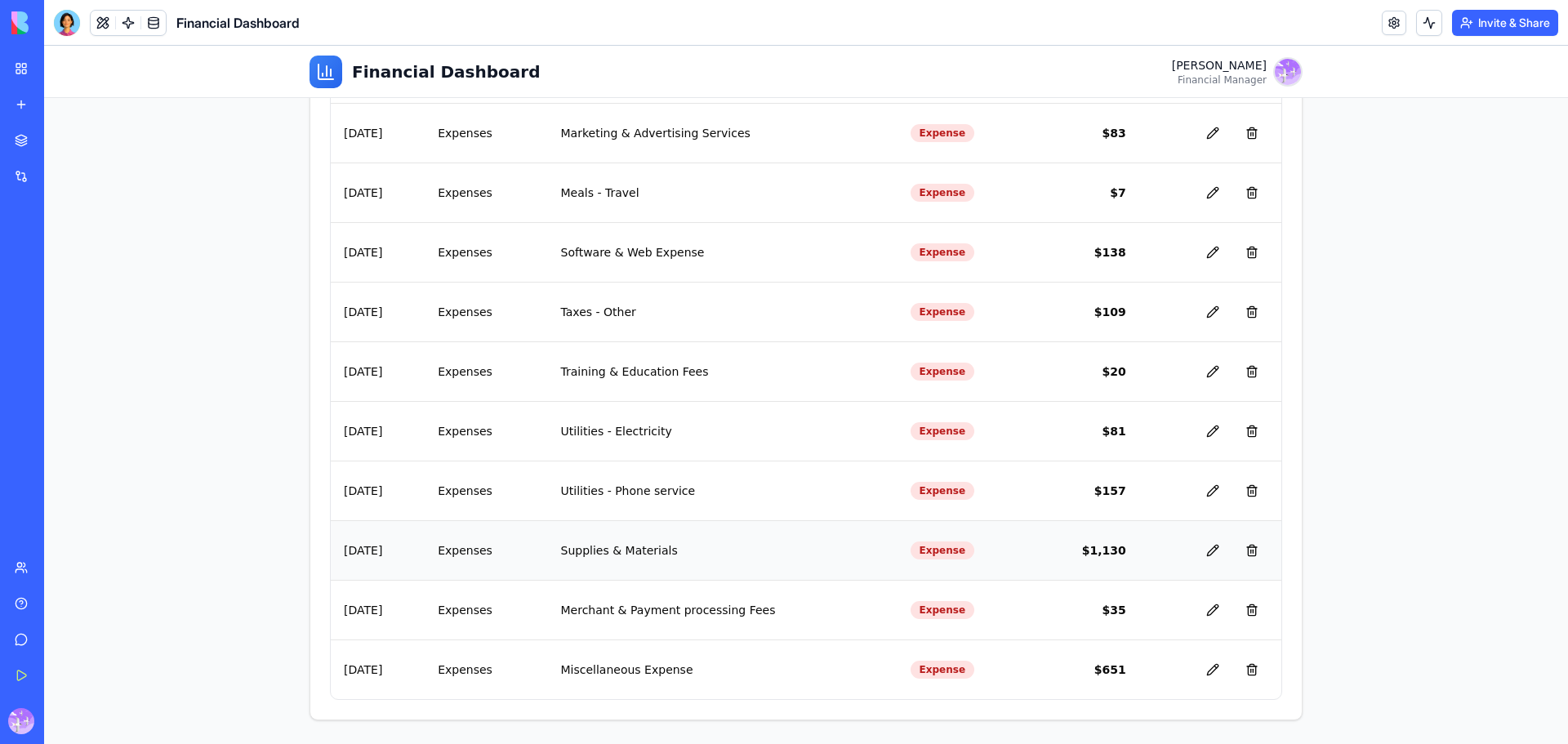
scroll to position [801, 0]
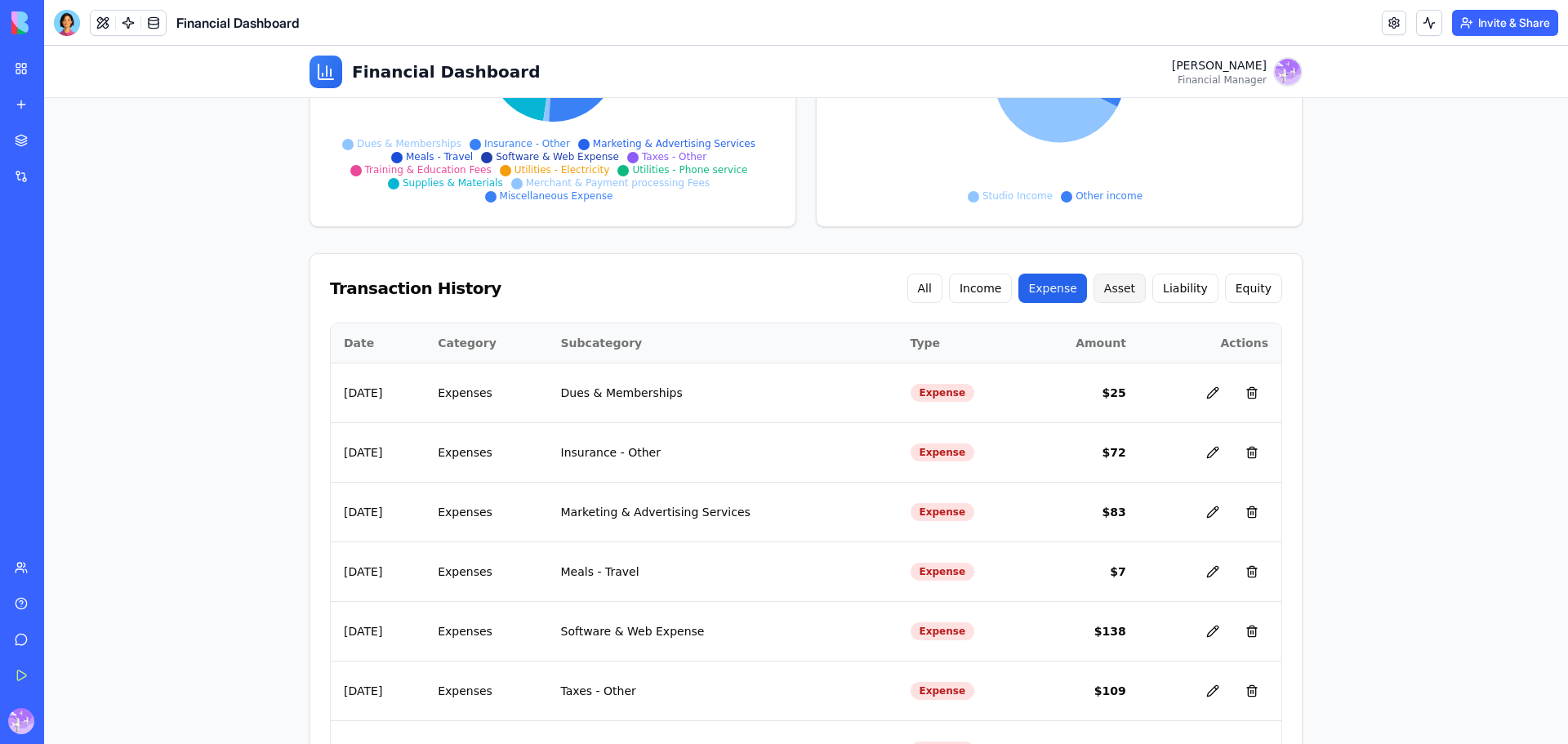
click at [1113, 296] on button "Asset" at bounding box center [1119, 288] width 52 height 29
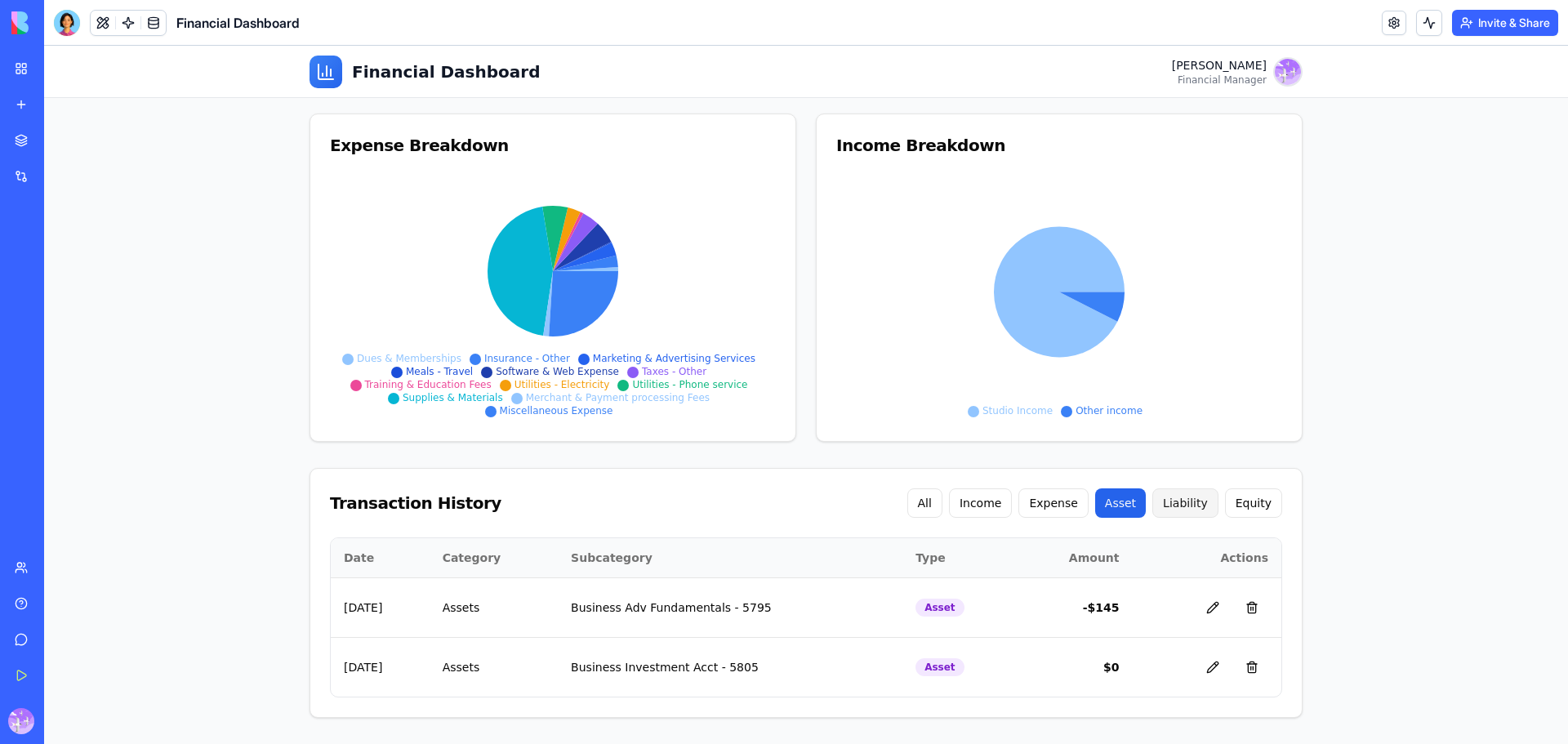
click at [1189, 504] on button "Liability" at bounding box center [1185, 503] width 66 height 29
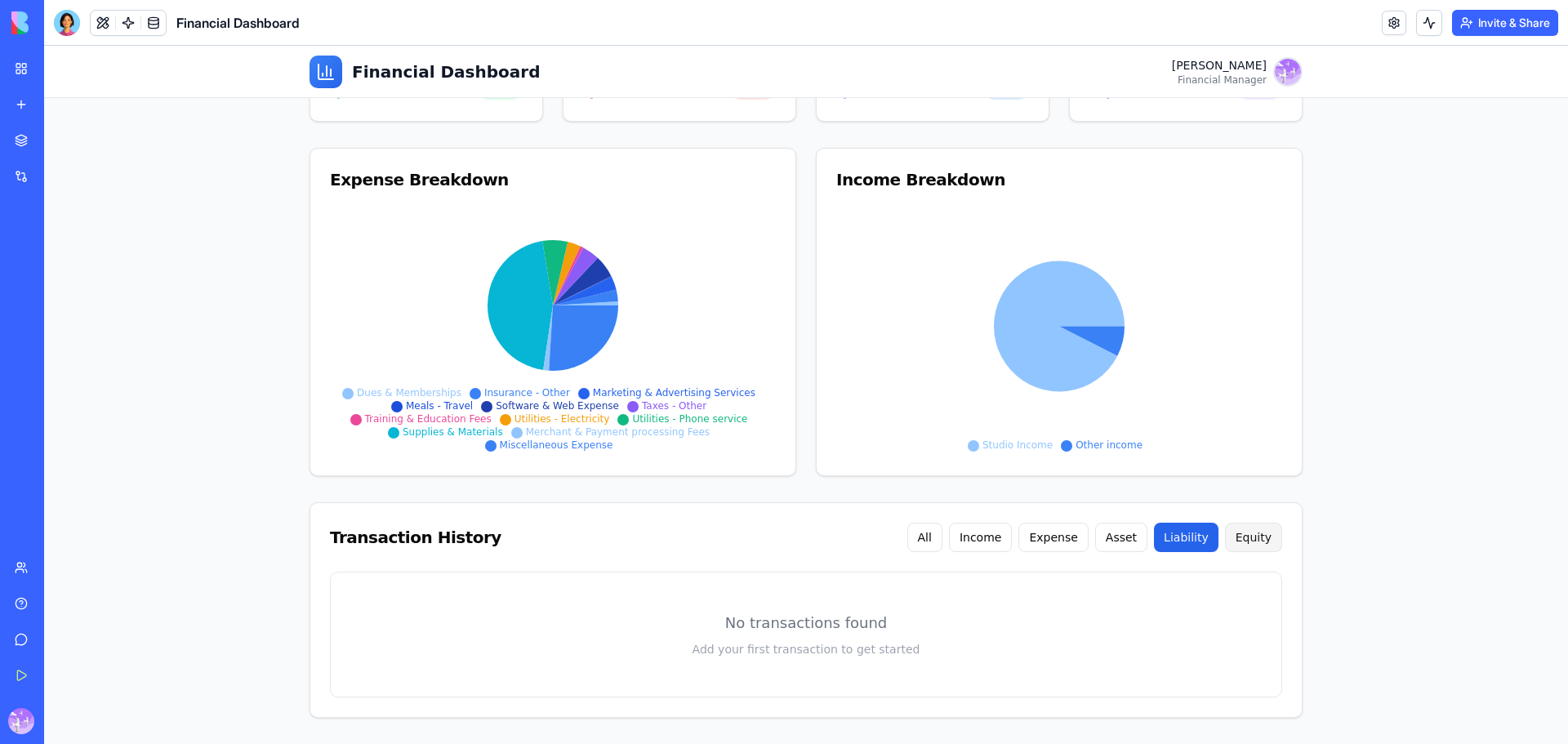
click at [1258, 543] on button "Equity" at bounding box center [1253, 538] width 57 height 29
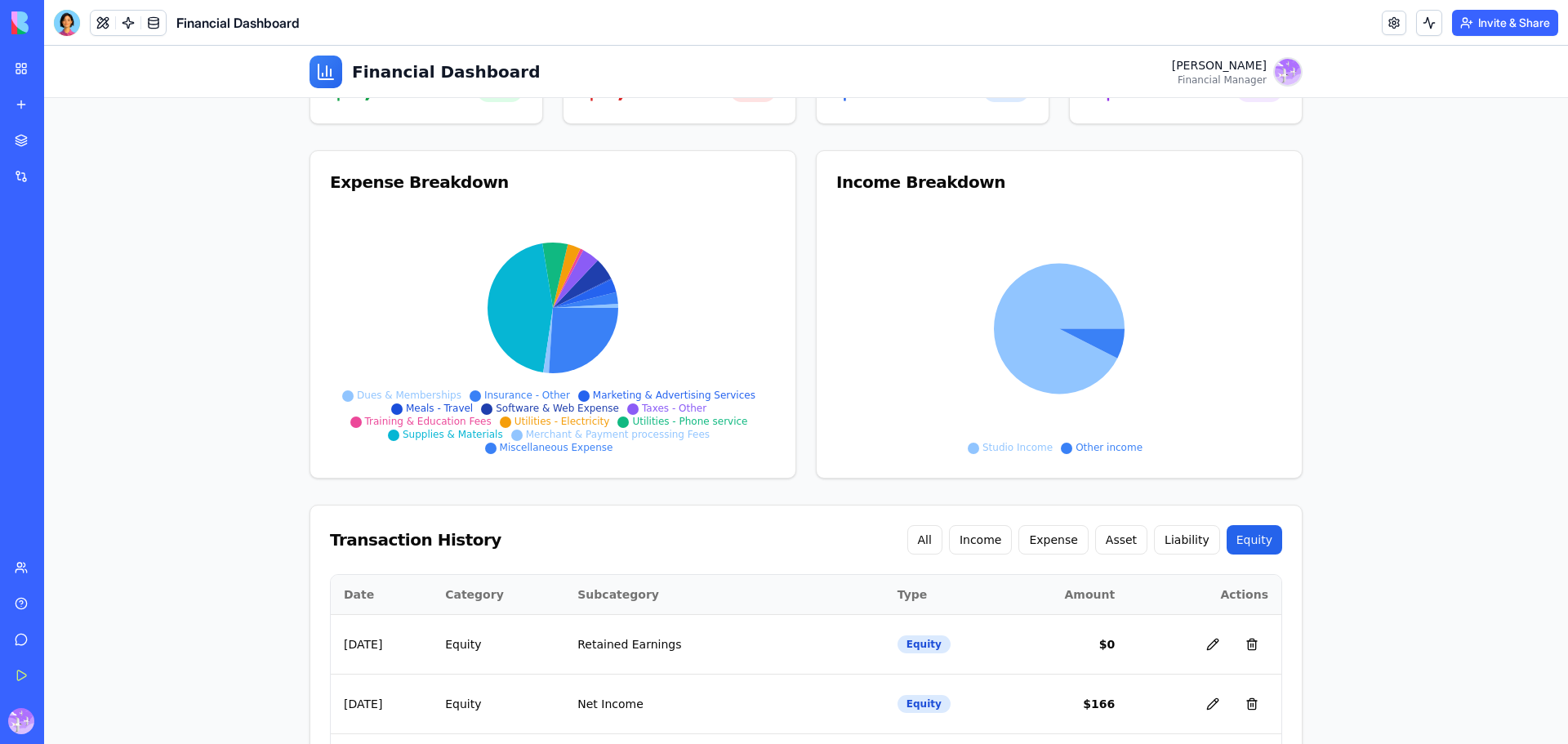
scroll to position [324, 0]
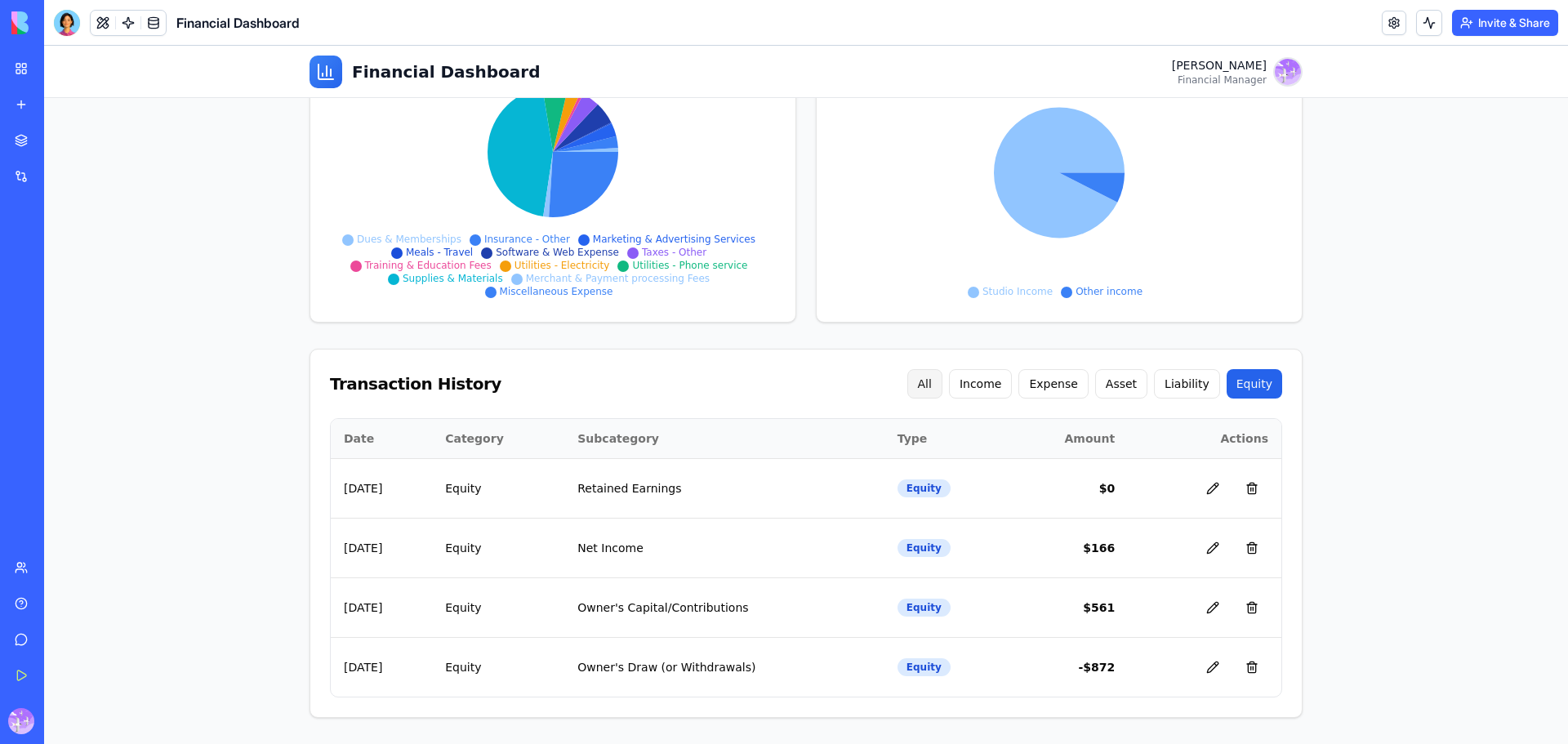
click at [942, 387] on button "All" at bounding box center [924, 384] width 35 height 29
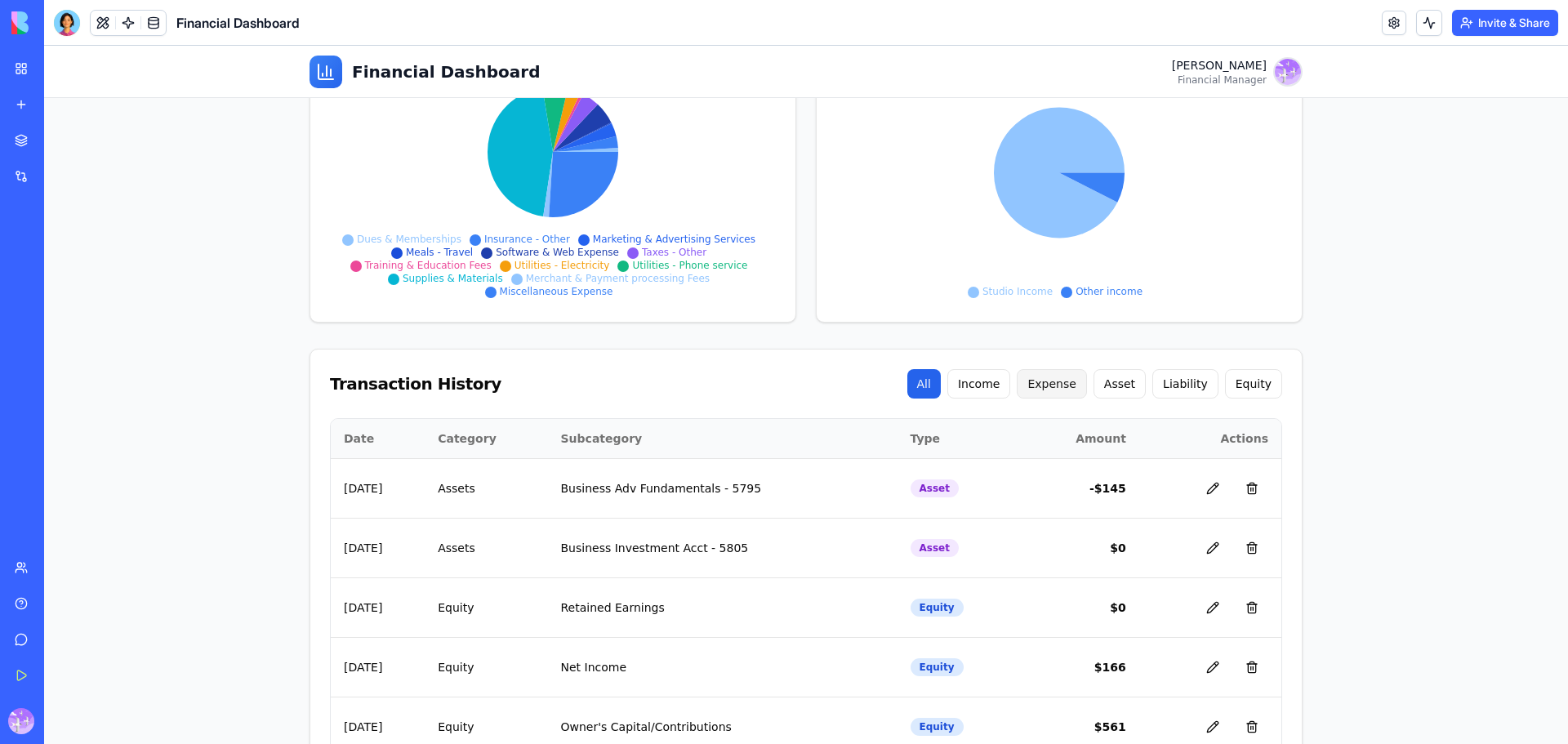
click at [1059, 392] on button "Expense" at bounding box center [1051, 384] width 69 height 29
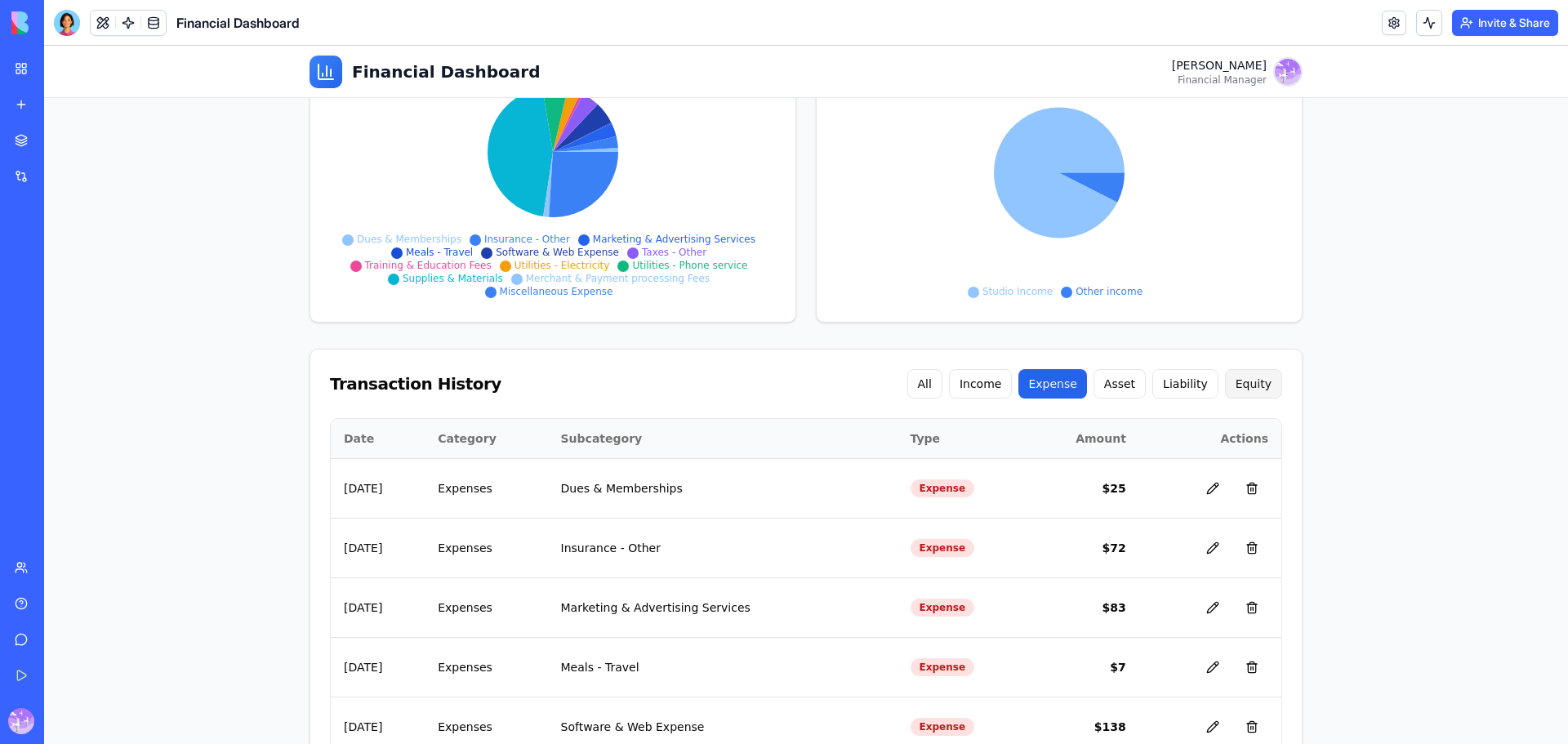
click at [1241, 381] on button "Equity" at bounding box center [1253, 384] width 57 height 29
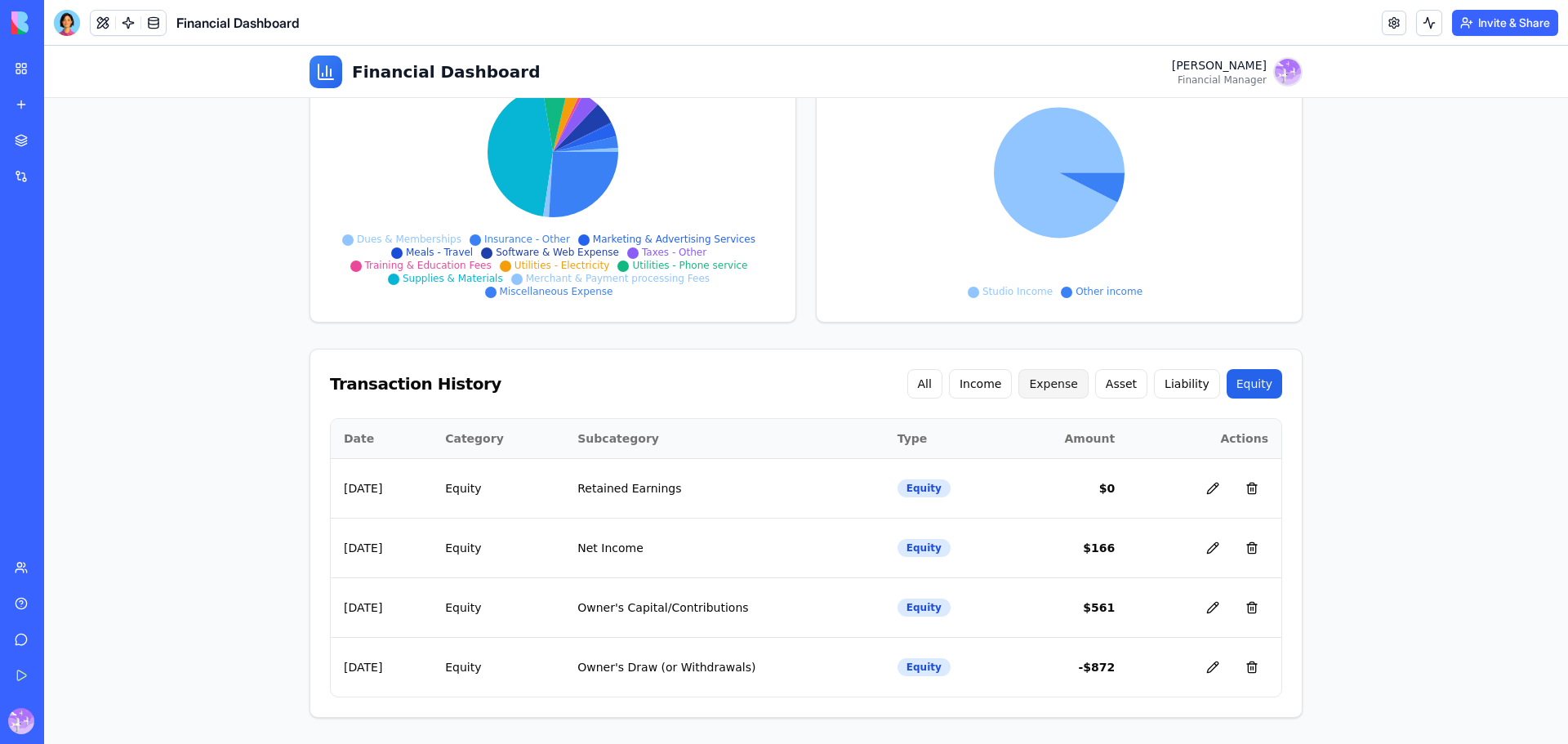
click at [1061, 387] on button "Expense" at bounding box center [1052, 384] width 69 height 29
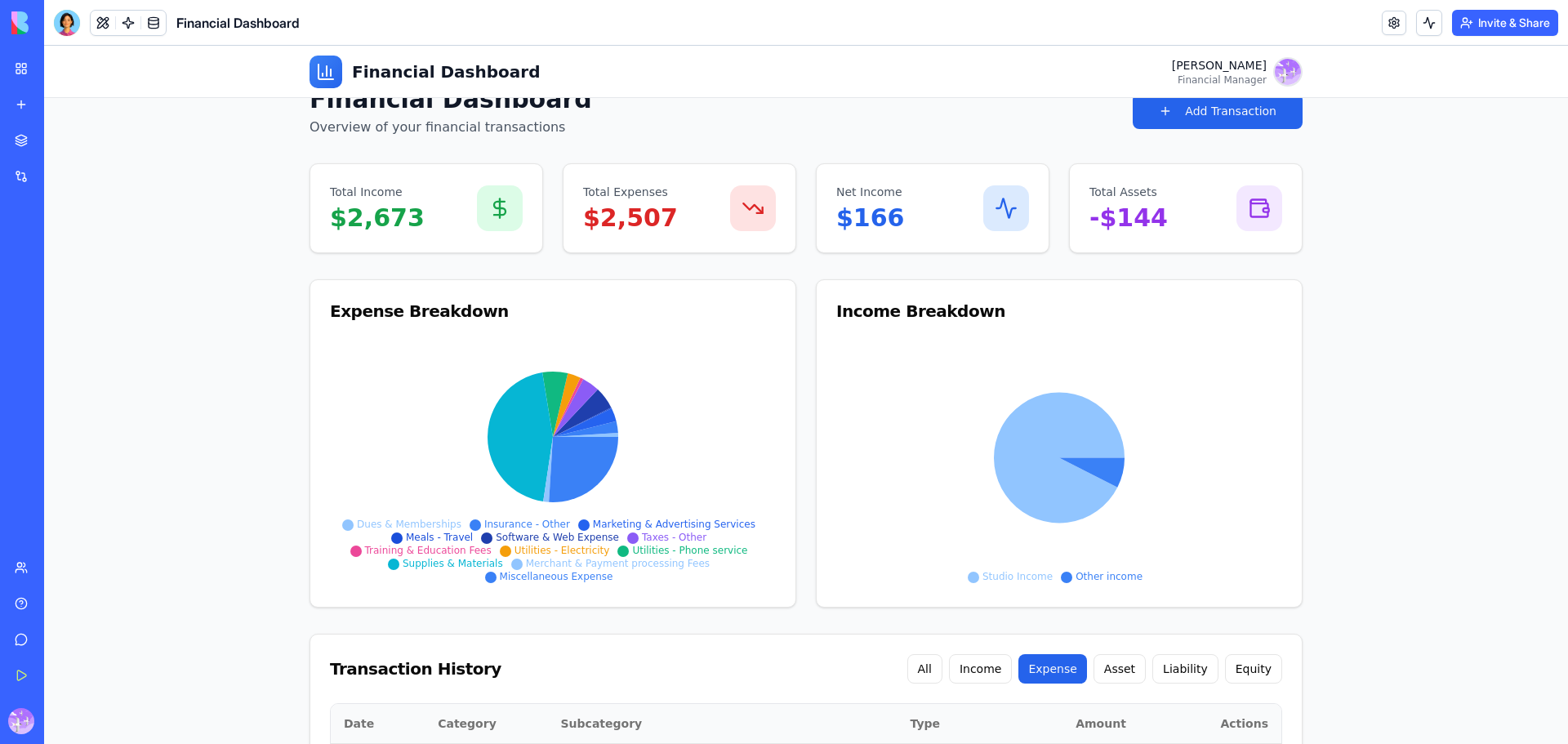
scroll to position [419, 0]
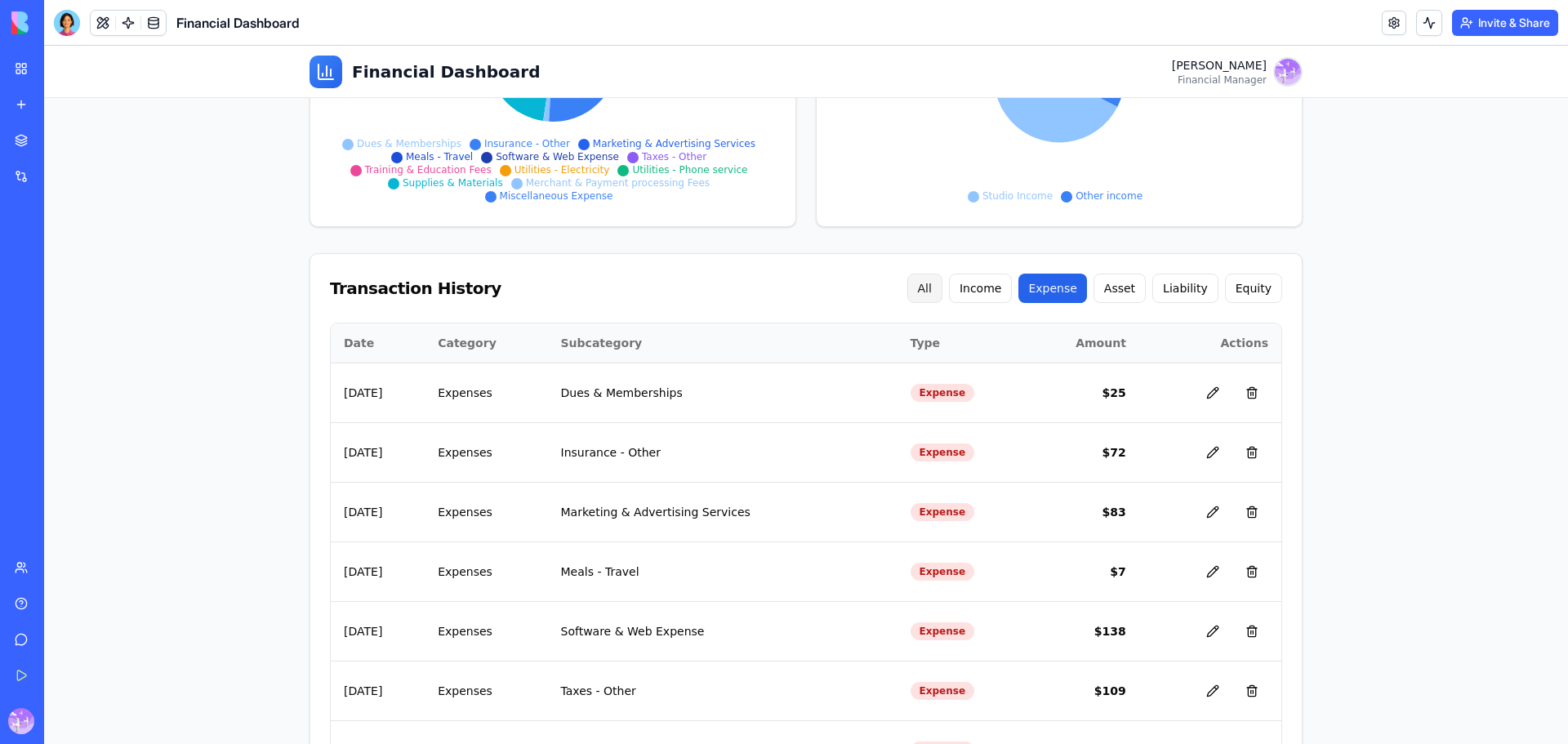
click at [942, 292] on button "All" at bounding box center [924, 288] width 35 height 29
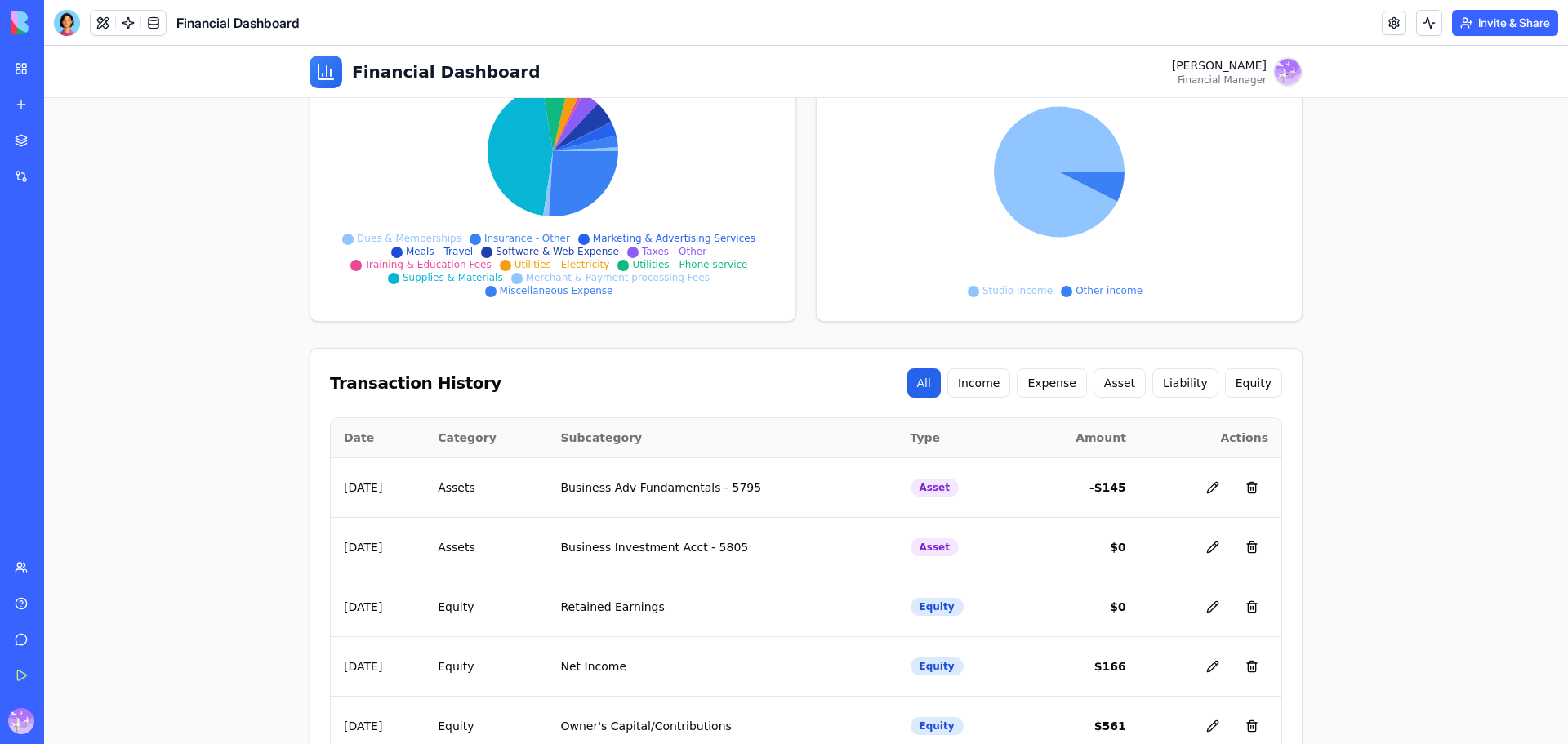
scroll to position [135, 0]
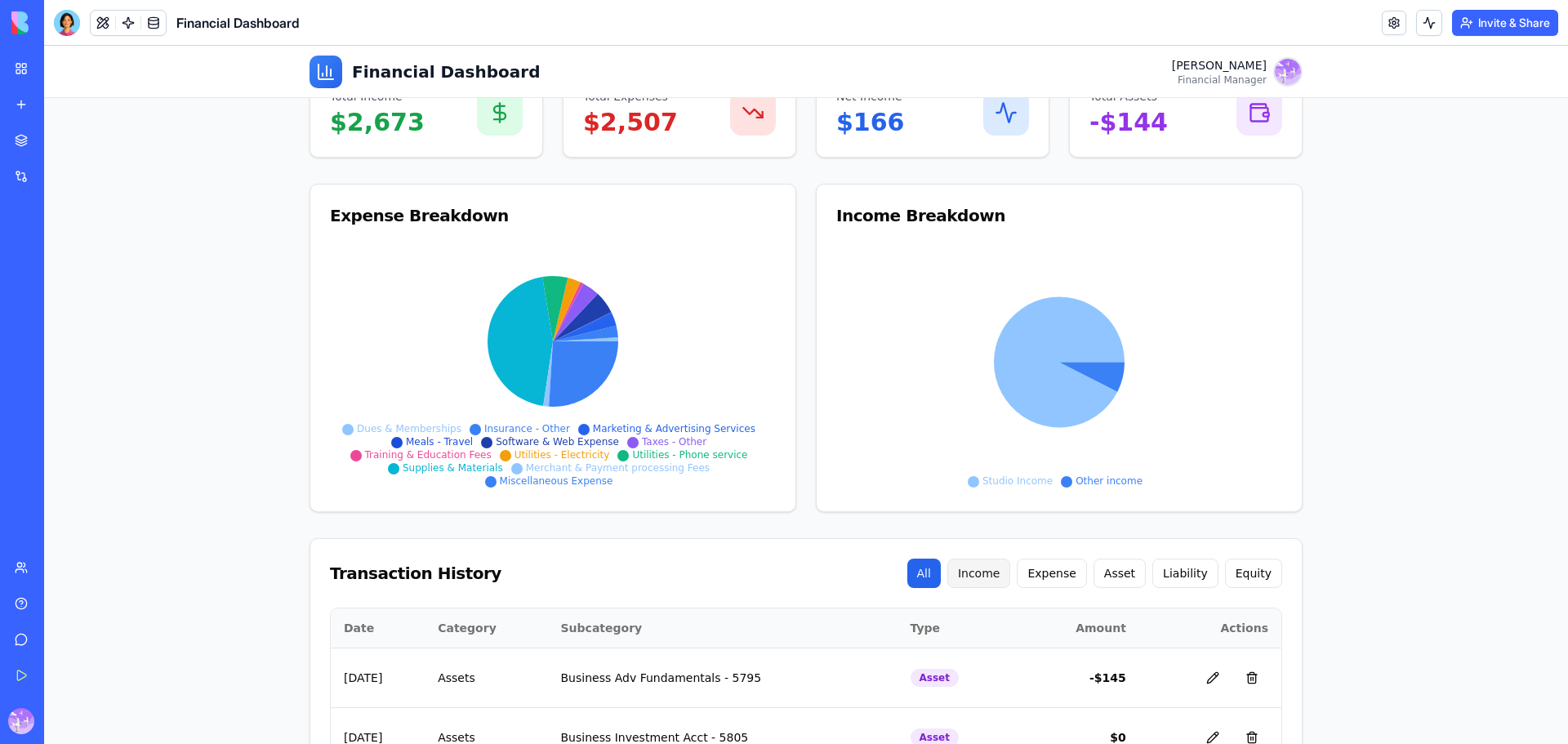
click at [991, 571] on button "Income" at bounding box center [979, 573] width 64 height 29
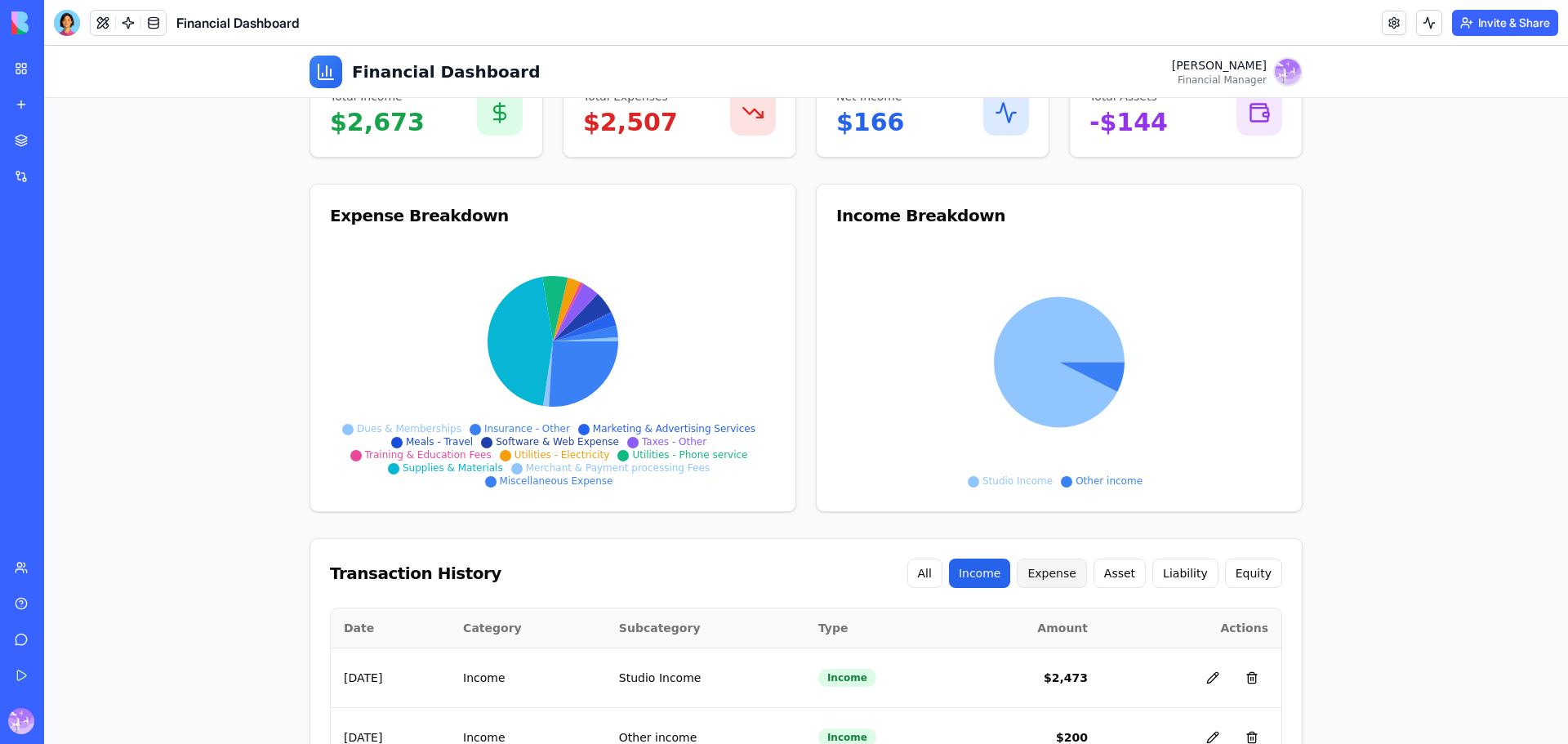
click at [1070, 578] on button "Expense" at bounding box center [1051, 573] width 69 height 29
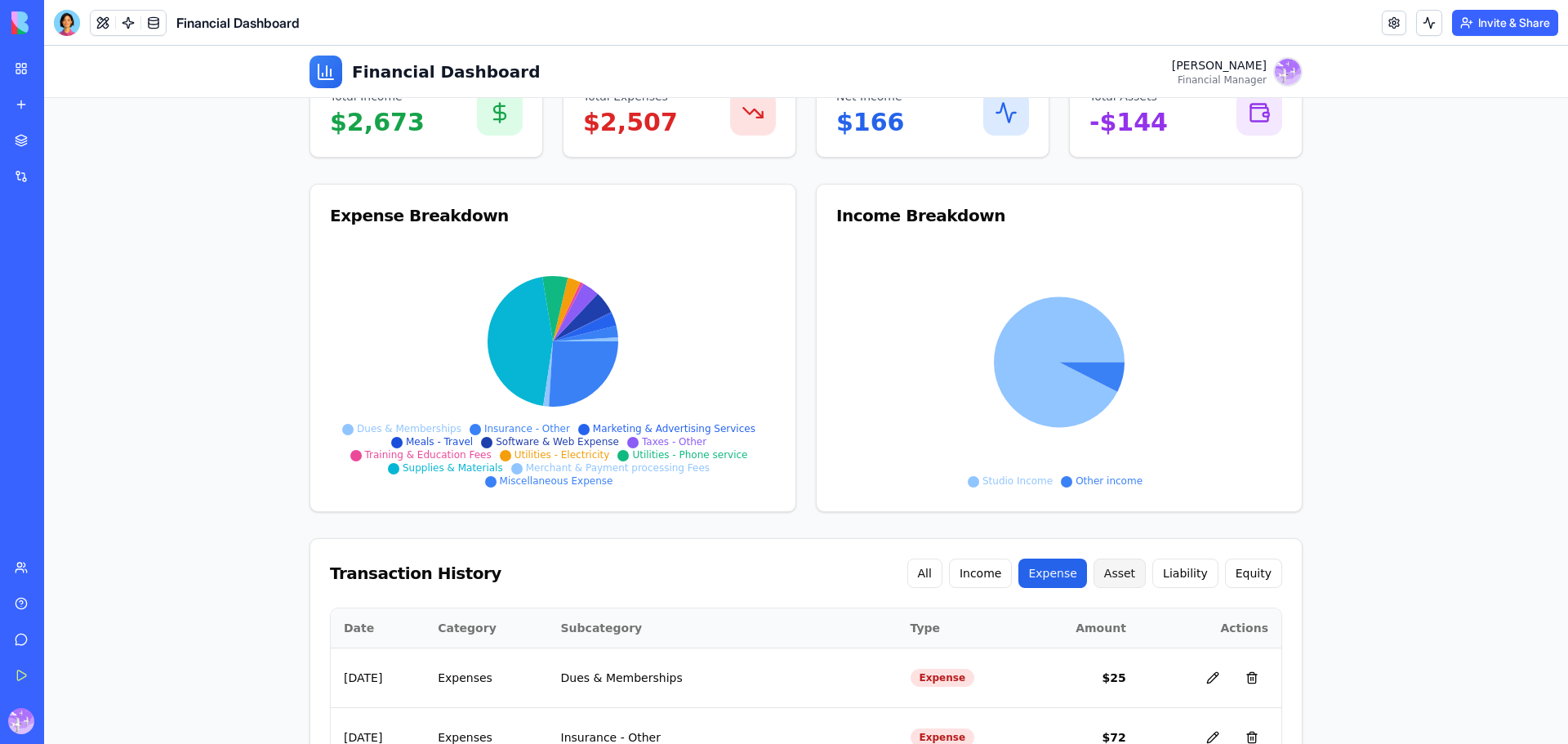
click at [1117, 570] on button "Asset" at bounding box center [1119, 573] width 52 height 29
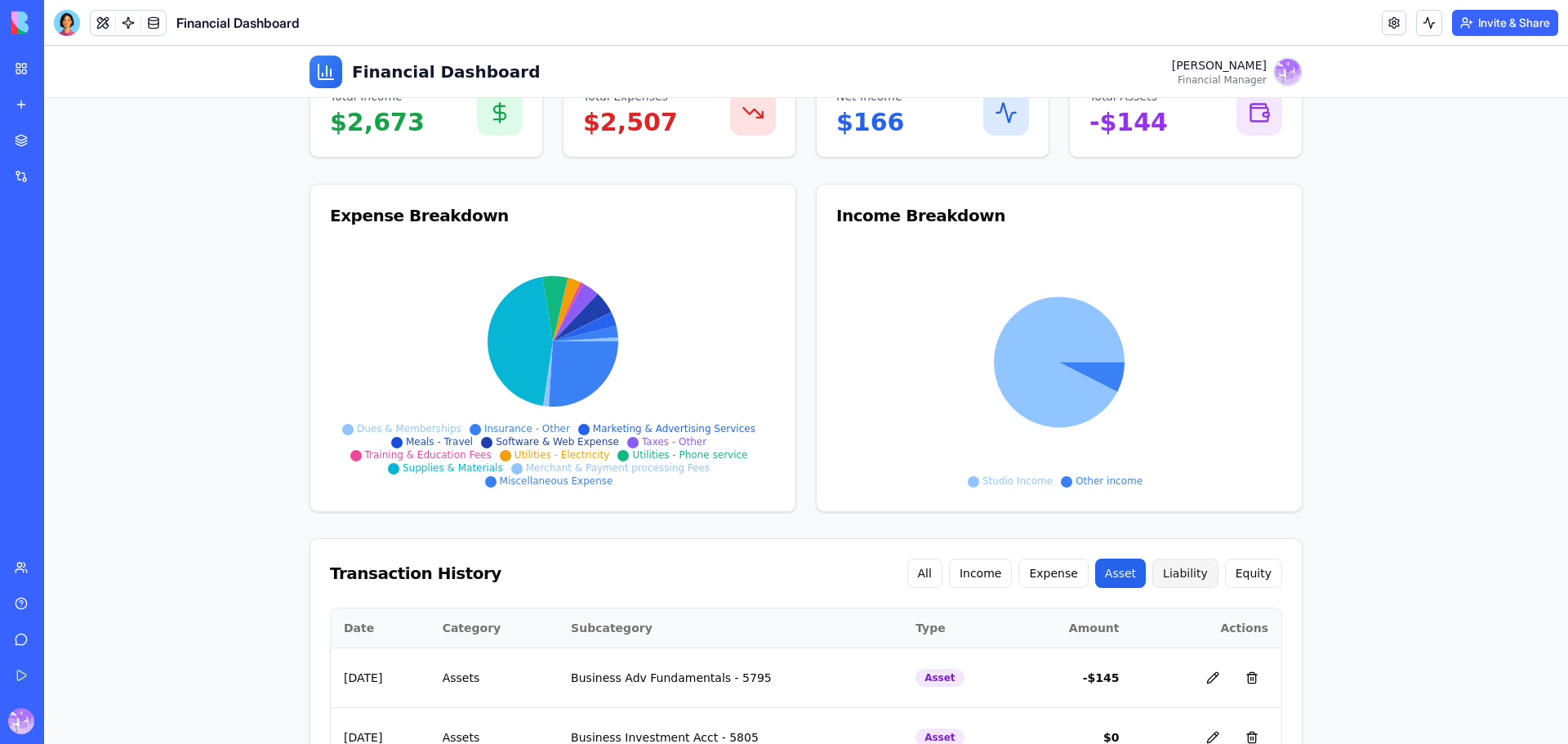
click at [1185, 579] on button "Liability" at bounding box center [1185, 573] width 66 height 29
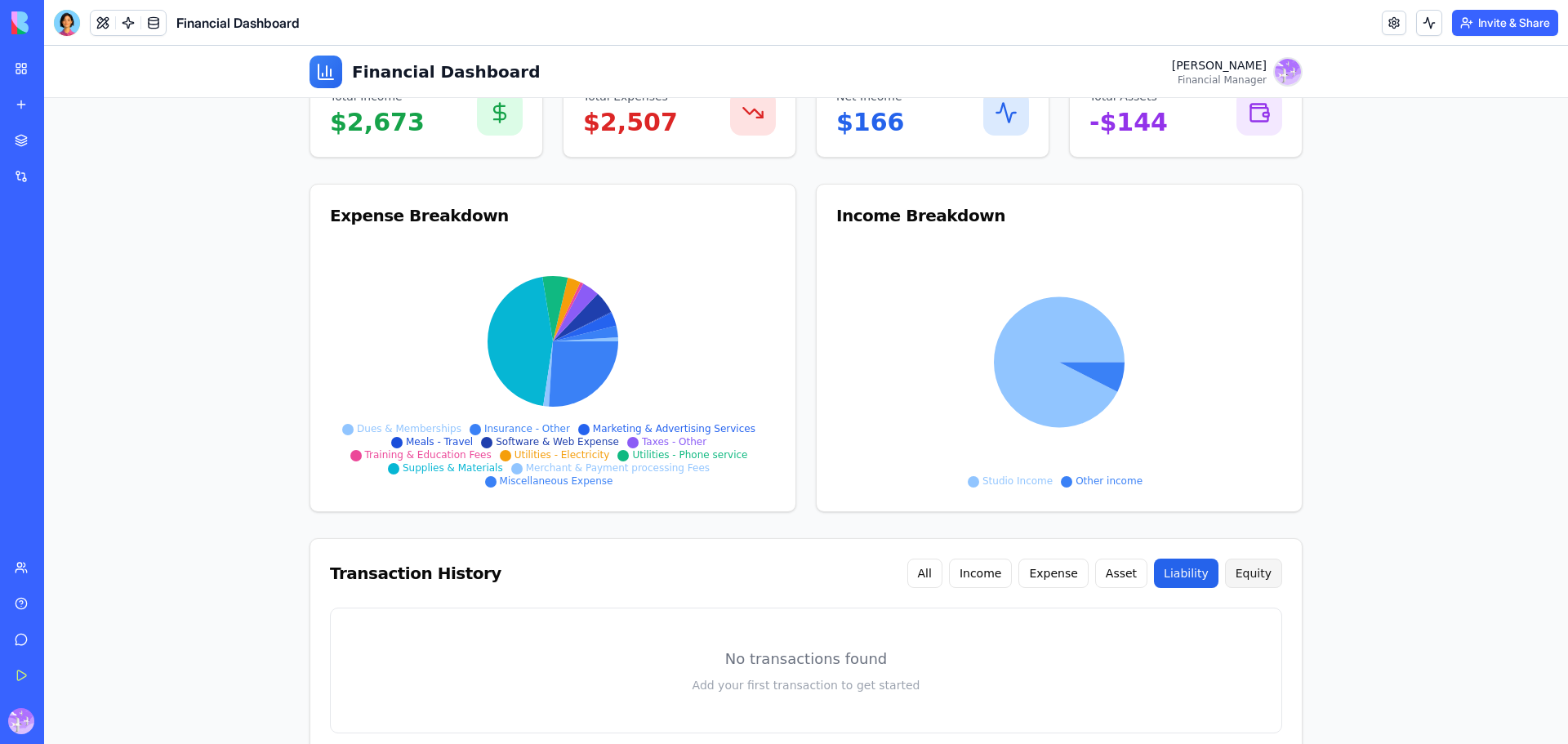
click at [1261, 578] on button "Equity" at bounding box center [1253, 573] width 57 height 29
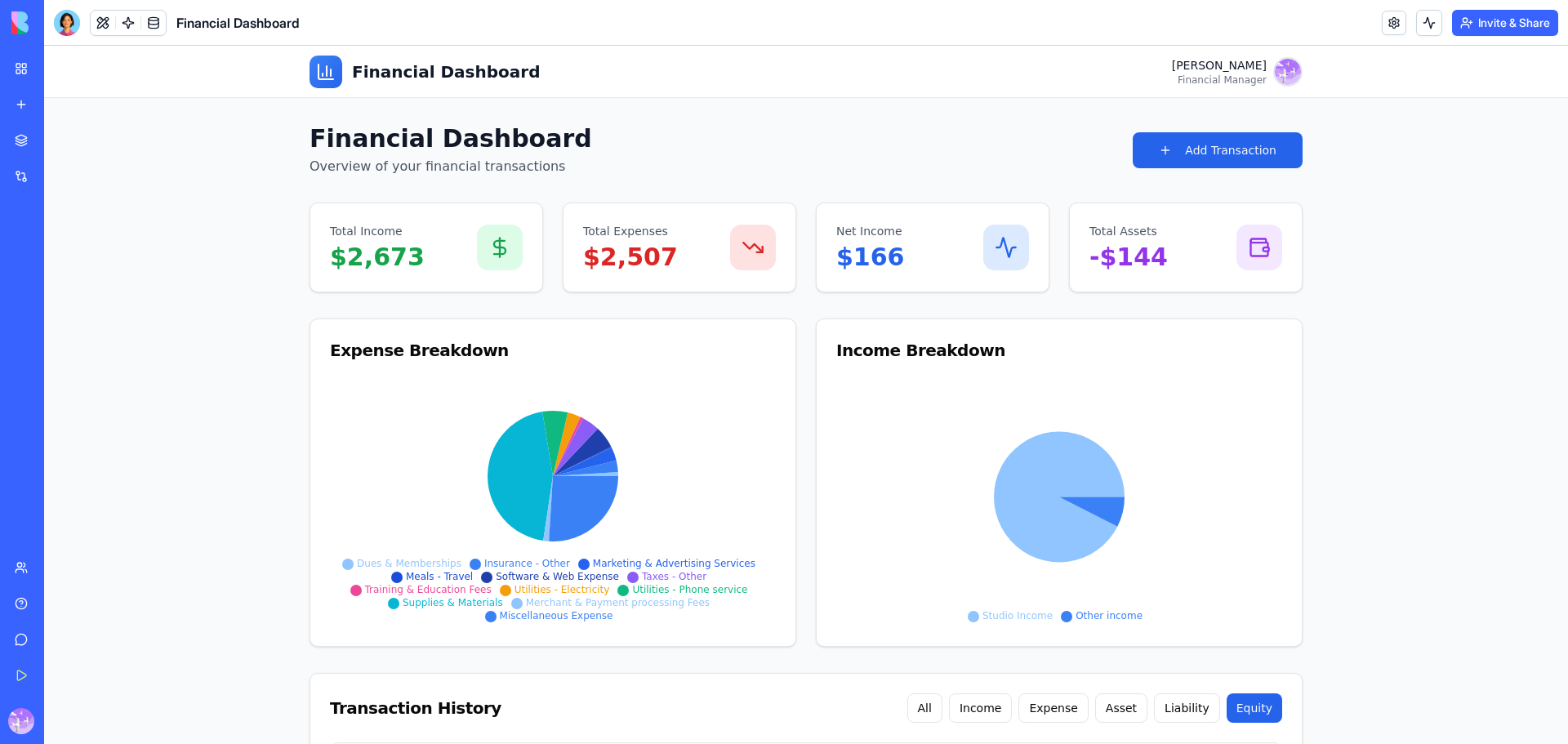
scroll to position [190, 0]
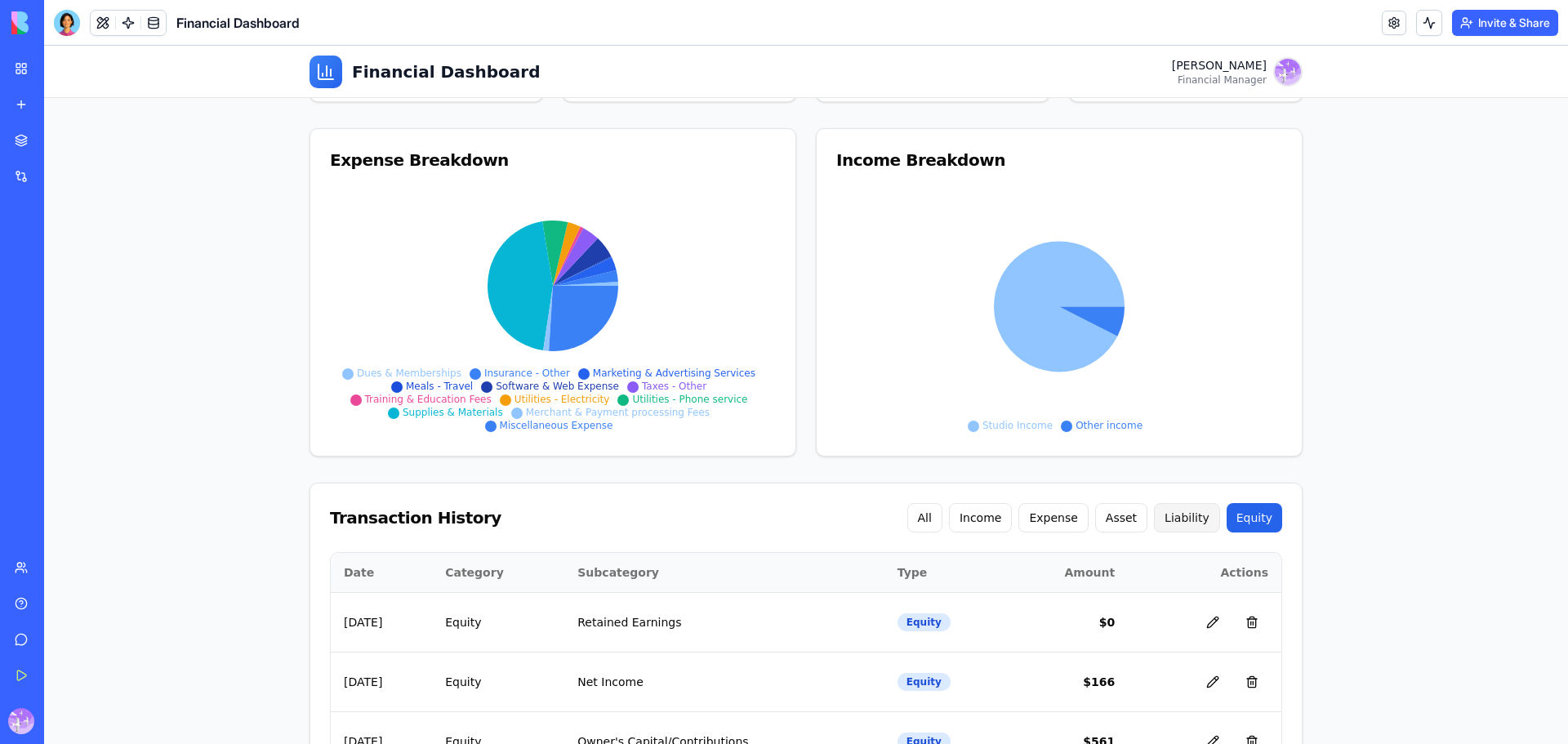
click at [1169, 520] on button "Liability" at bounding box center [1186, 518] width 66 height 29
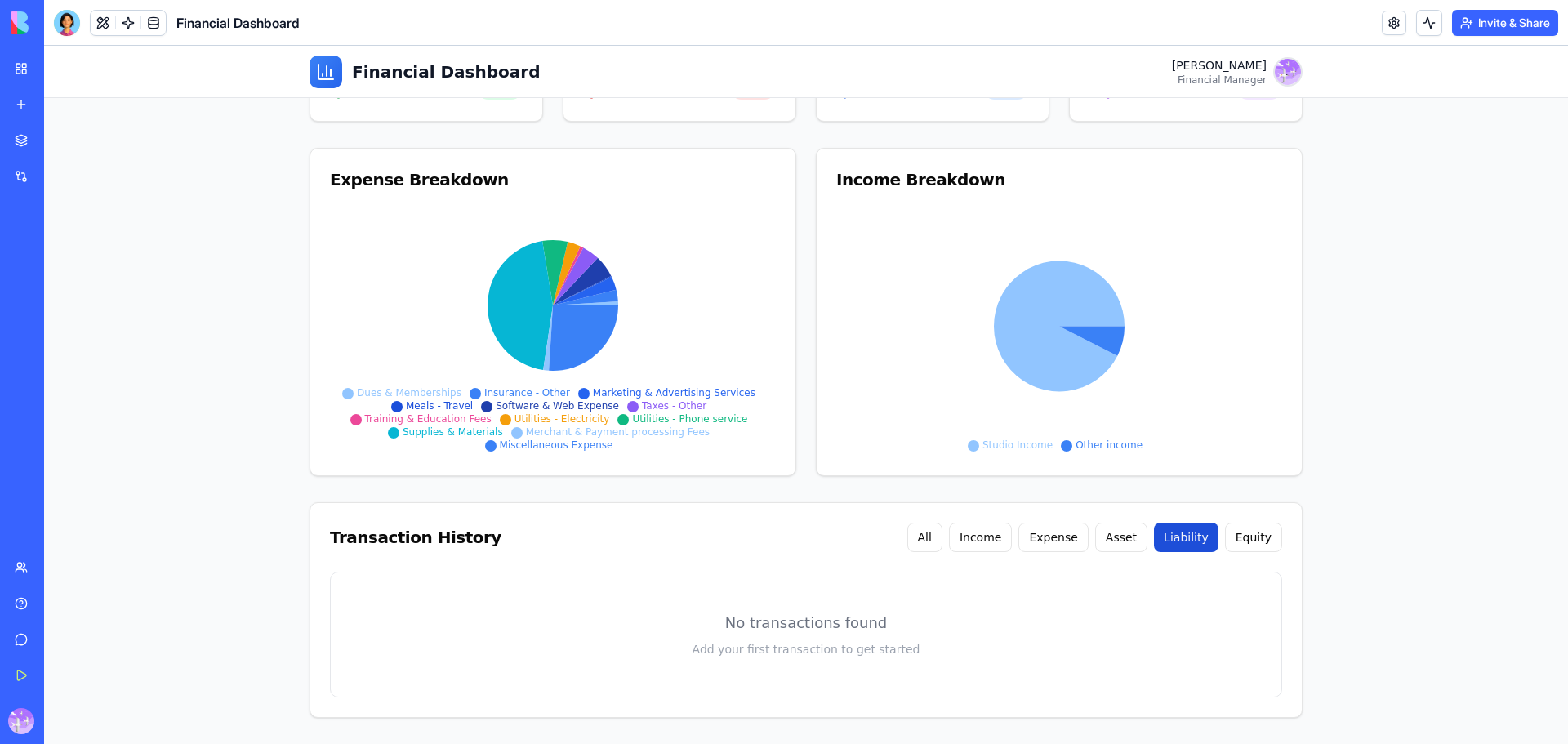
scroll to position [171, 0]
click at [1131, 529] on button "Asset" at bounding box center [1121, 538] width 52 height 29
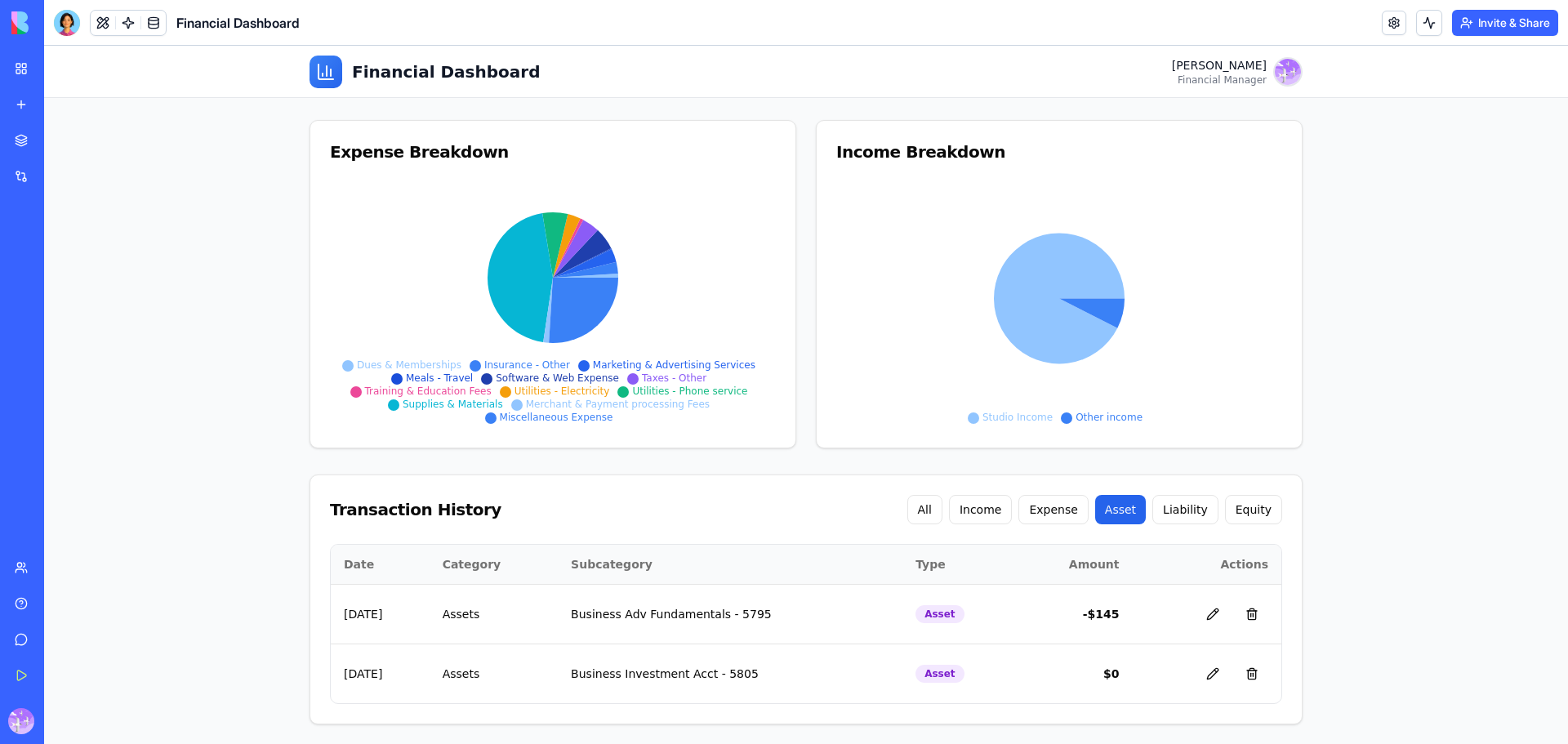
scroll to position [205, 0]
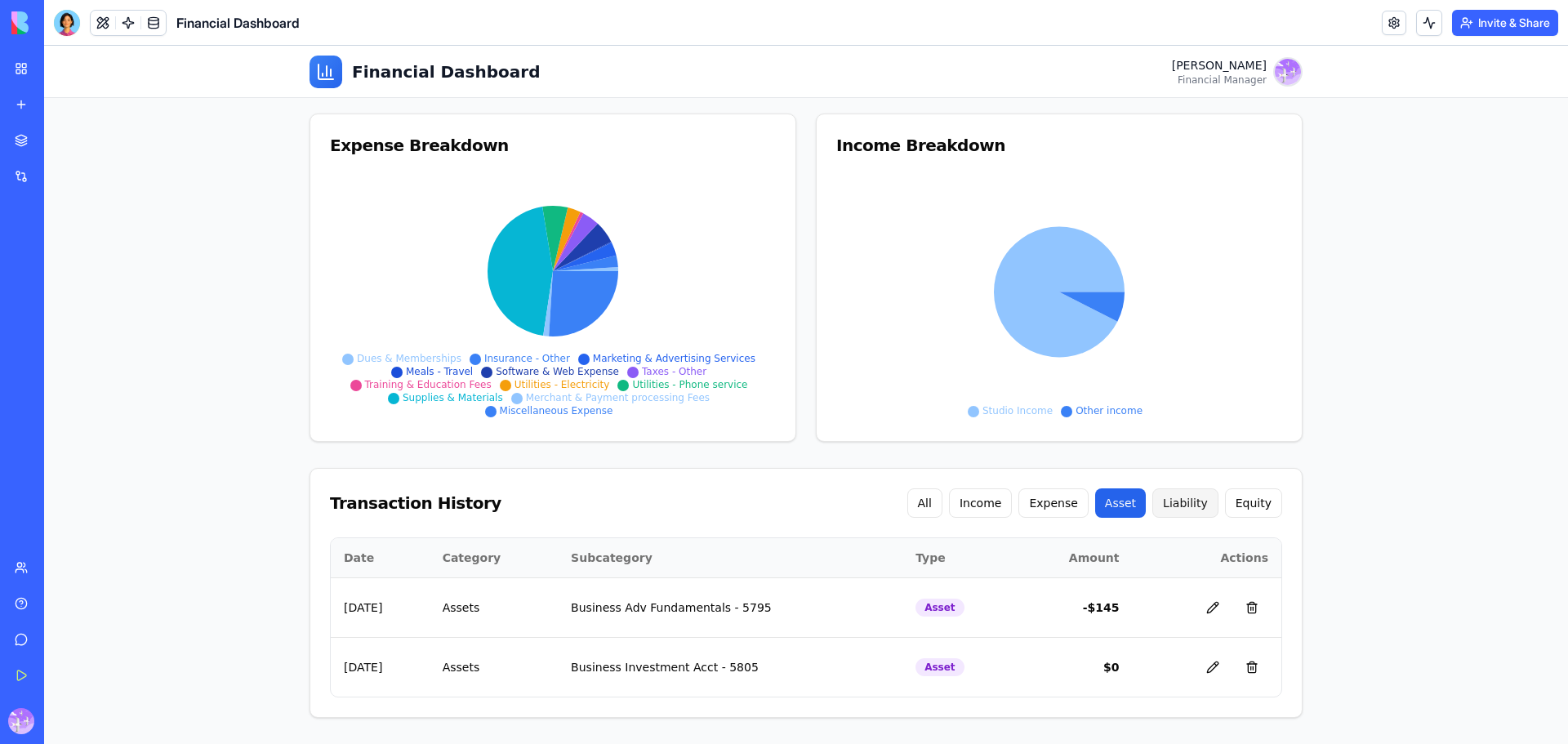
click at [1191, 504] on button "Liability" at bounding box center [1185, 503] width 66 height 29
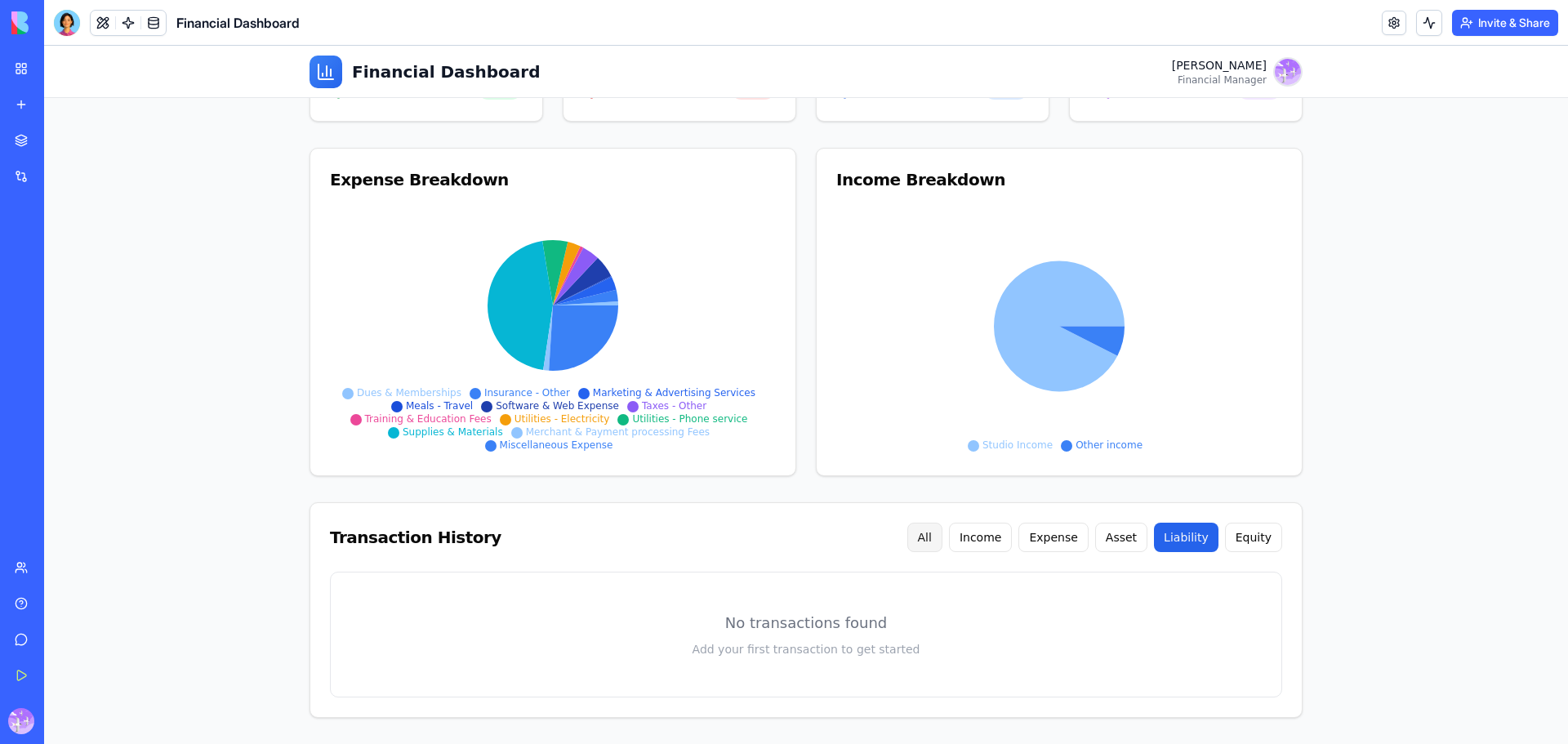
click at [930, 544] on button "All" at bounding box center [924, 538] width 35 height 29
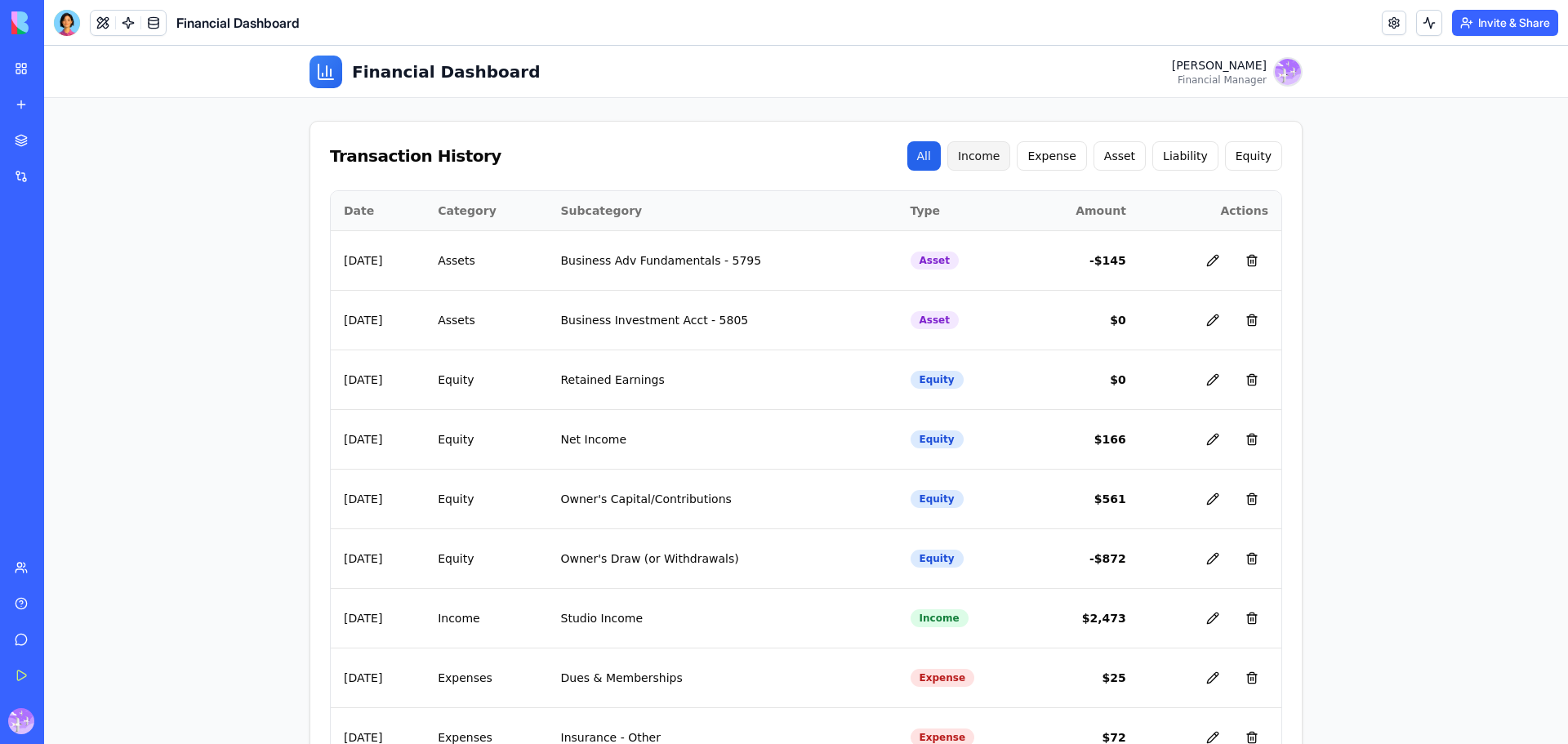
click at [995, 160] on button "Income" at bounding box center [979, 156] width 64 height 29
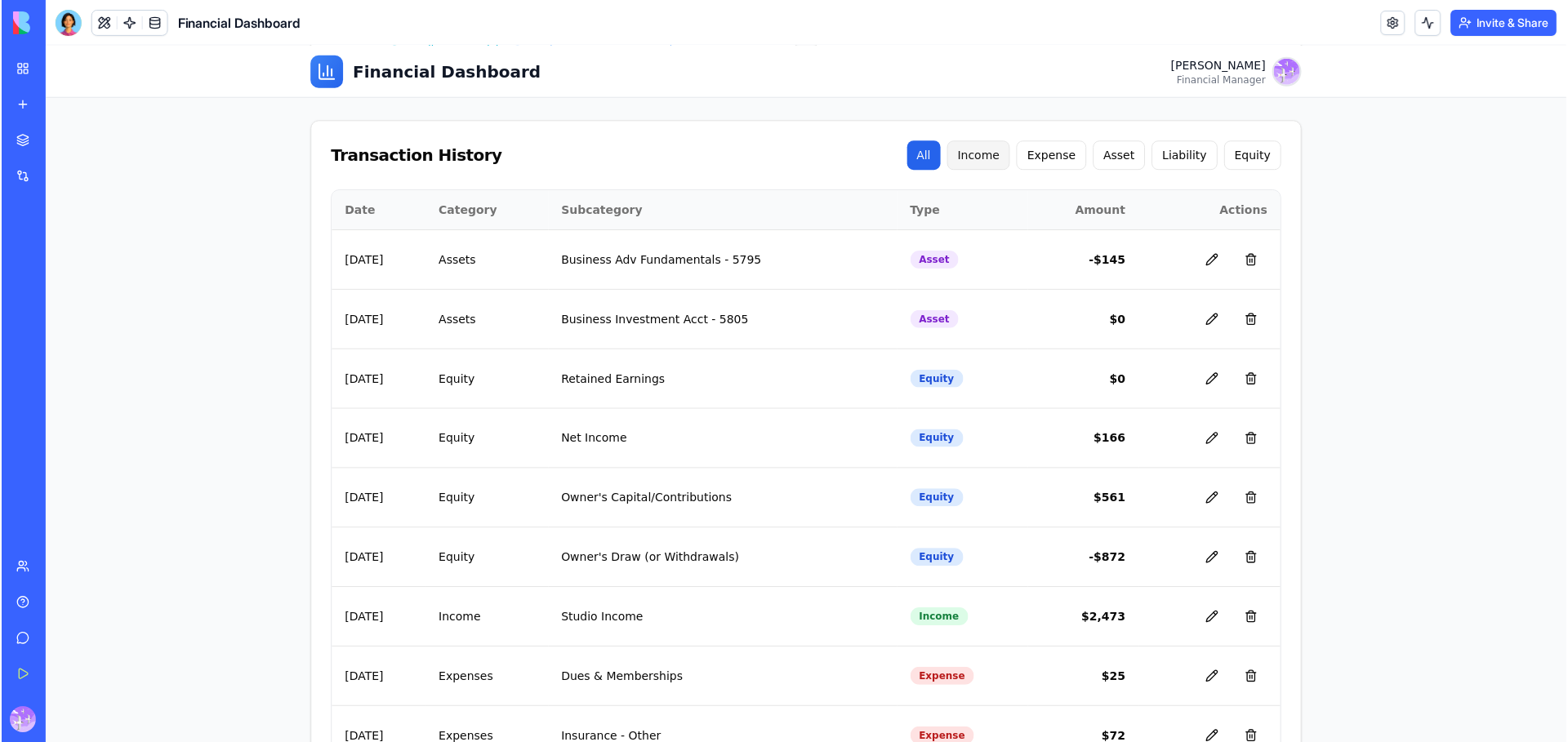
scroll to position [205, 0]
